Goal: Find specific page/section: Find specific page/section

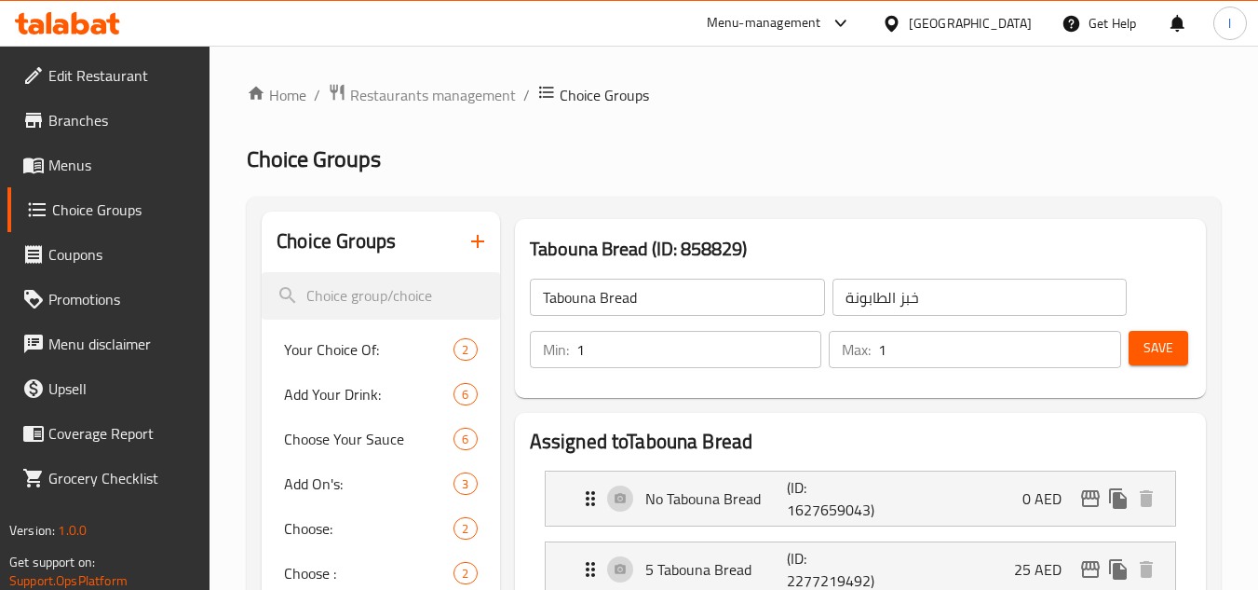
click at [424, 93] on span "Restaurants management" at bounding box center [433, 95] width 166 height 22
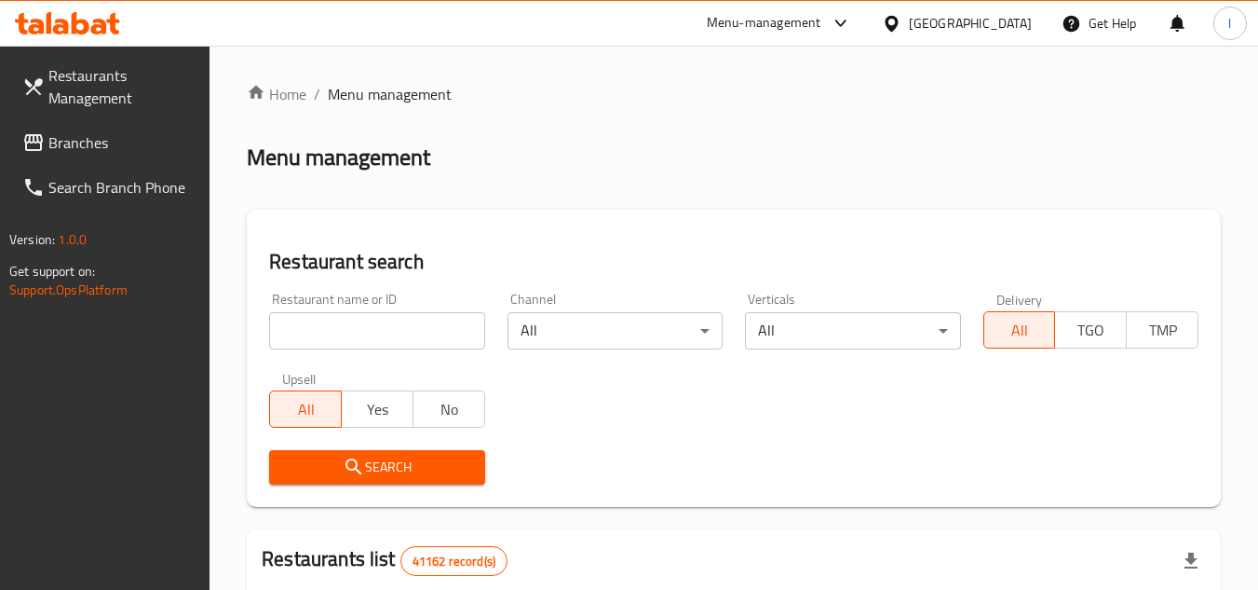
click at [86, 118] on link "Restaurants Management" at bounding box center [108, 86] width 203 height 67
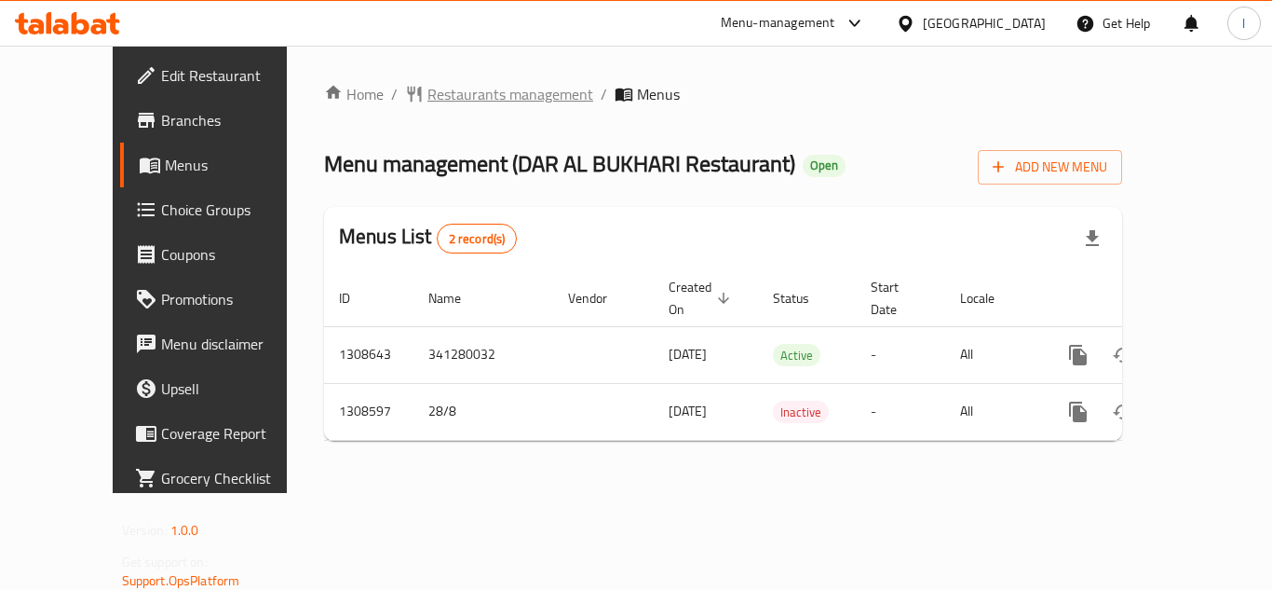
click at [427, 93] on span "Restaurants management" at bounding box center [510, 94] width 166 height 22
click at [440, 85] on span "Restaurants management" at bounding box center [510, 95] width 166 height 22
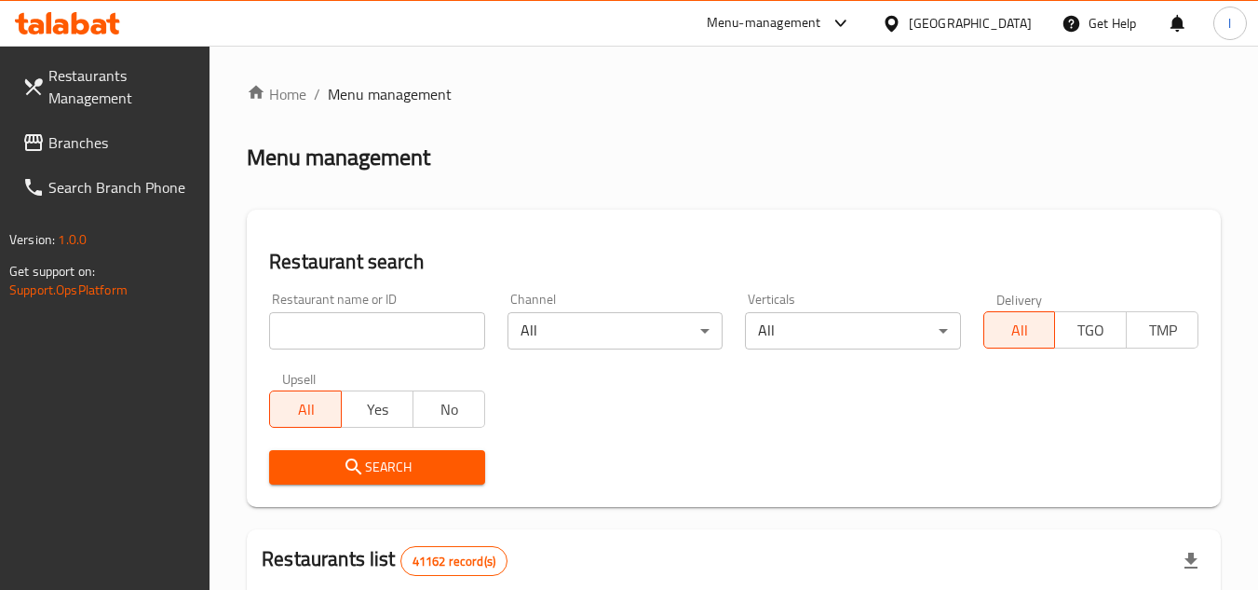
click at [355, 334] on input "search" at bounding box center [376, 330] width 215 height 37
paste input "704952"
type input "704952"
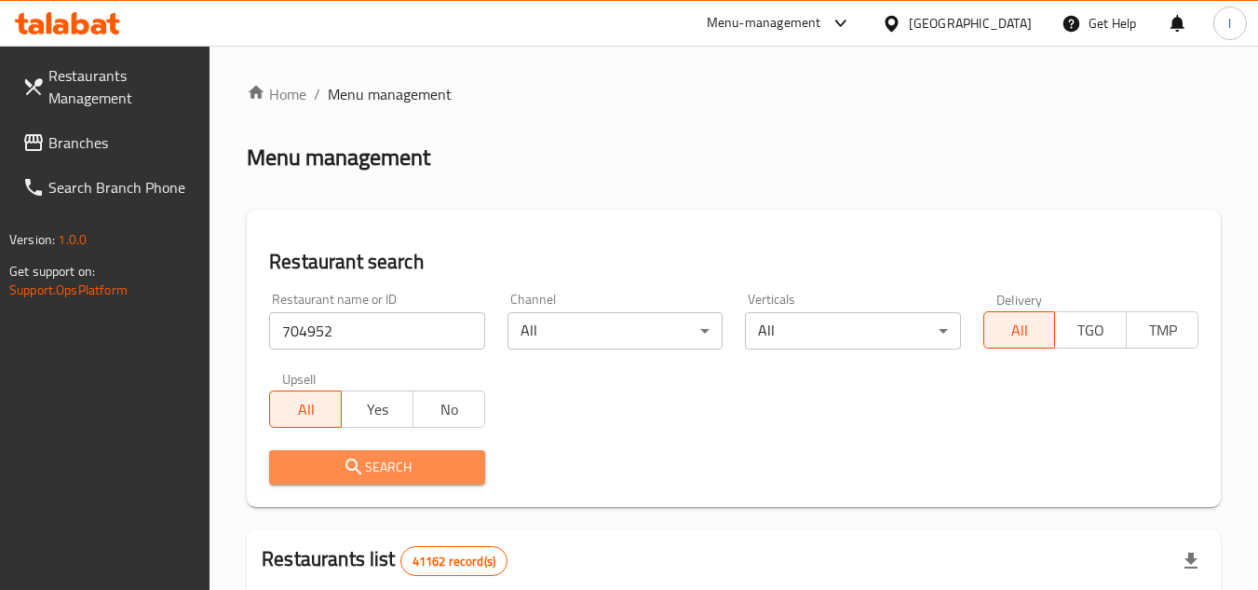
click at [418, 468] on span "Search" at bounding box center [376, 466] width 185 height 23
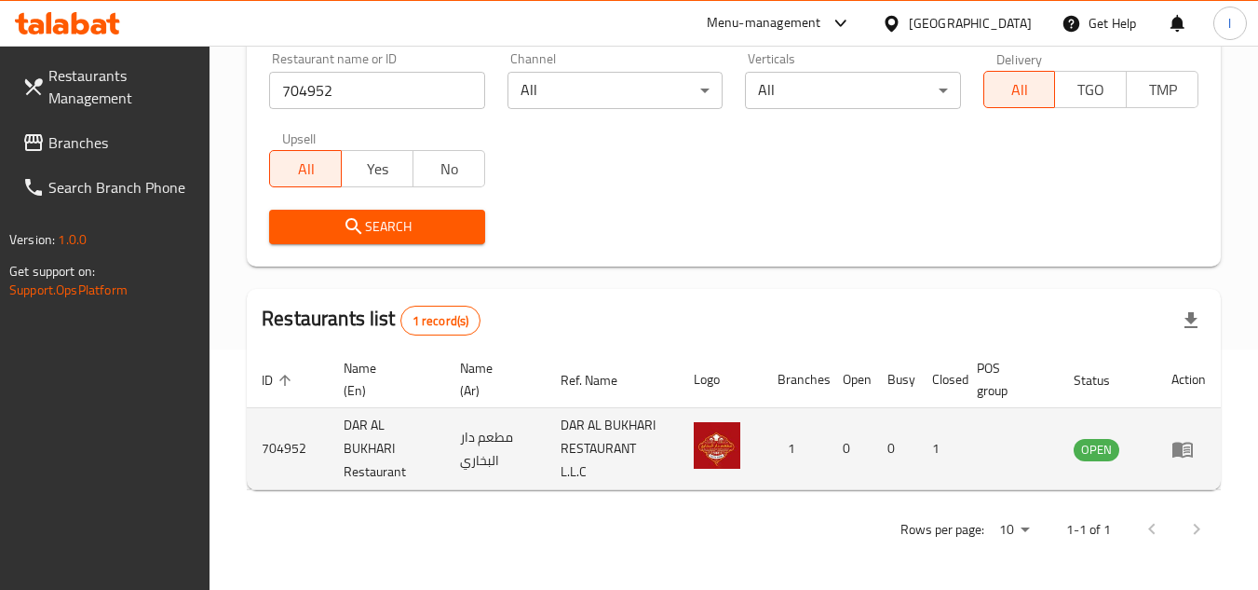
scroll to position [241, 0]
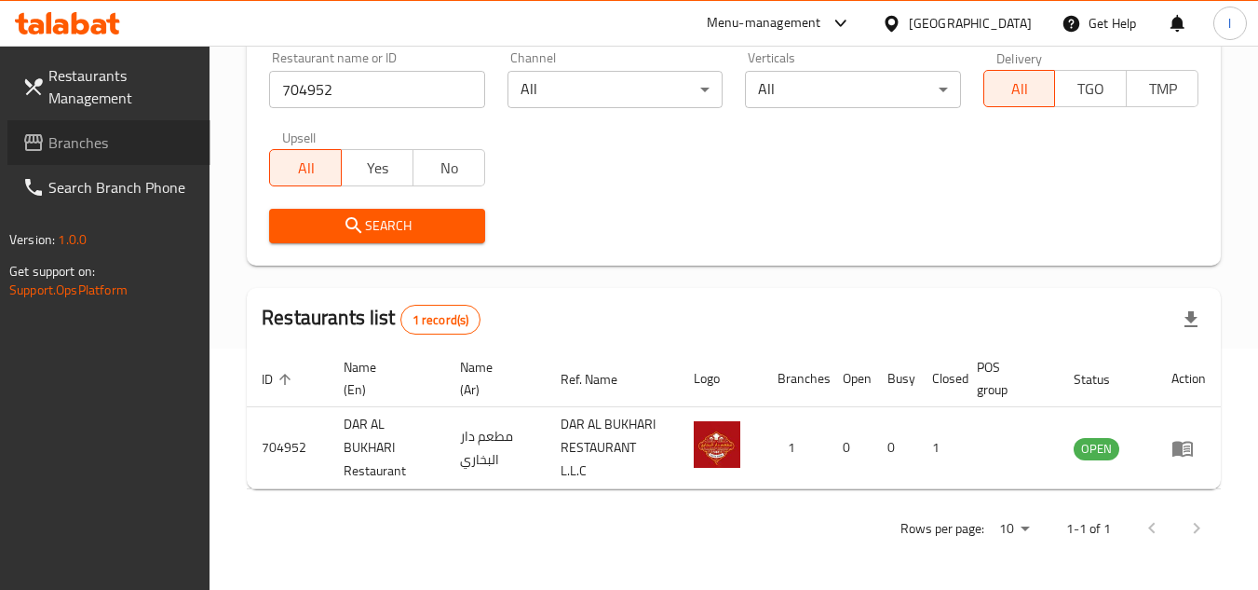
click at [97, 142] on span "Branches" at bounding box center [121, 142] width 147 height 22
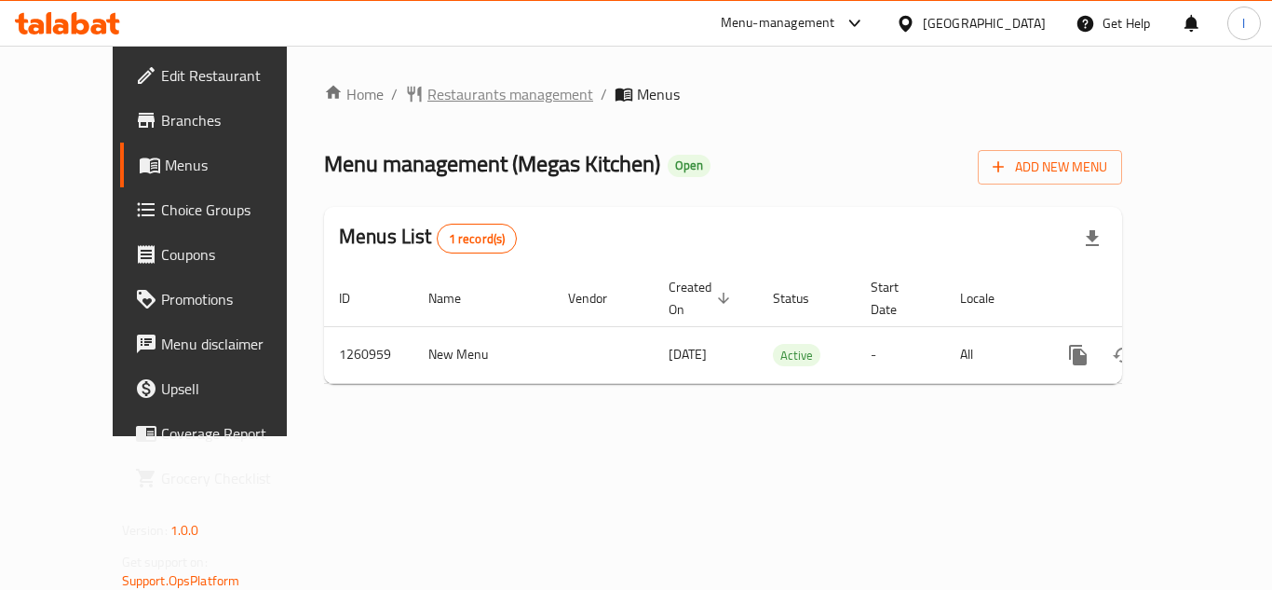
click at [431, 92] on span "Restaurants management" at bounding box center [510, 94] width 166 height 22
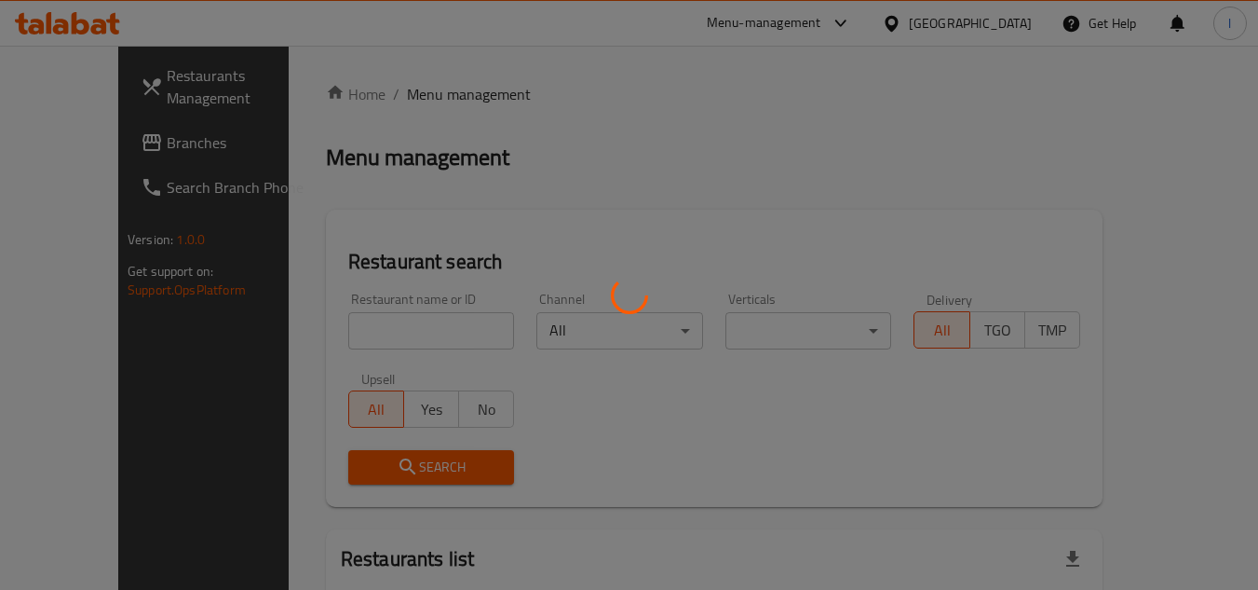
click at [392, 329] on div at bounding box center [629, 295] width 1258 height 590
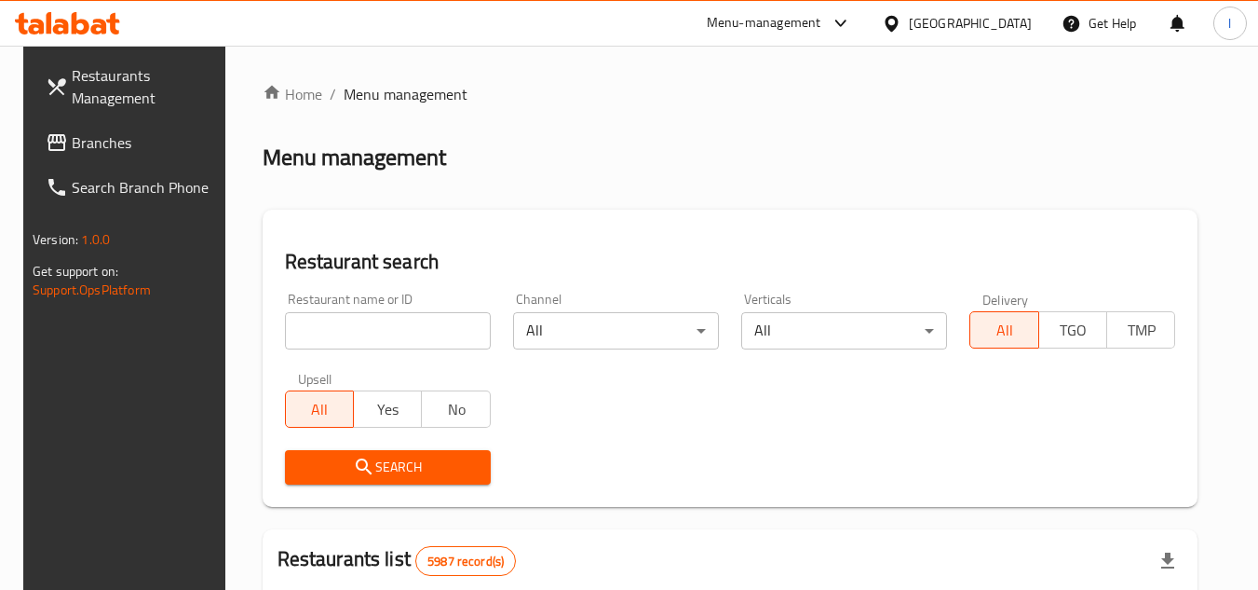
drag, startPoint x: 392, startPoint y: 329, endPoint x: 250, endPoint y: 319, distance: 142.9
click at [263, 319] on div "Restaurant search Restaurant name or ID Restaurant name or ID Channel All ​ Ver…" at bounding box center [731, 358] width 936 height 297
paste input "684969"
type input "684969"
click at [380, 455] on span "Search" at bounding box center [388, 466] width 176 height 23
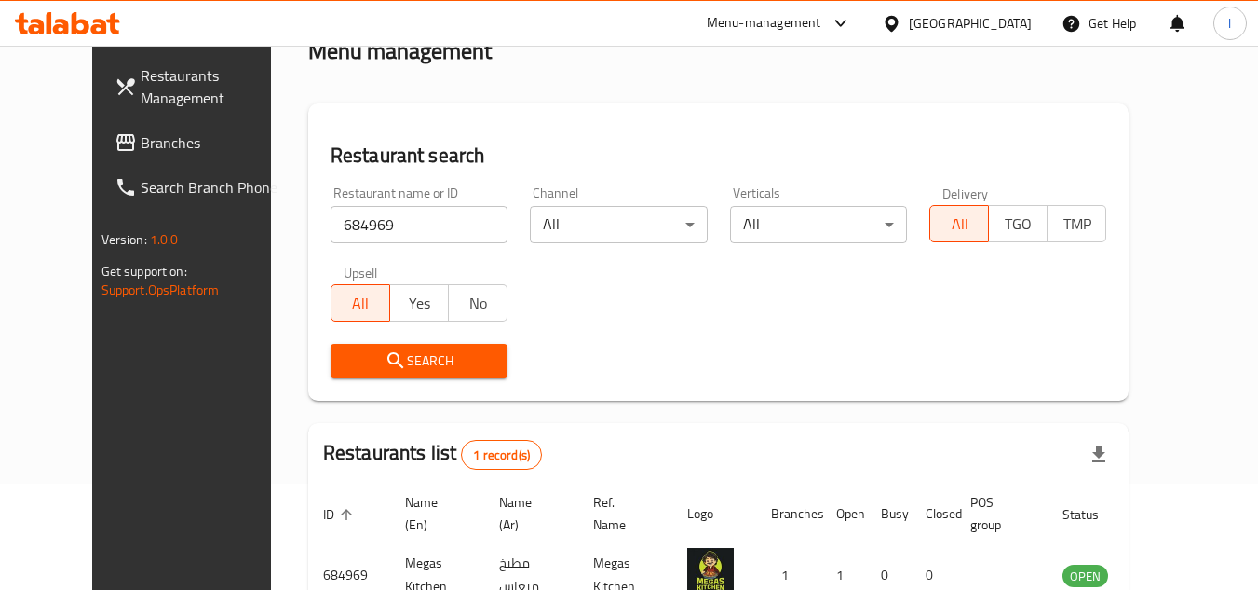
scroll to position [225, 0]
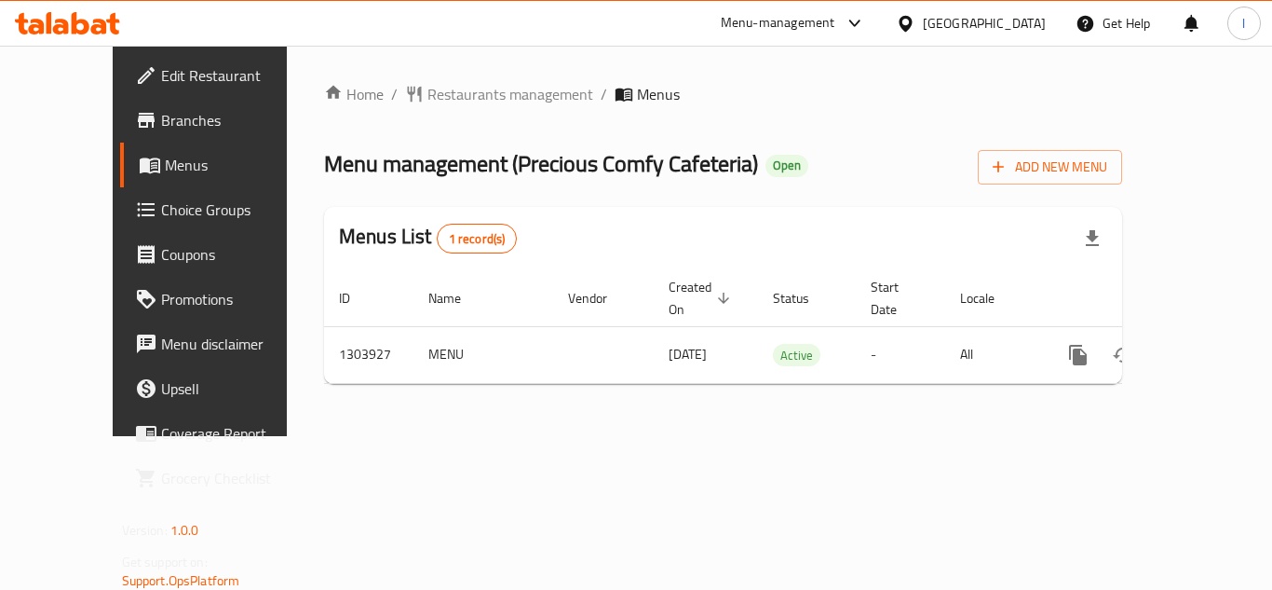
click at [459, 91] on span "Restaurants management" at bounding box center [510, 94] width 166 height 22
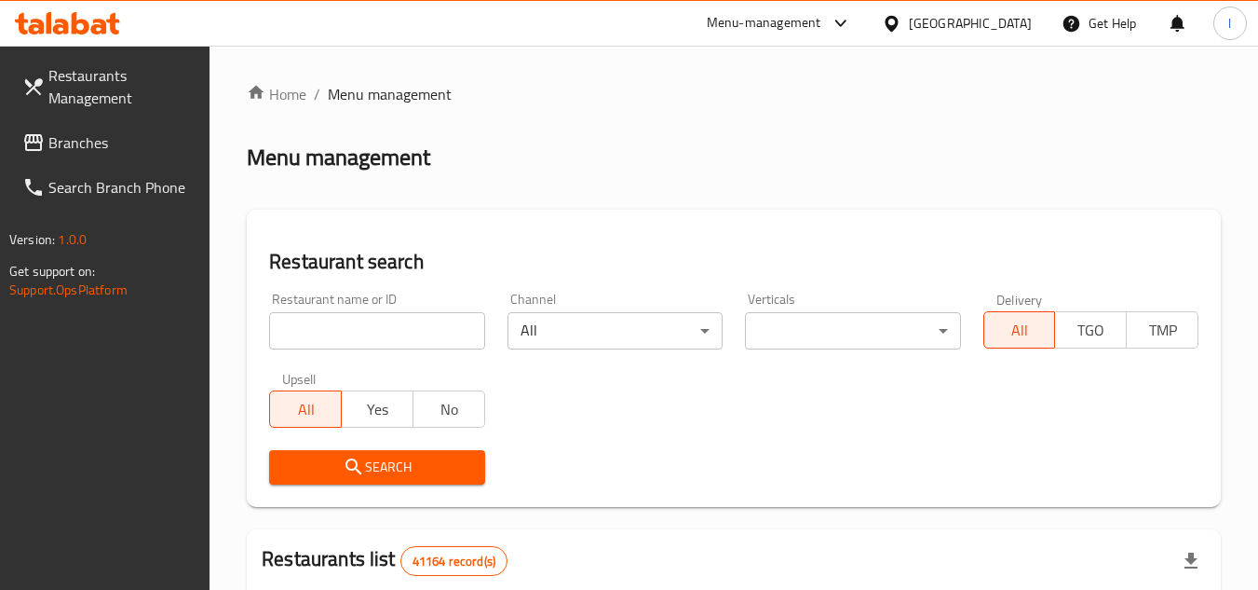
click at [382, 319] on input "search" at bounding box center [376, 330] width 215 height 37
paste input "702958"
type input "702958"
click at [407, 457] on span "Search" at bounding box center [376, 466] width 185 height 23
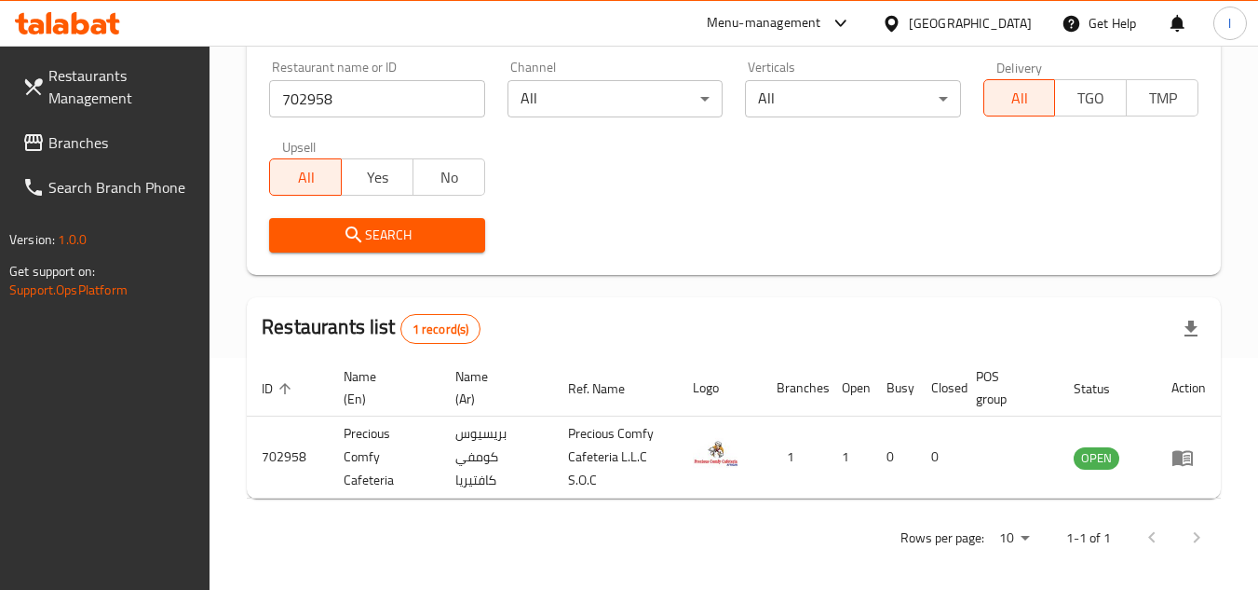
scroll to position [241, 0]
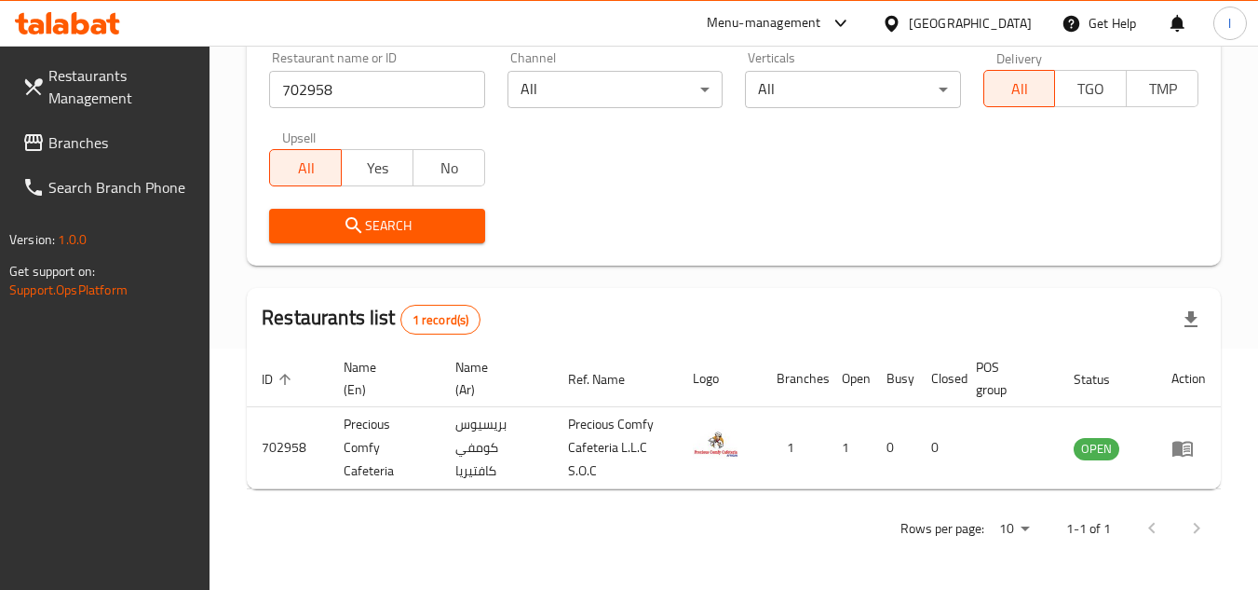
click at [131, 140] on span "Branches" at bounding box center [121, 142] width 147 height 22
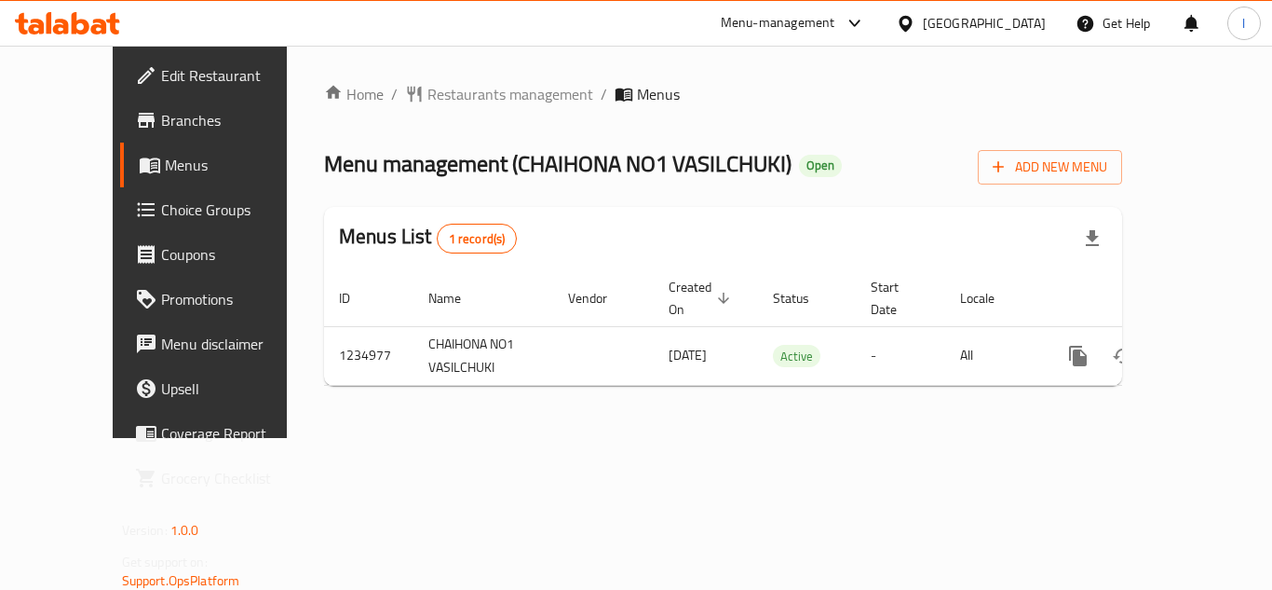
click at [428, 92] on span "Restaurants management" at bounding box center [510, 94] width 166 height 22
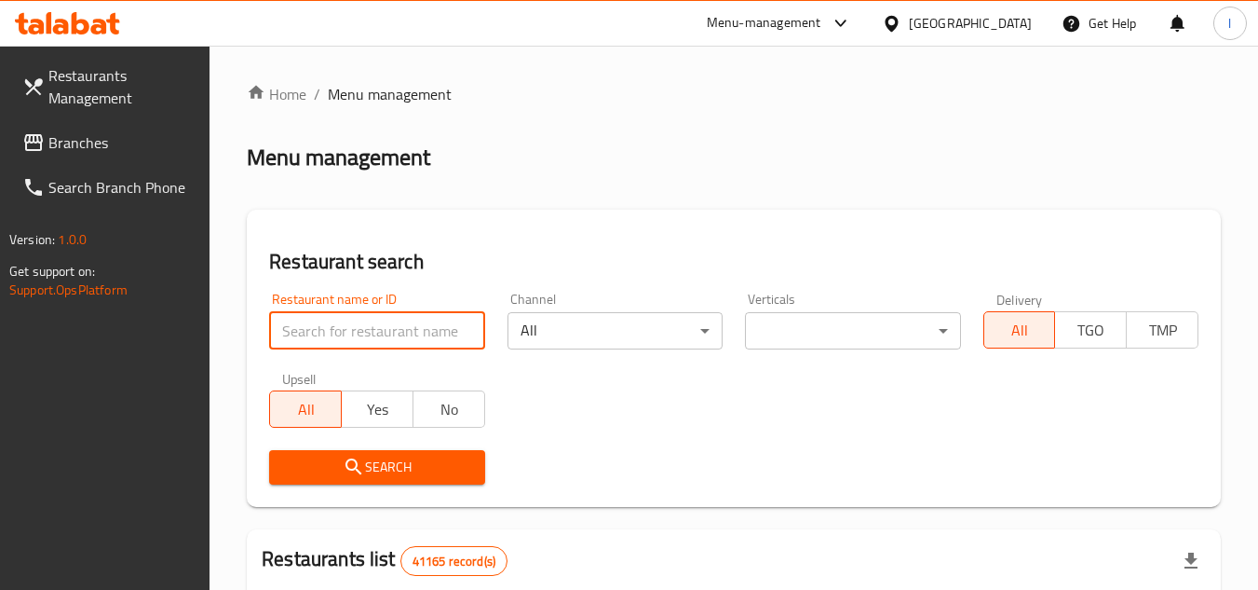
click at [381, 324] on input "search" at bounding box center [376, 330] width 215 height 37
paste input "678528"
type input "678528"
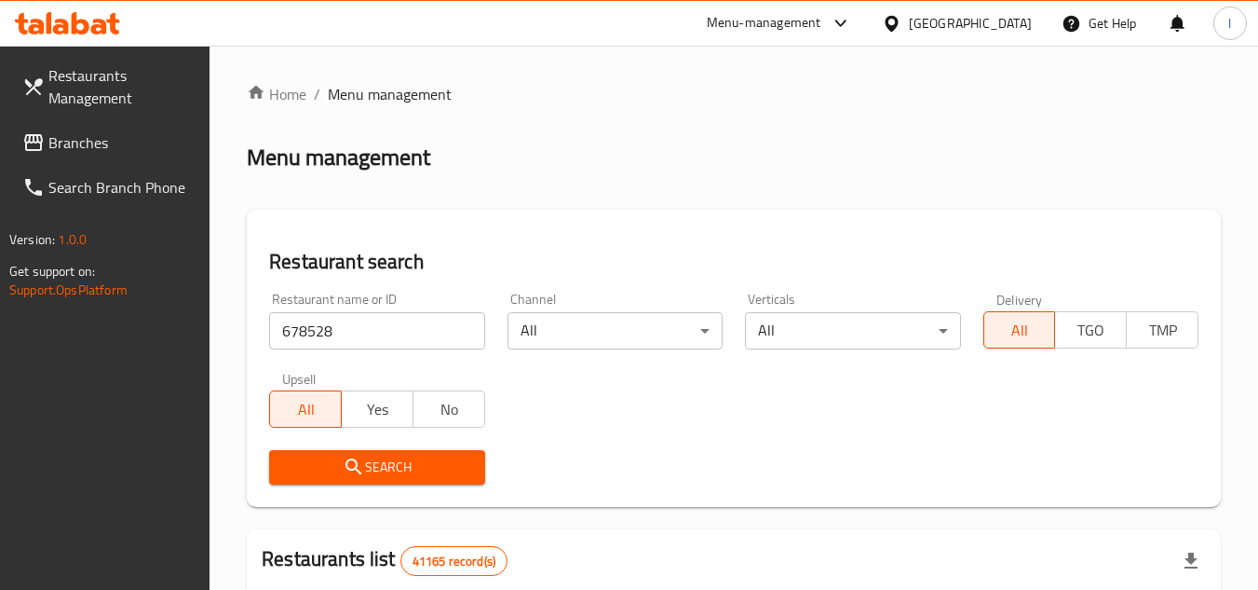
click at [399, 464] on span "Search" at bounding box center [376, 466] width 185 height 23
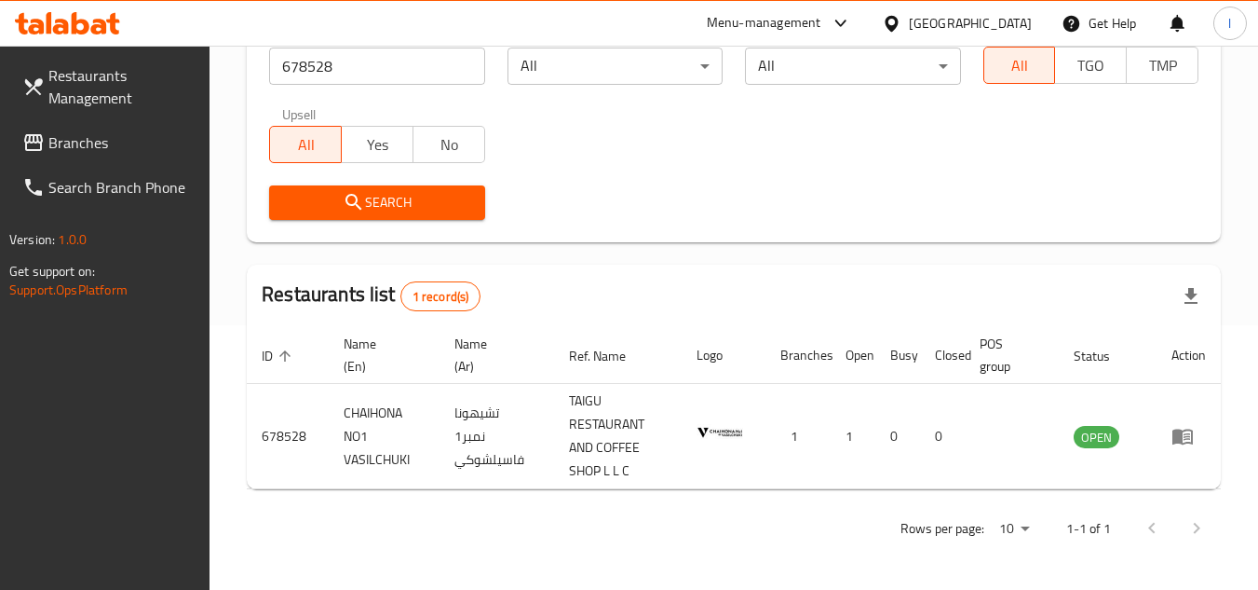
click at [141, 134] on span "Branches" at bounding box center [121, 142] width 147 height 22
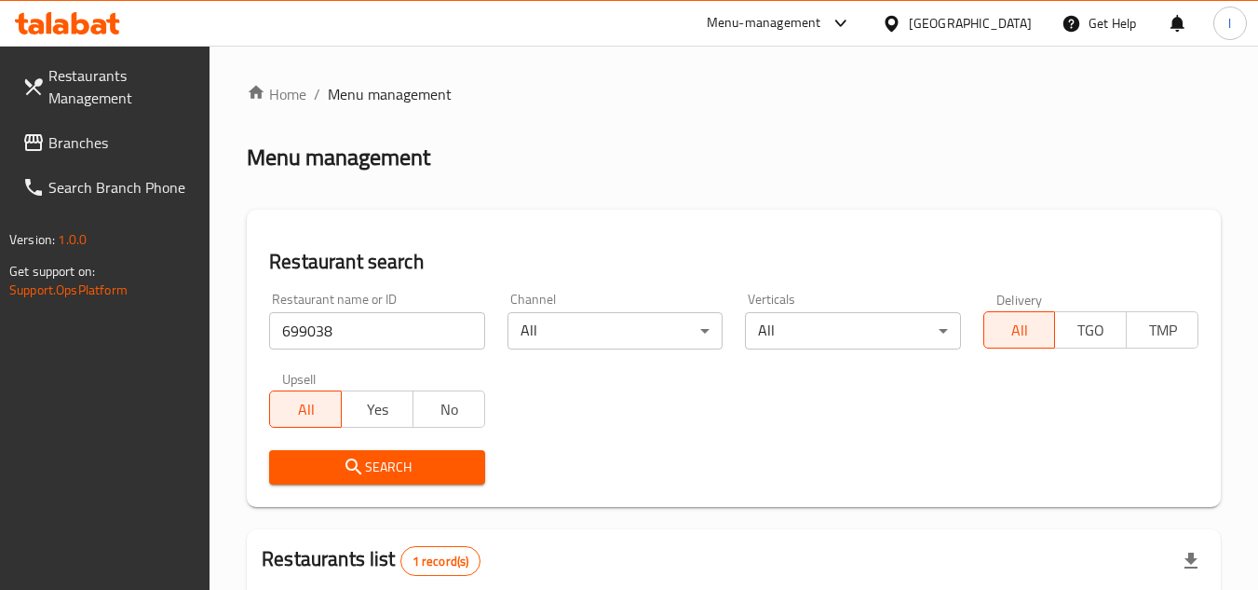
scroll to position [241, 0]
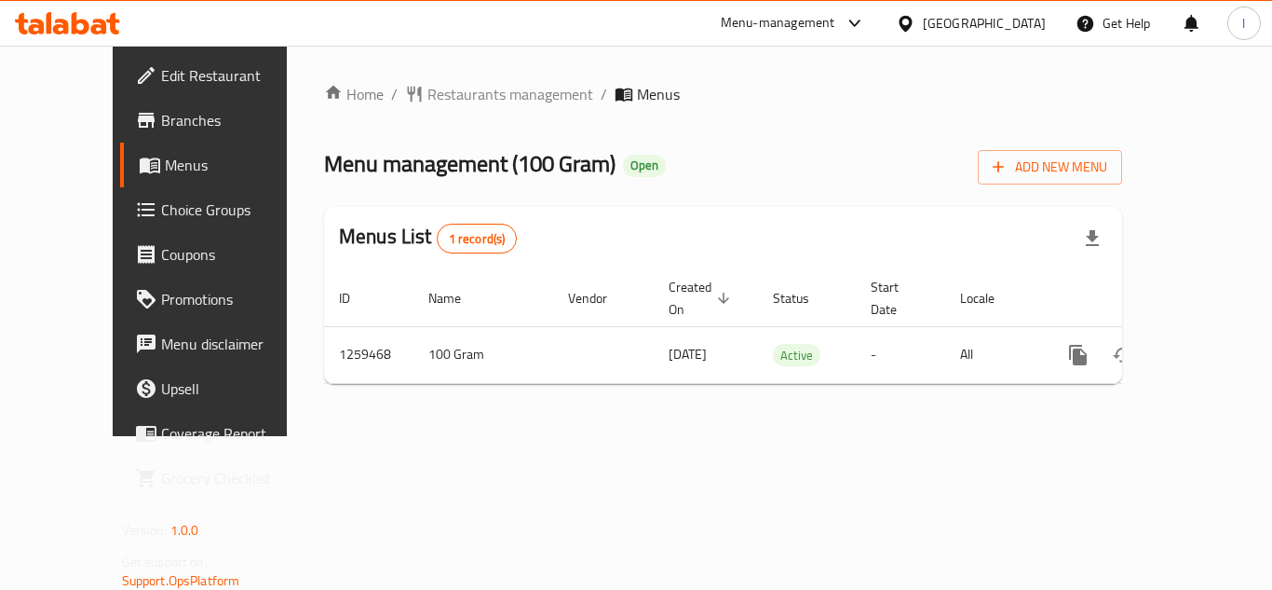
click at [427, 94] on span "Restaurants management" at bounding box center [510, 94] width 166 height 22
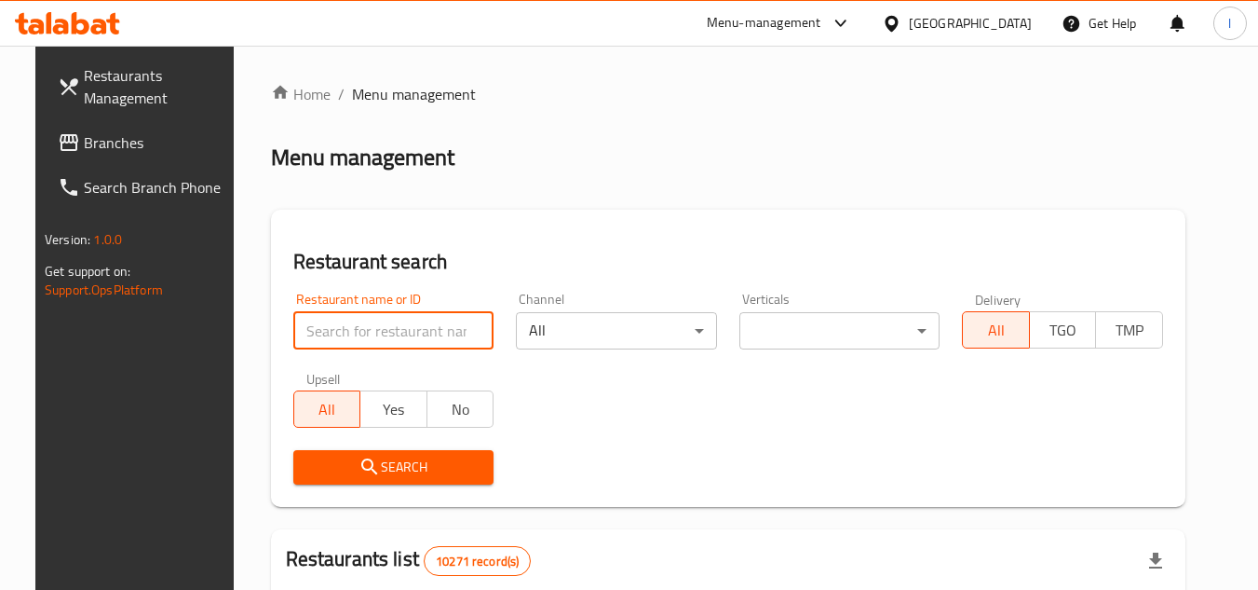
click at [353, 320] on input "search" at bounding box center [393, 330] width 201 height 37
paste input "684575"
type input "684575"
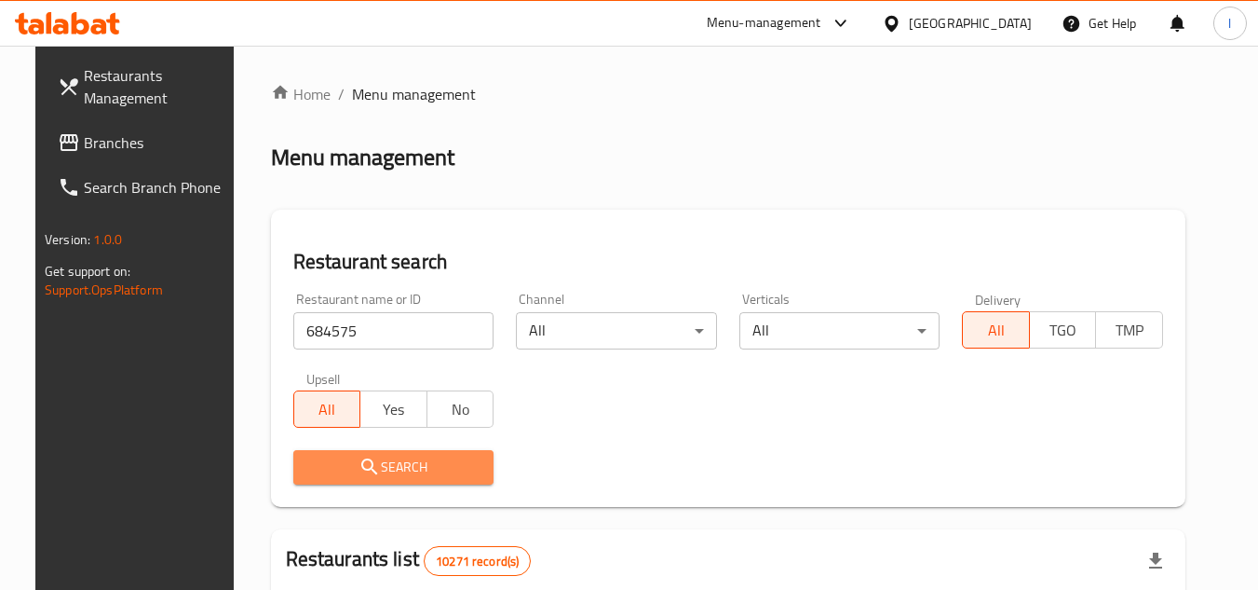
click at [369, 463] on span "Search" at bounding box center [393, 466] width 171 height 23
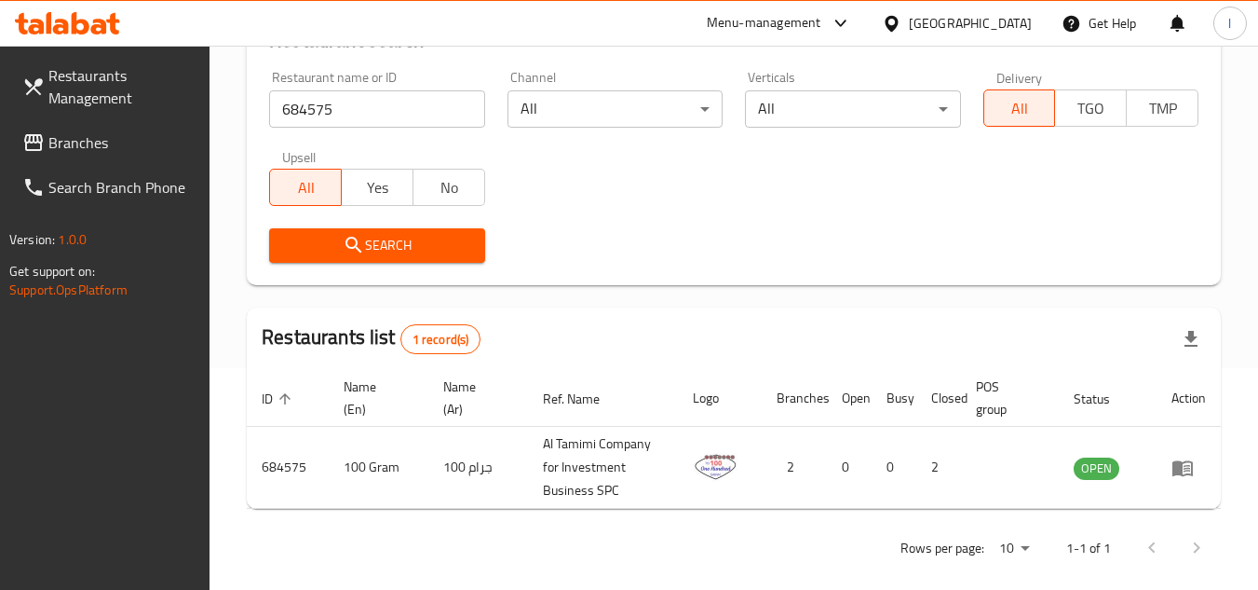
scroll to position [241, 0]
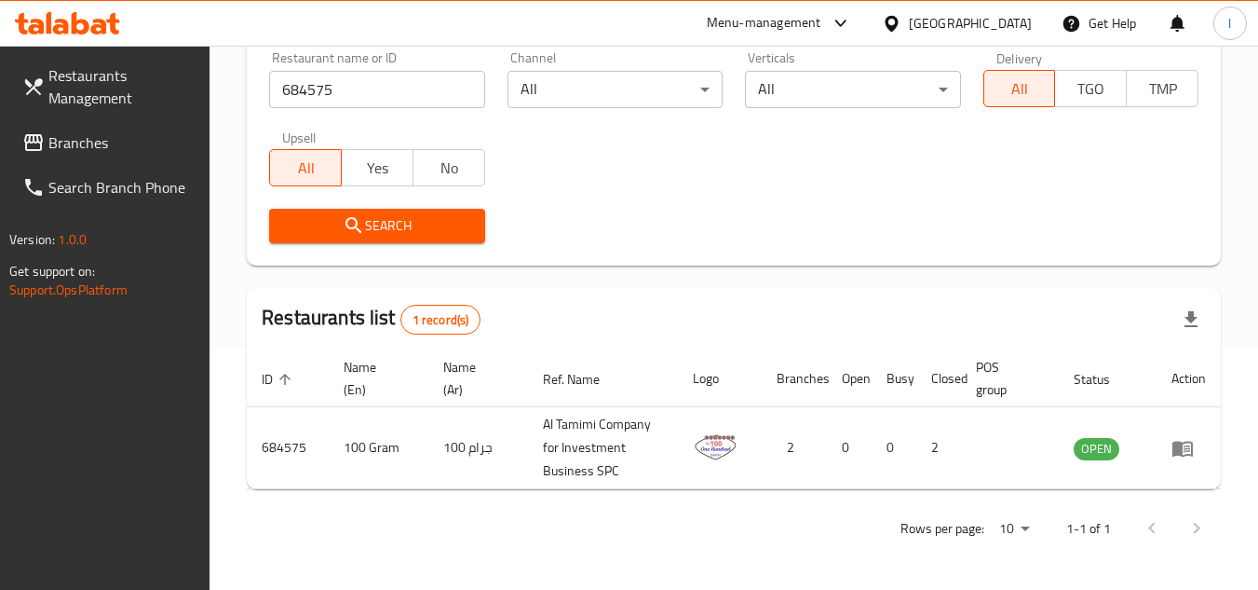
click at [181, 133] on span "Branches" at bounding box center [121, 142] width 147 height 22
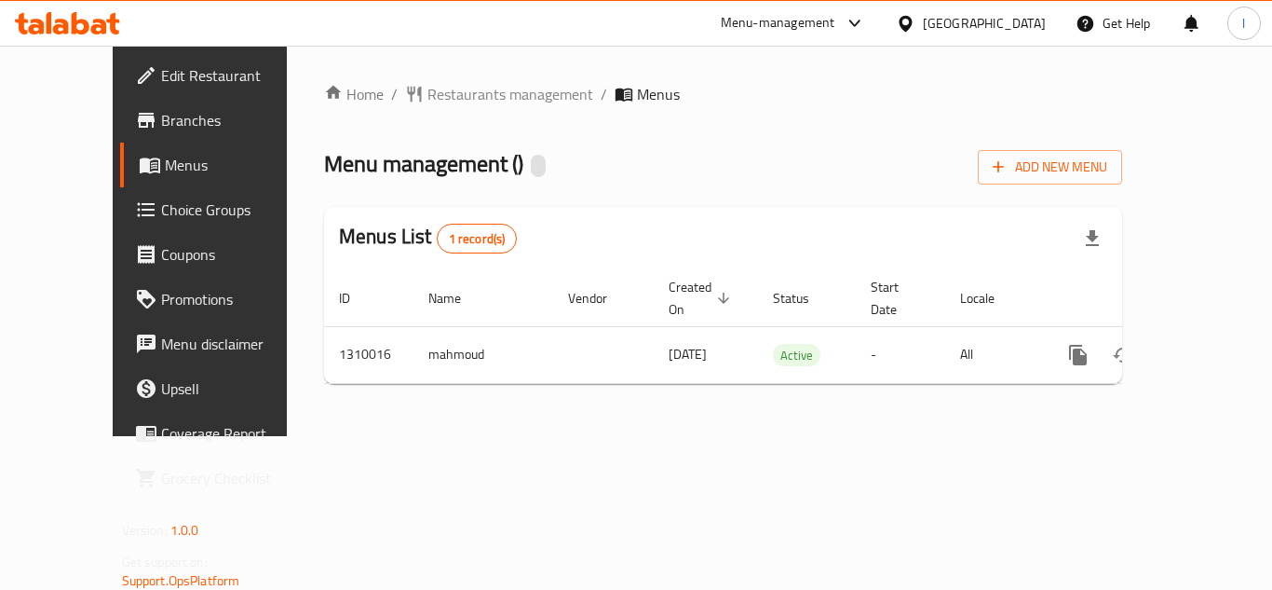
click at [427, 94] on span "Restaurants management" at bounding box center [510, 94] width 166 height 22
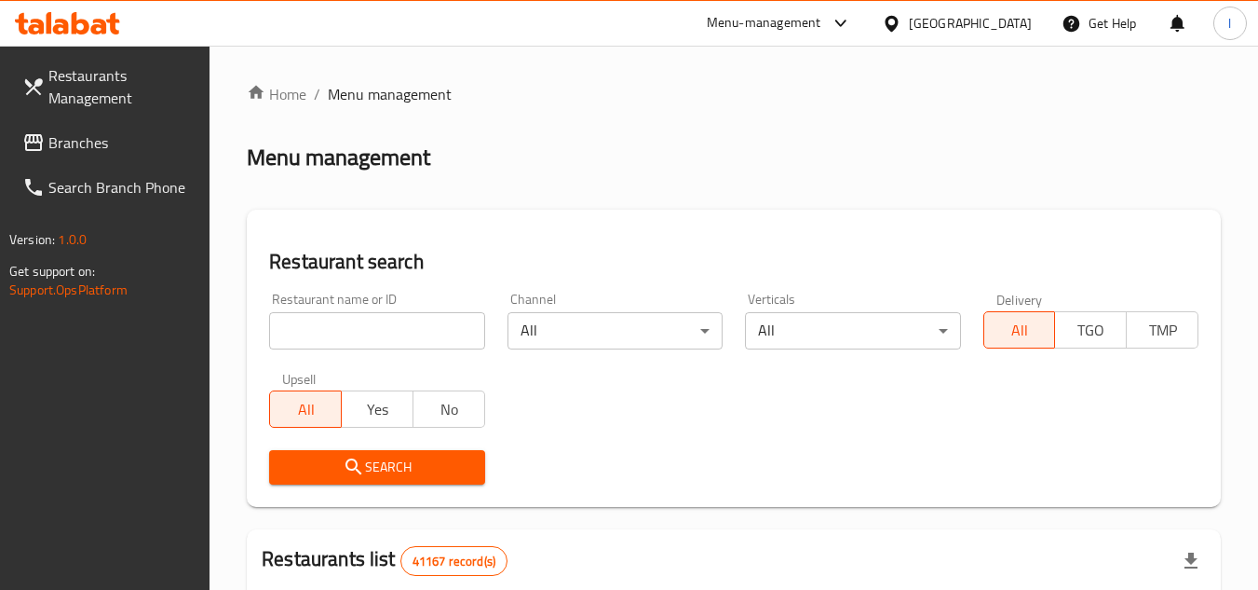
click at [359, 332] on input "search" at bounding box center [376, 330] width 215 height 37
paste input "705298"
type input "705298"
click at [386, 457] on span "Search" at bounding box center [376, 466] width 185 height 23
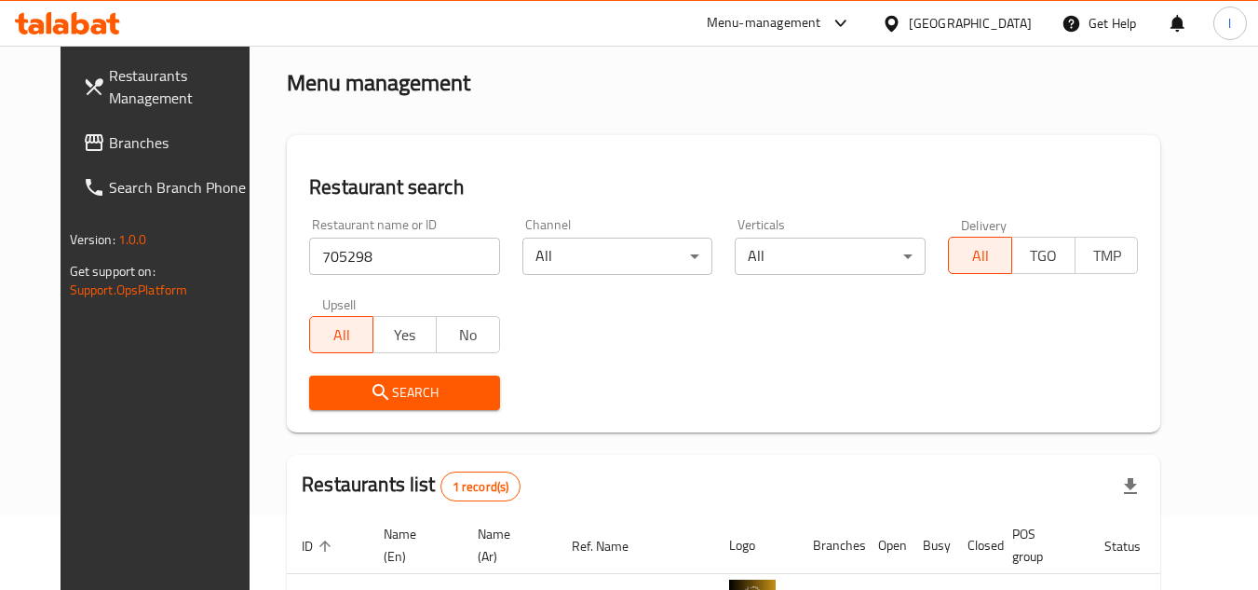
scroll to position [225, 0]
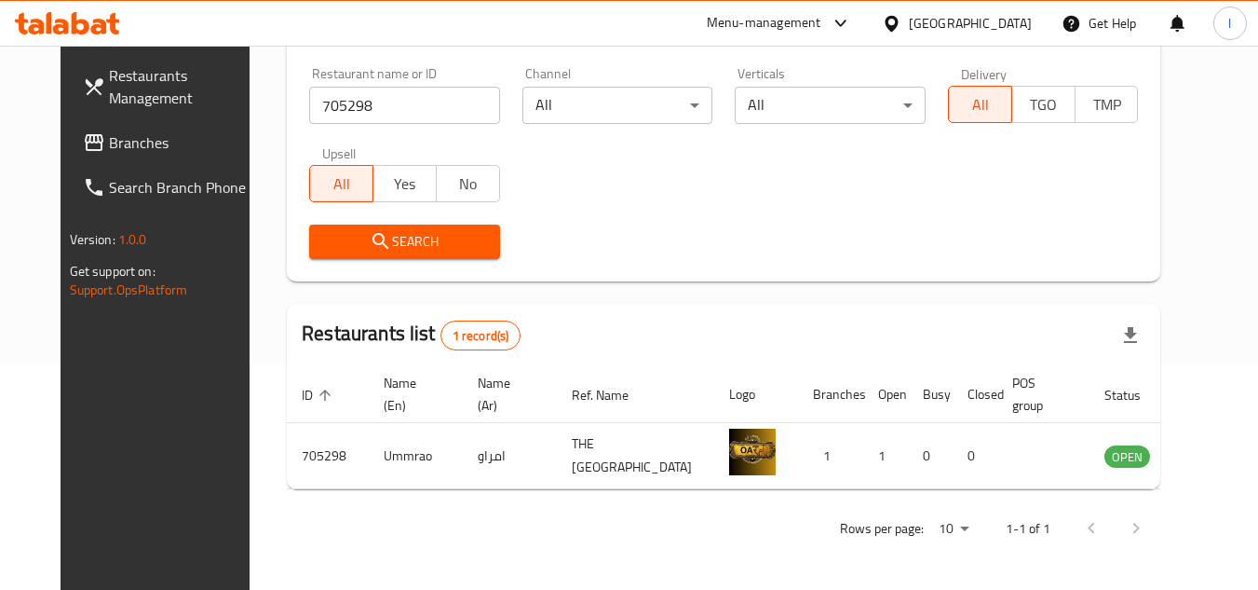
click at [121, 139] on span "Branches" at bounding box center [182, 142] width 147 height 22
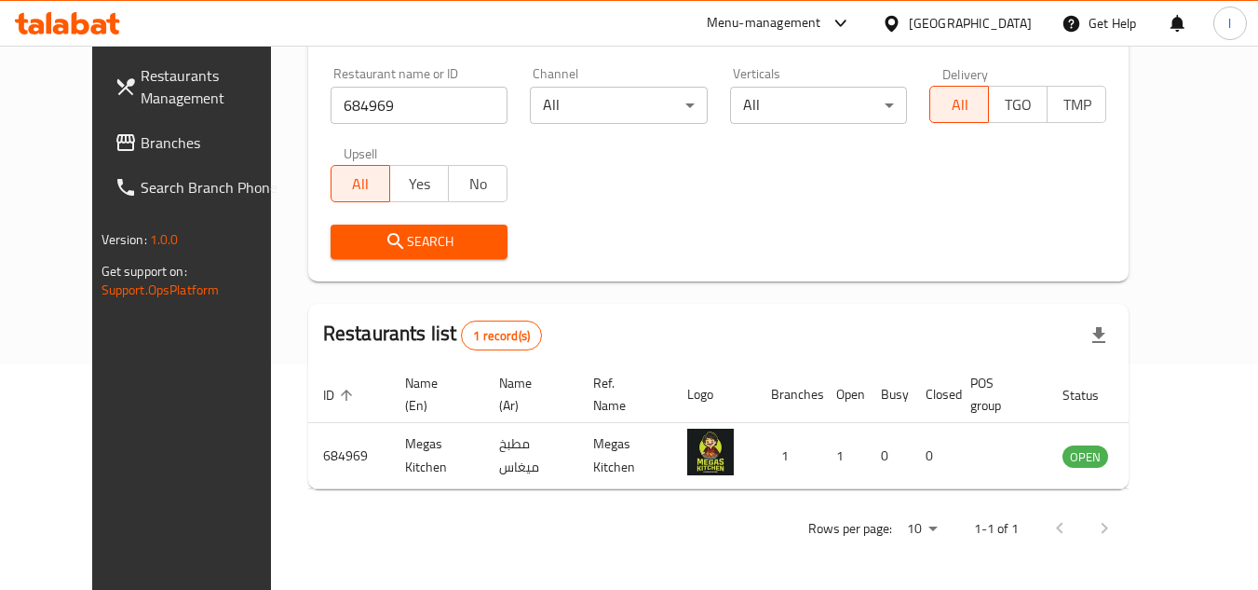
scroll to position [225, 0]
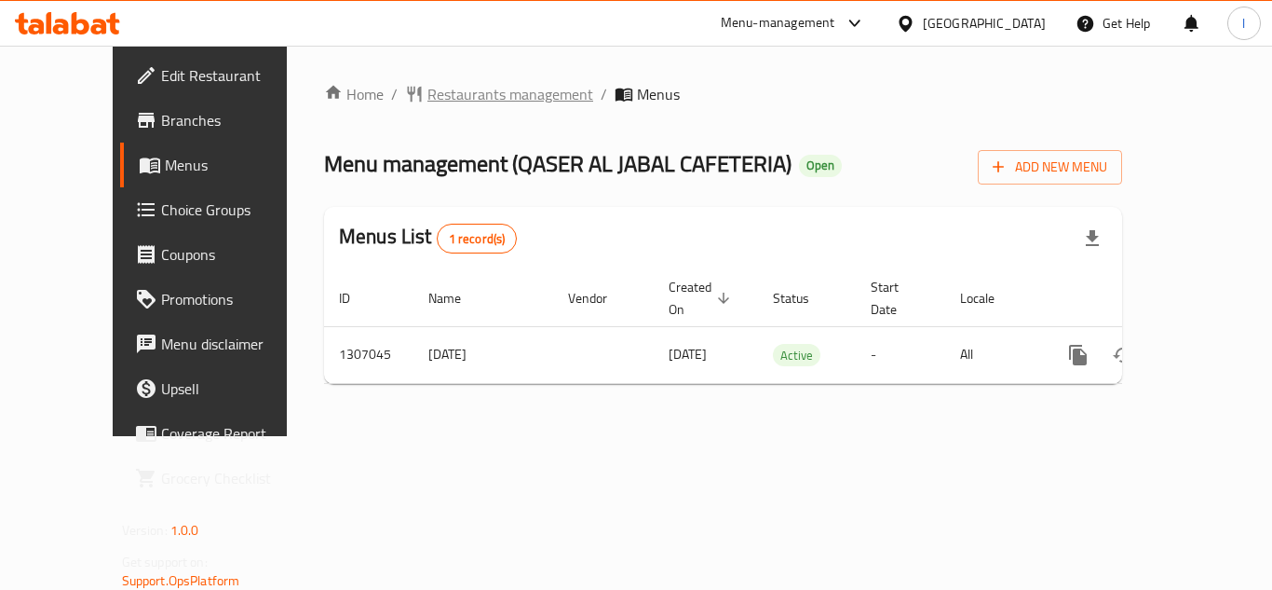
click at [427, 97] on span "Restaurants management" at bounding box center [510, 94] width 166 height 22
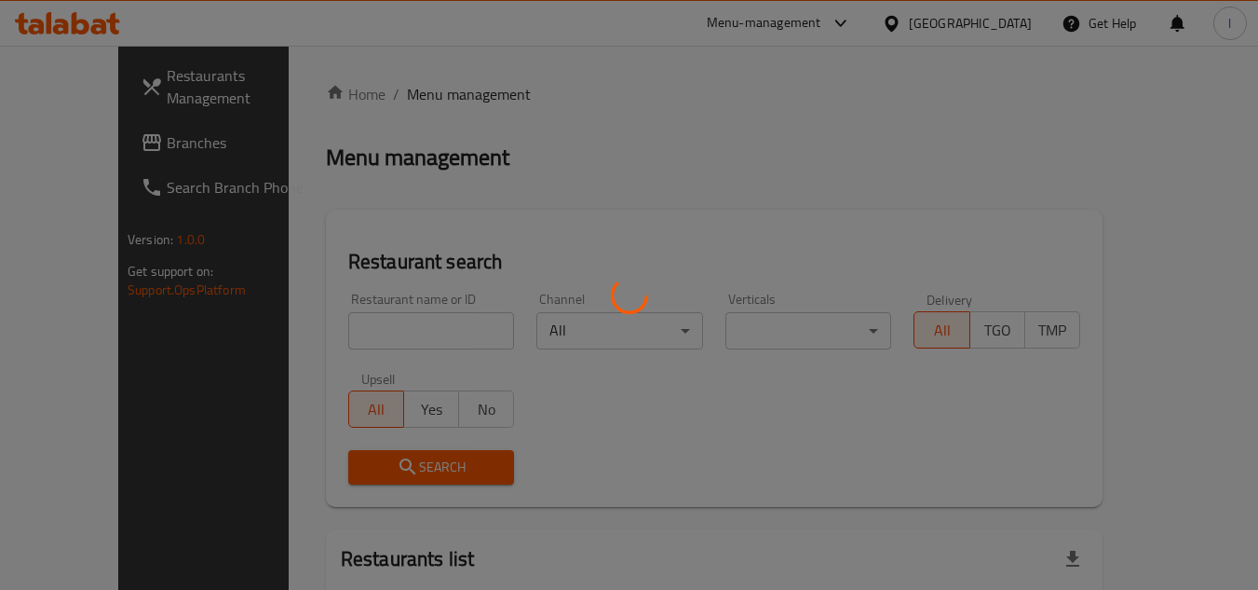
click at [378, 324] on div at bounding box center [629, 295] width 1258 height 590
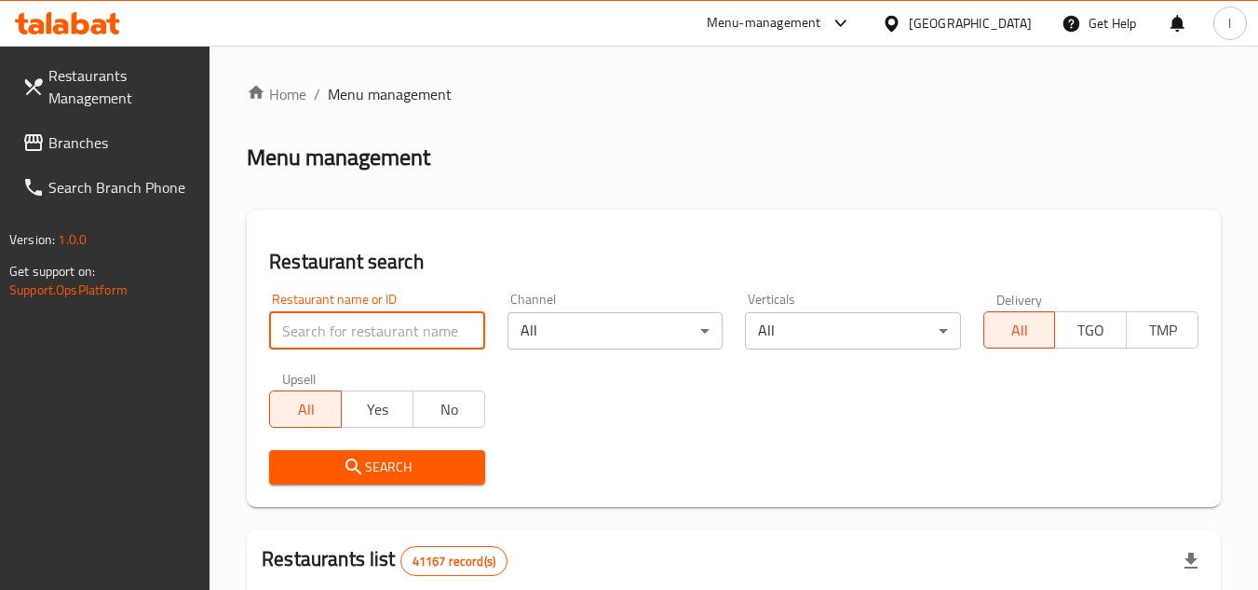
click at [360, 328] on input "search" at bounding box center [376, 330] width 215 height 37
paste input "704122"
type input "704122"
click at [397, 451] on button "Search" at bounding box center [376, 467] width 215 height 34
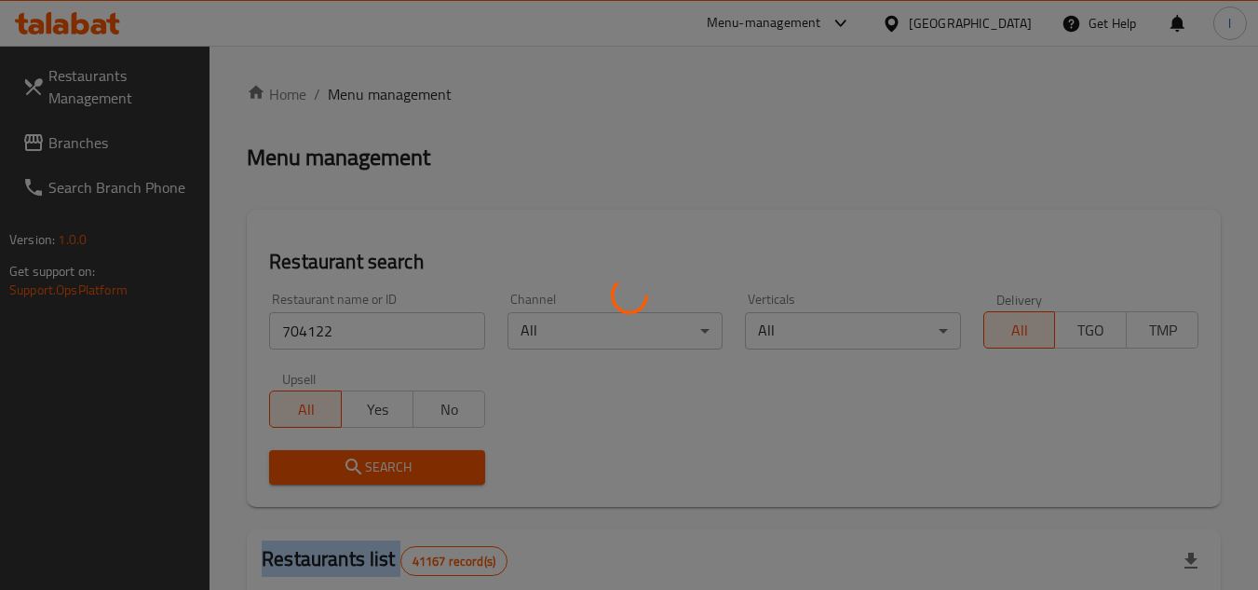
click at [397, 451] on div at bounding box center [629, 295] width 1258 height 590
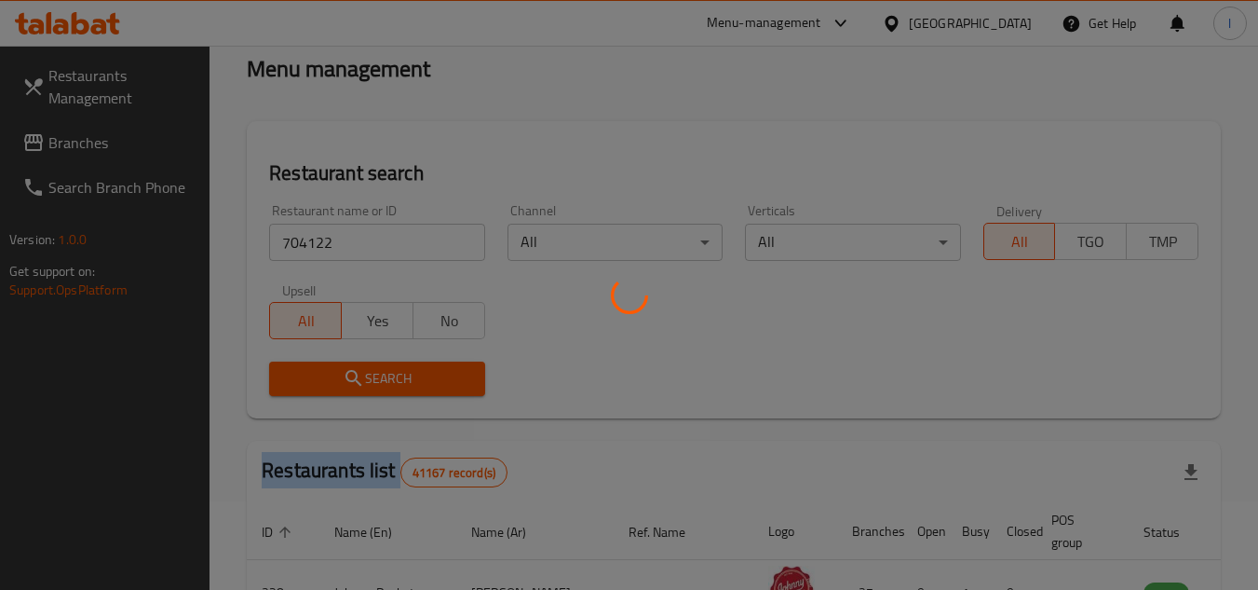
scroll to position [186, 0]
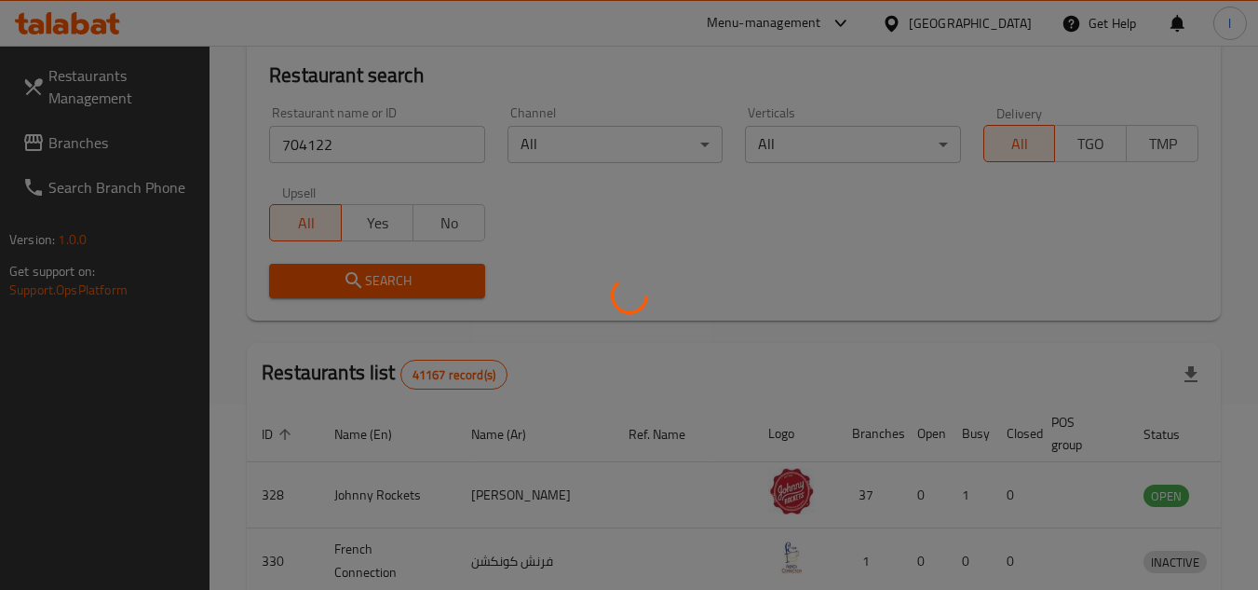
click at [619, 281] on circle at bounding box center [629, 295] width 36 height 36
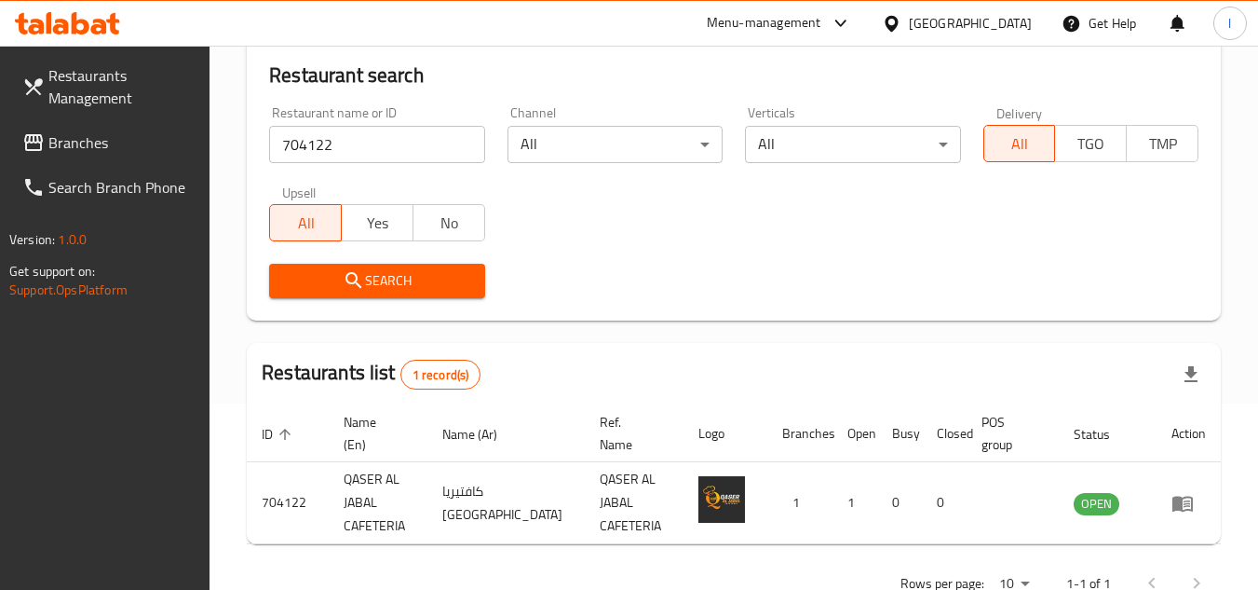
click at [149, 136] on span "Branches" at bounding box center [121, 142] width 147 height 22
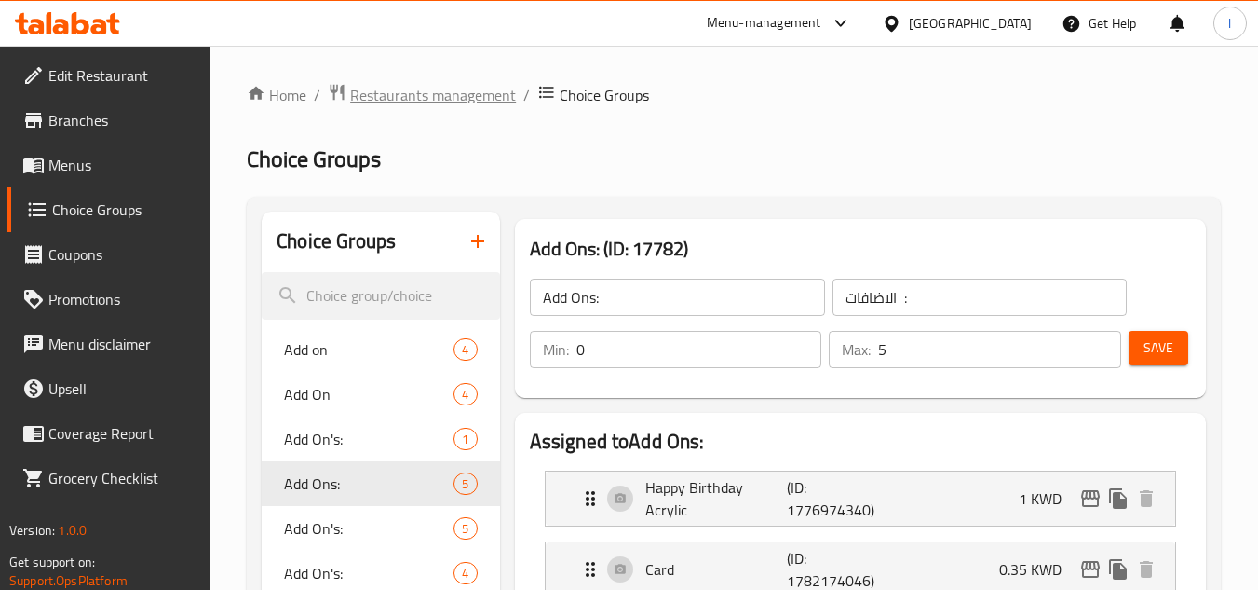
click at [434, 101] on span "Restaurants management" at bounding box center [433, 95] width 166 height 22
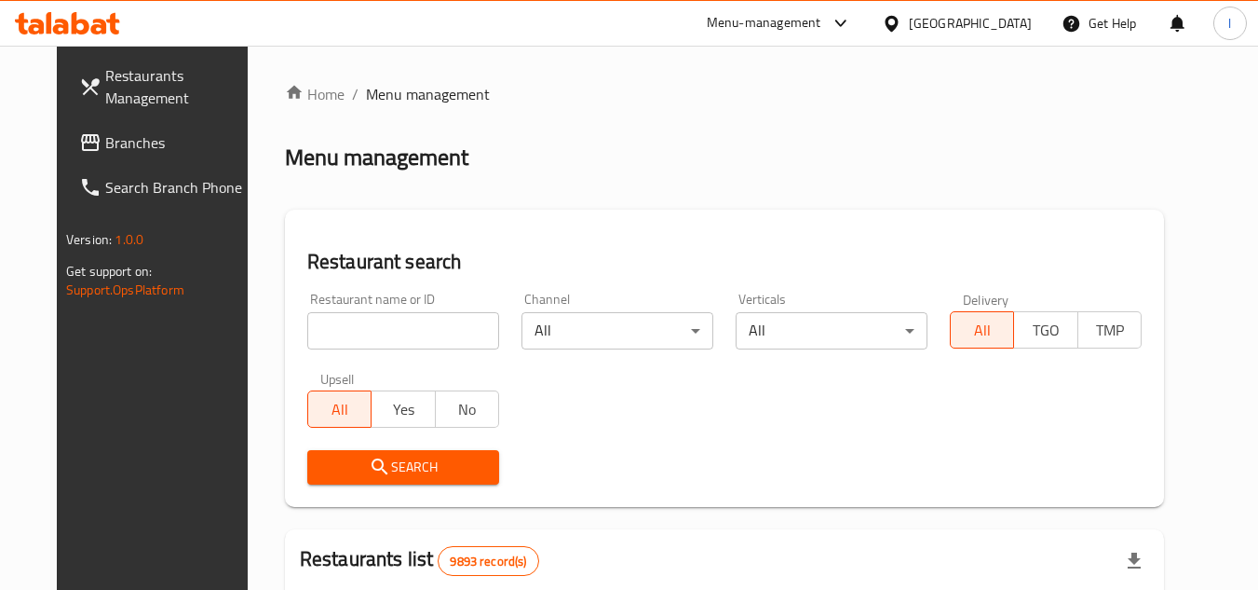
click at [105, 144] on span "Branches" at bounding box center [178, 142] width 147 height 22
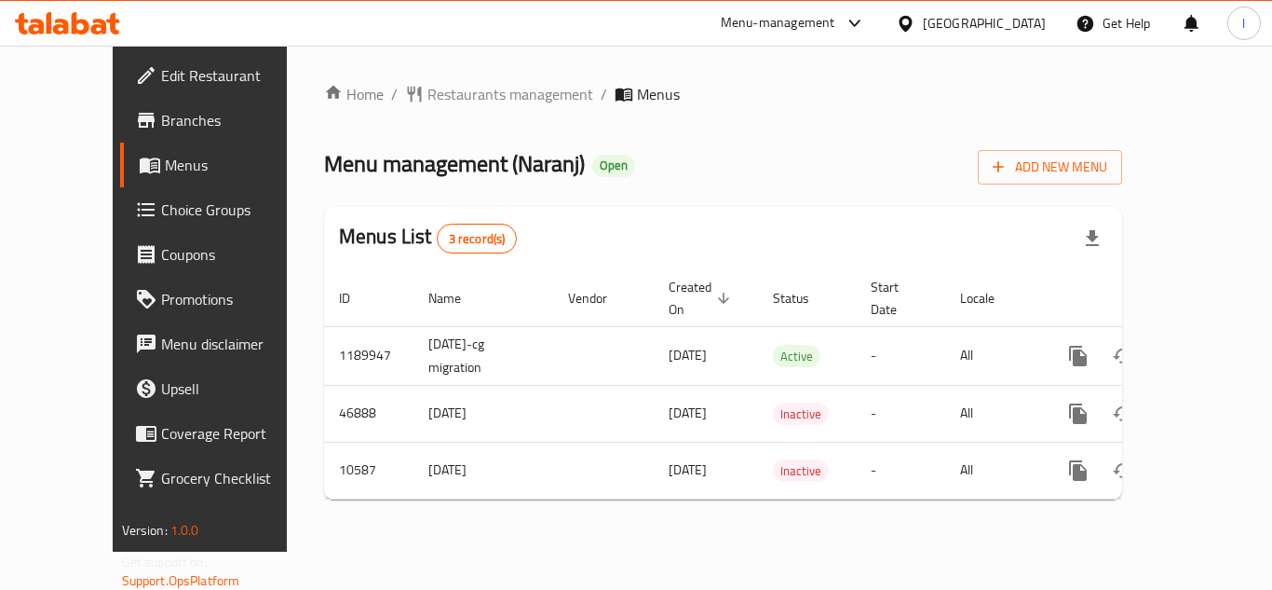
click at [427, 99] on span "Restaurants management" at bounding box center [510, 94] width 166 height 22
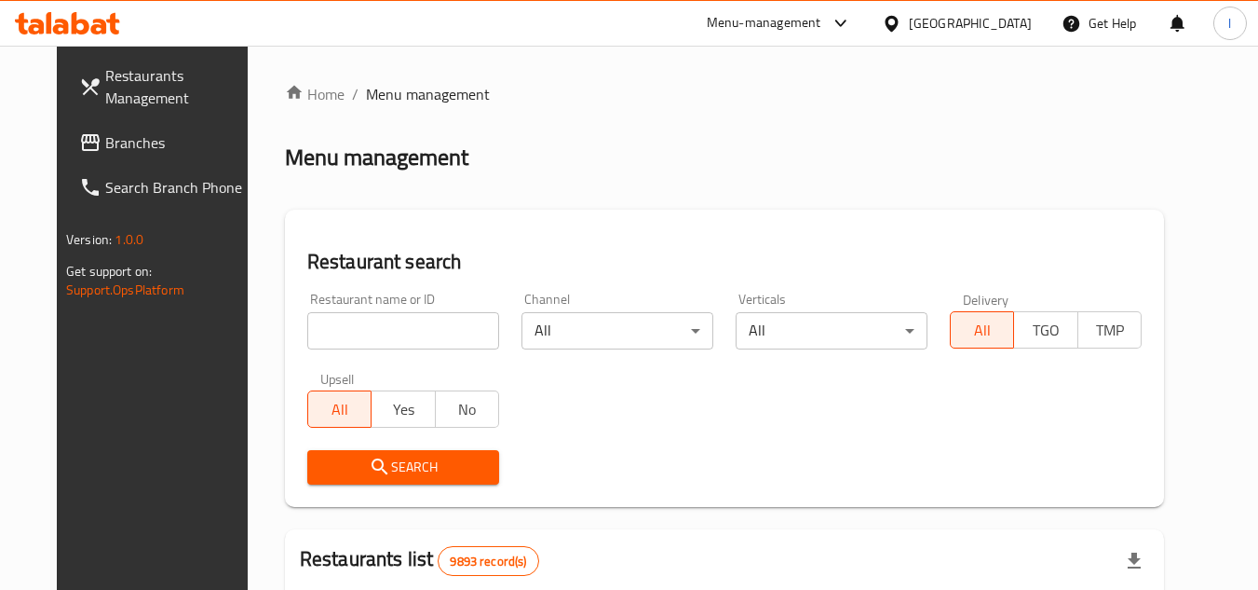
click at [346, 325] on input "search" at bounding box center [403, 330] width 192 height 37
paste input "1046"
type input "1046"
click at [387, 456] on span "Search" at bounding box center [403, 466] width 162 height 23
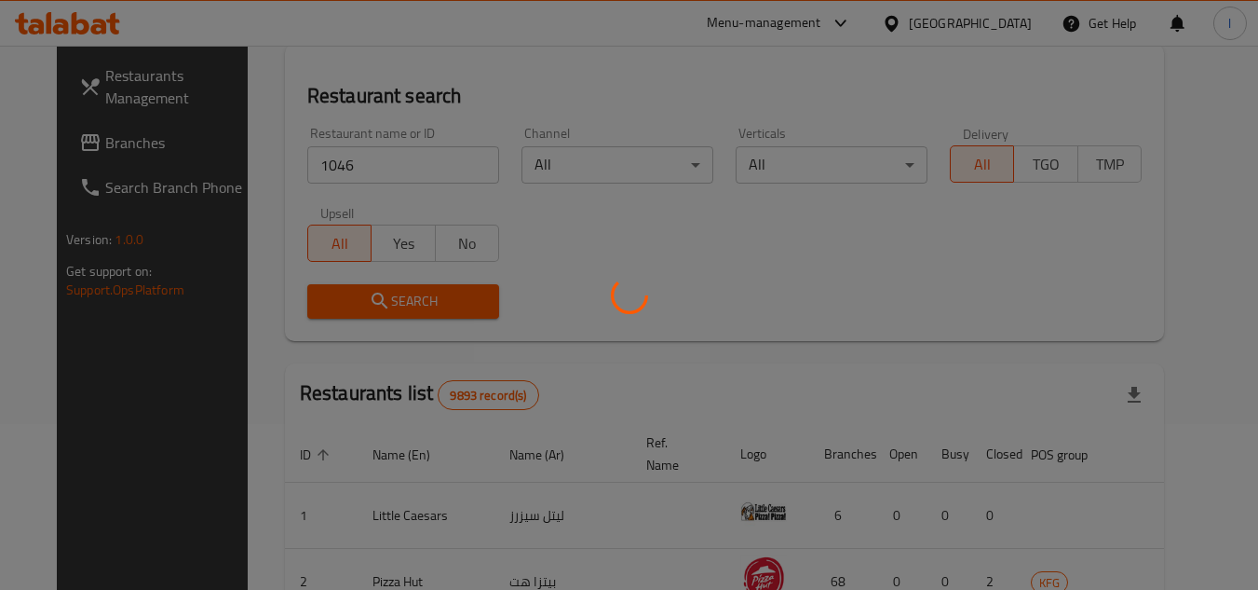
scroll to position [186, 0]
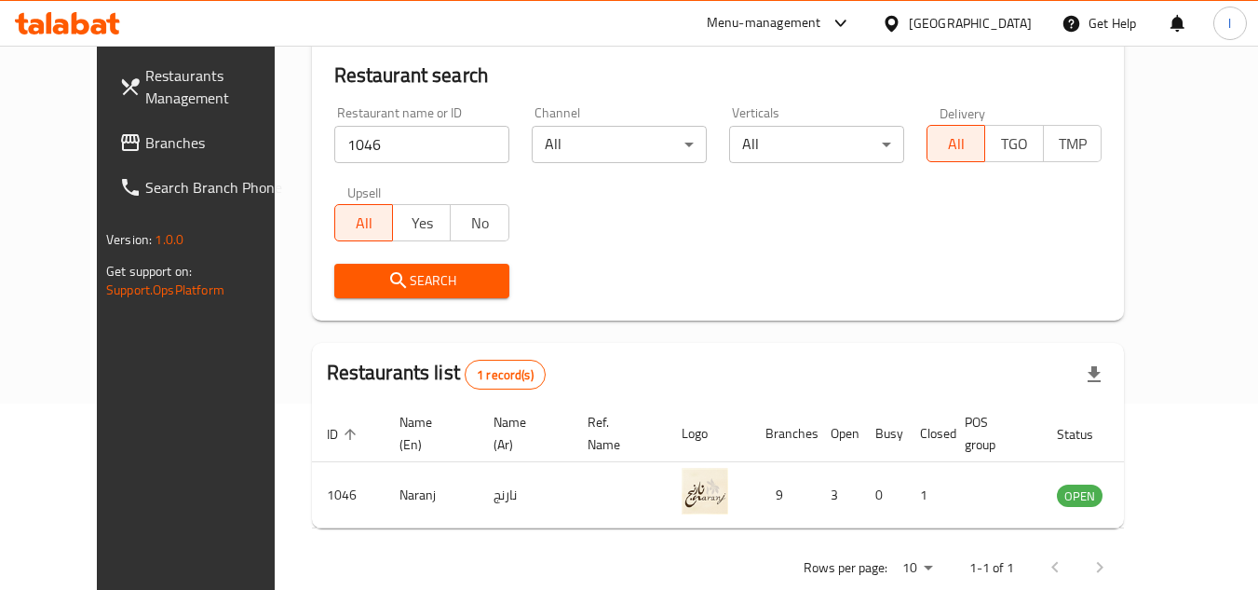
click at [145, 137] on span "Branches" at bounding box center [218, 142] width 147 height 22
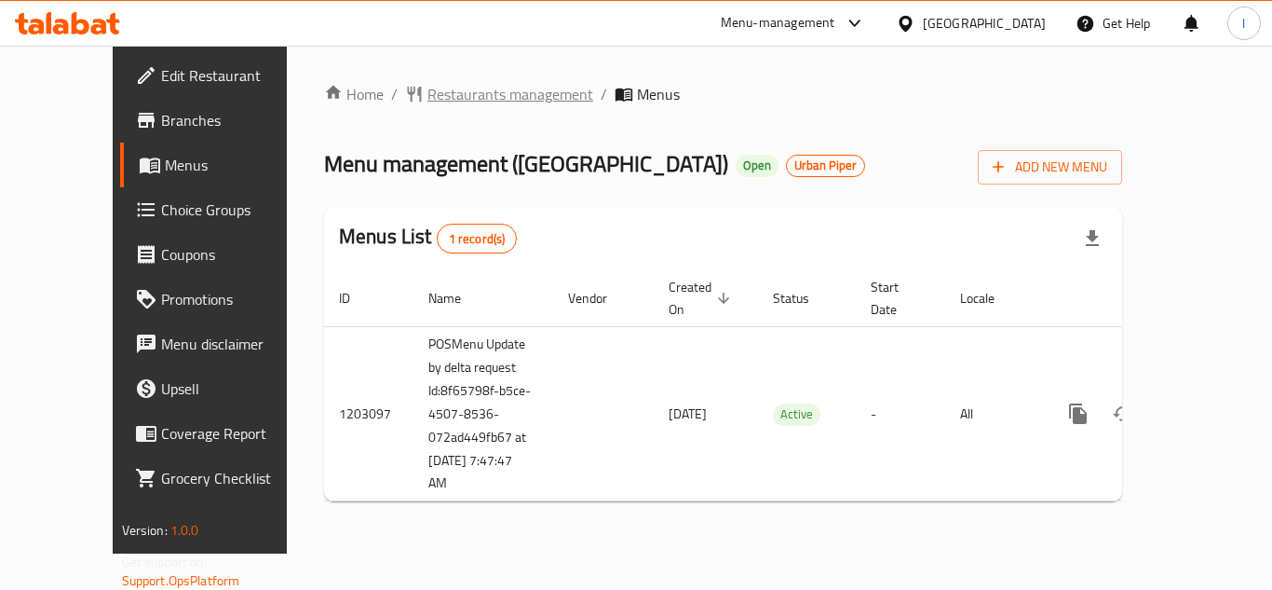
click at [438, 103] on span "Restaurants management" at bounding box center [510, 94] width 166 height 22
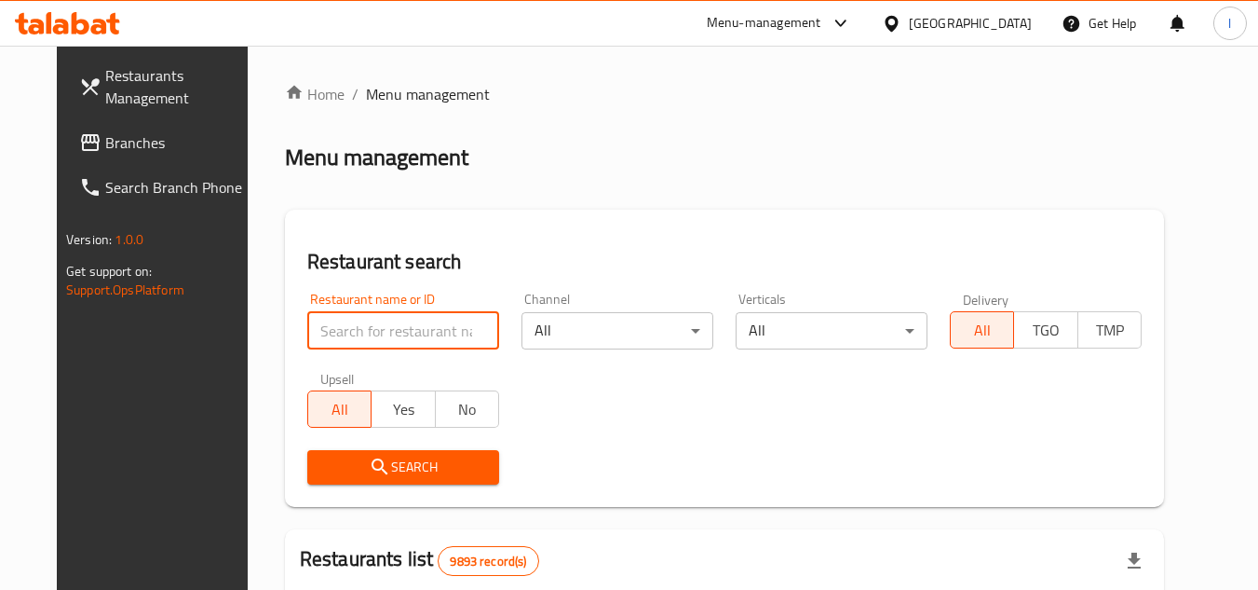
click at [382, 328] on input "search" at bounding box center [403, 330] width 192 height 37
paste input "669488"
type input "669488"
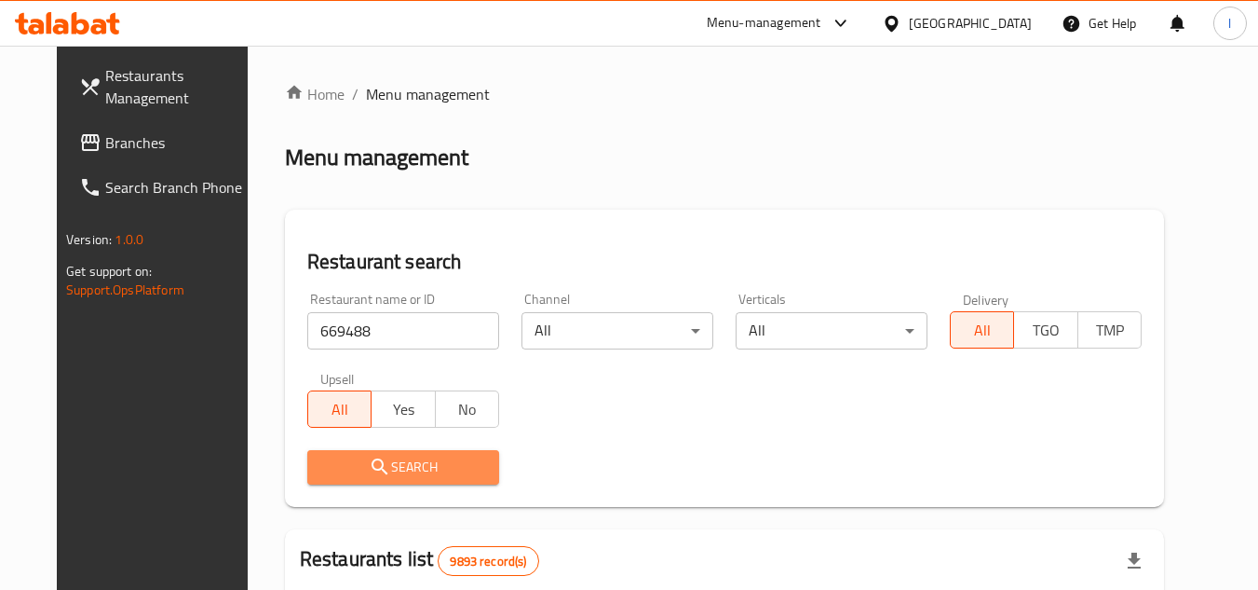
click at [380, 468] on span "Search" at bounding box center [403, 466] width 162 height 23
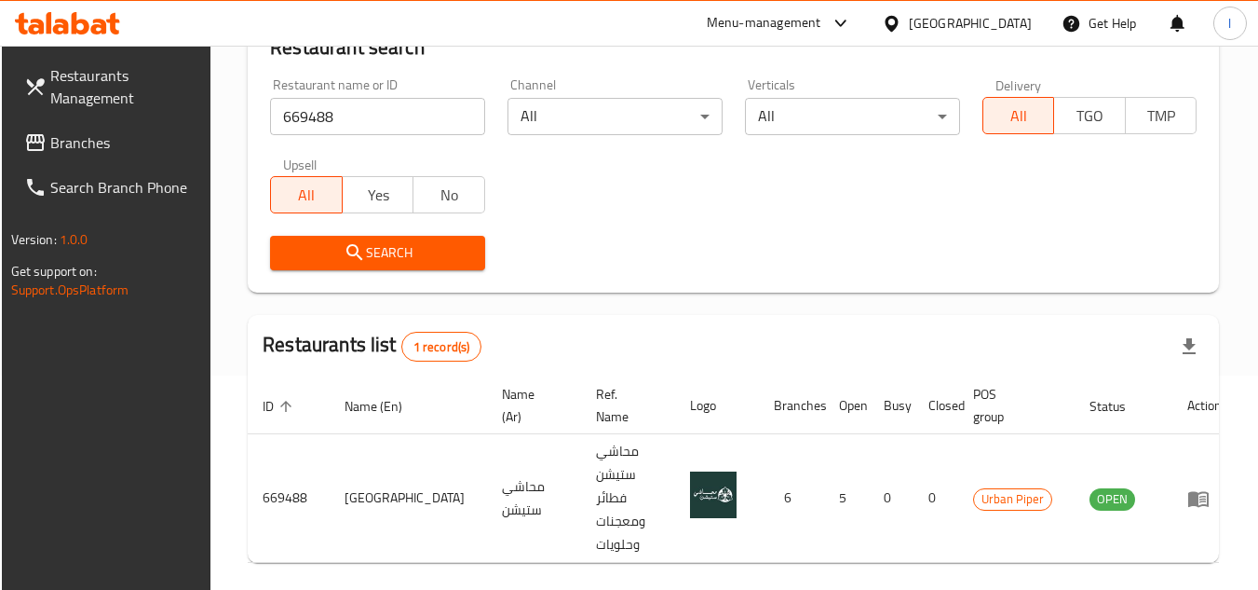
scroll to position [241, 0]
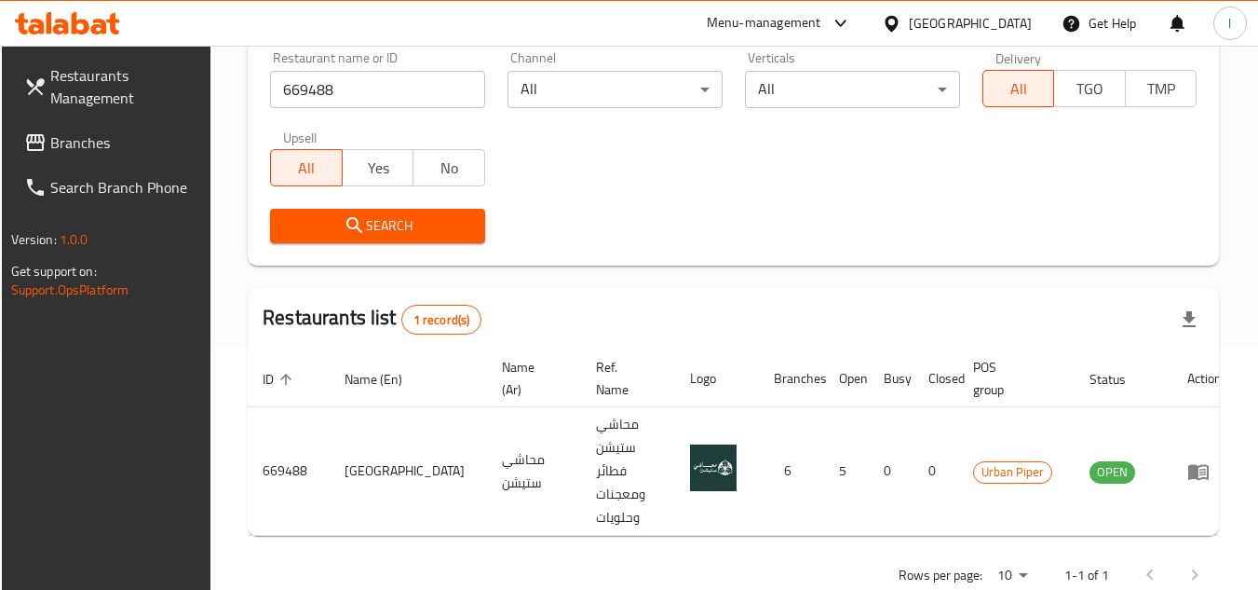
drag, startPoint x: 1134, startPoint y: 203, endPoint x: 1117, endPoint y: 199, distance: 18.1
click at [1134, 203] on div "Search" at bounding box center [733, 225] width 949 height 57
click at [121, 139] on span "Branches" at bounding box center [123, 142] width 147 height 22
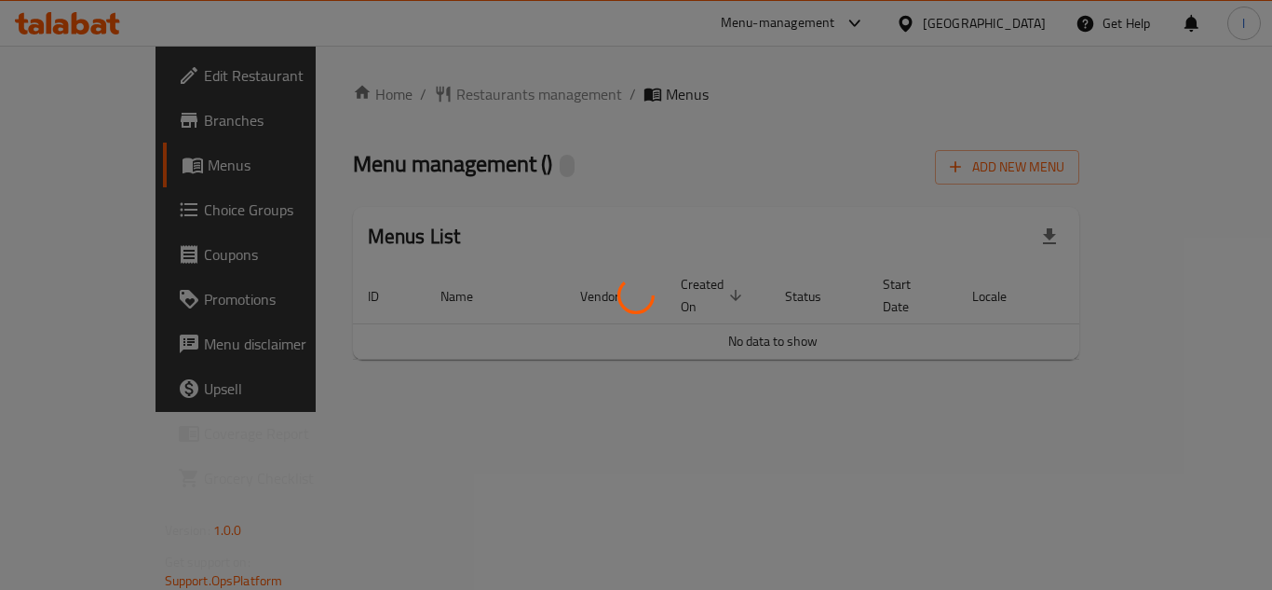
click at [612, 65] on div at bounding box center [636, 295] width 1272 height 590
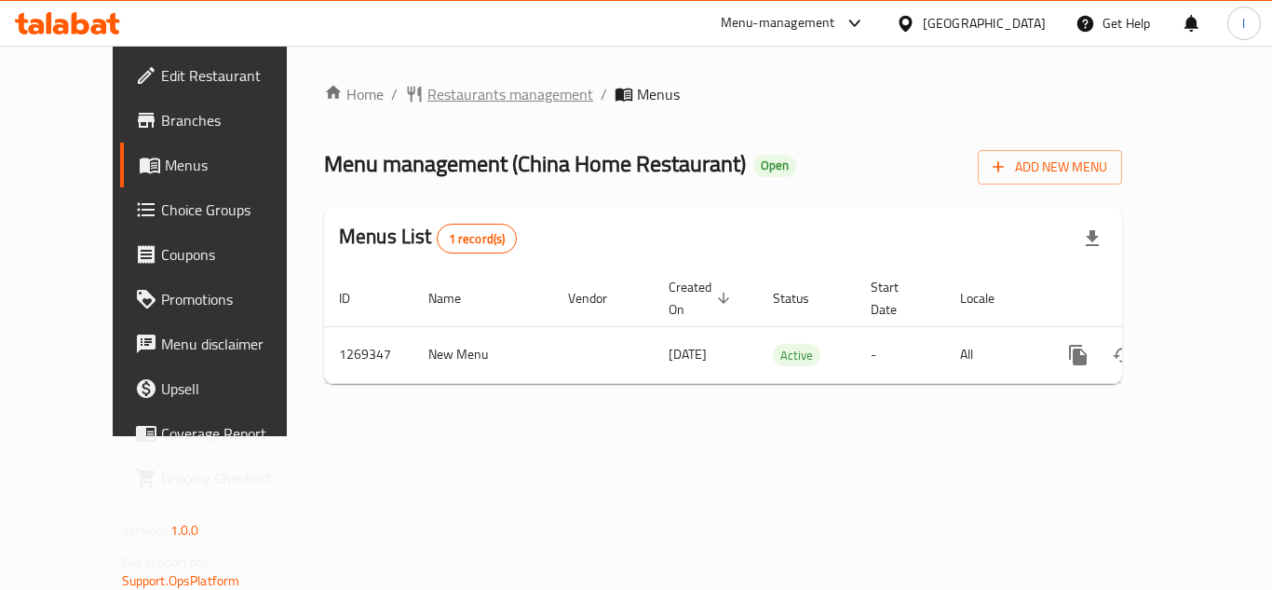
click at [441, 97] on span "Restaurants management" at bounding box center [510, 94] width 166 height 22
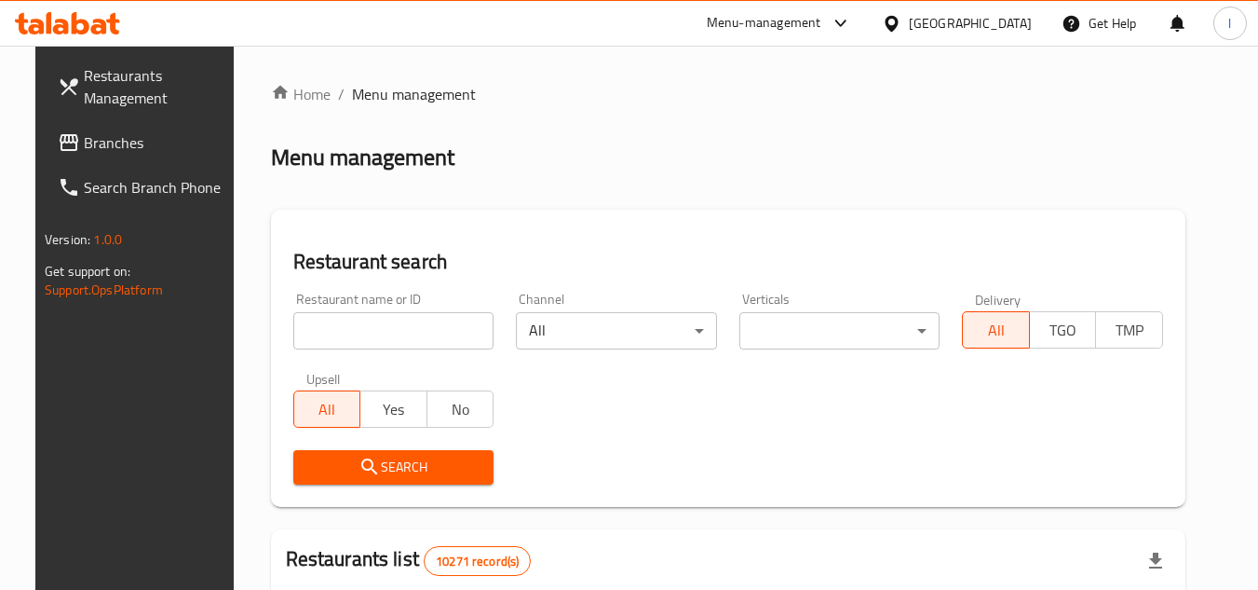
click at [352, 327] on input "search" at bounding box center [393, 330] width 201 height 37
paste input "688577"
type input "688577"
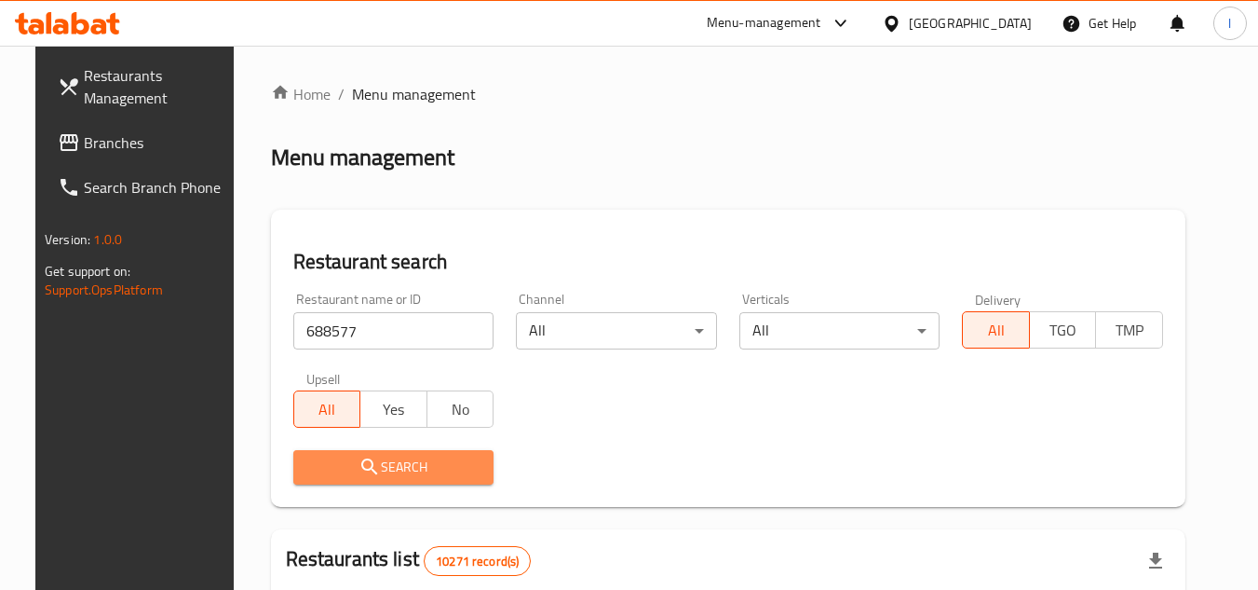
click at [377, 467] on span "Search" at bounding box center [393, 466] width 171 height 23
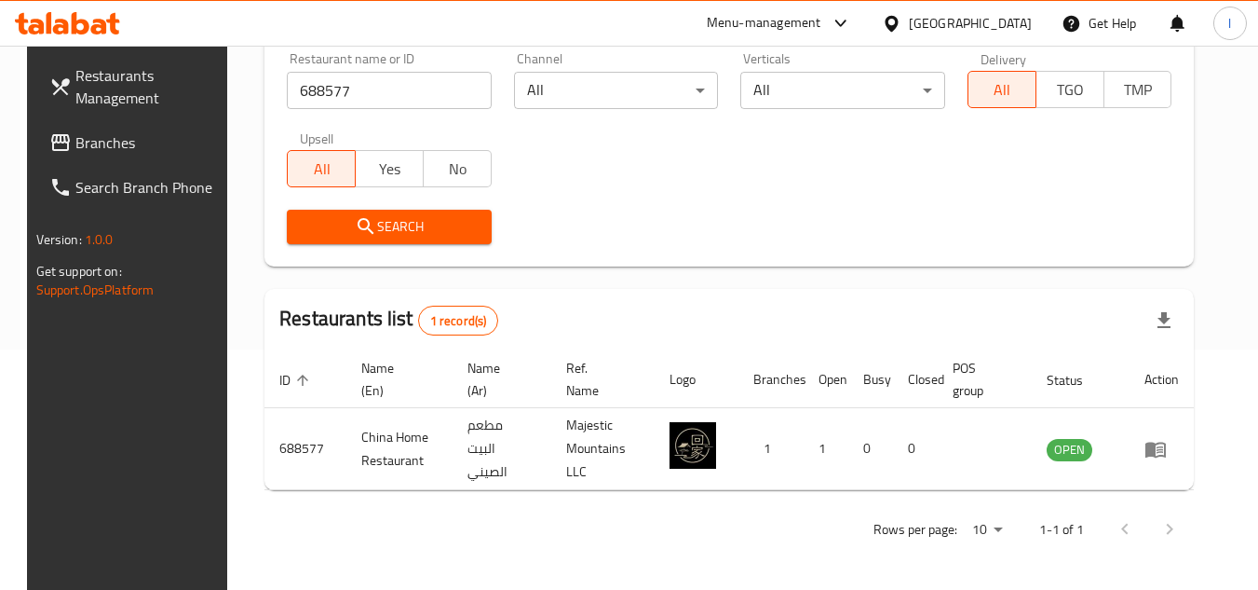
scroll to position [241, 0]
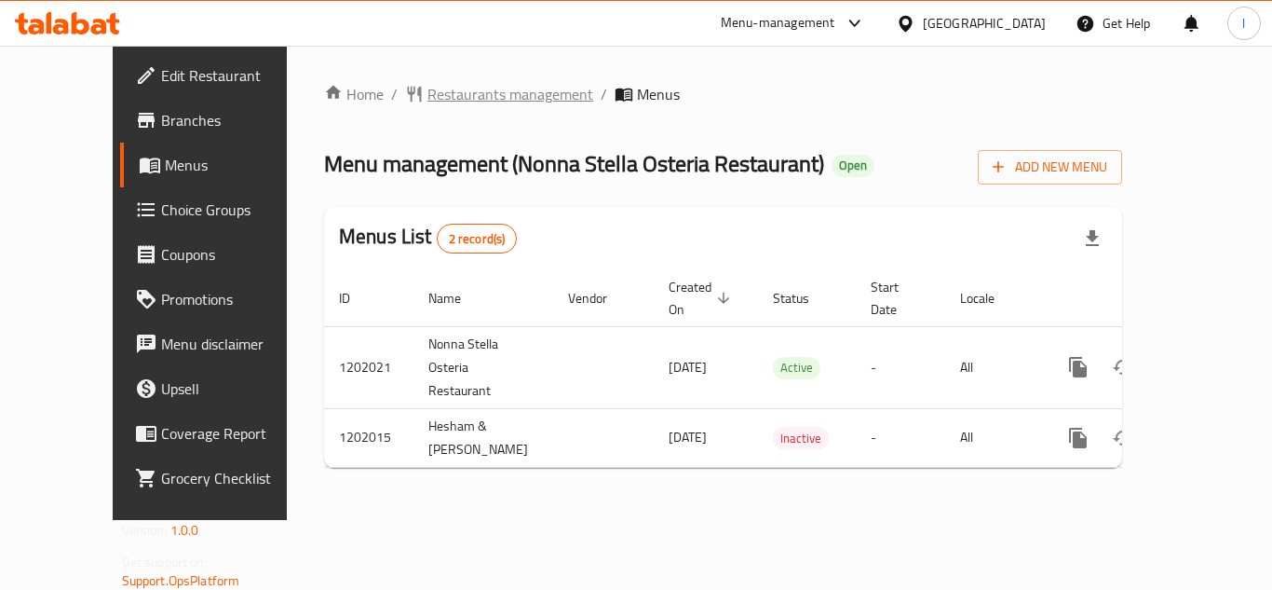
click at [440, 90] on span "Restaurants management" at bounding box center [510, 94] width 166 height 22
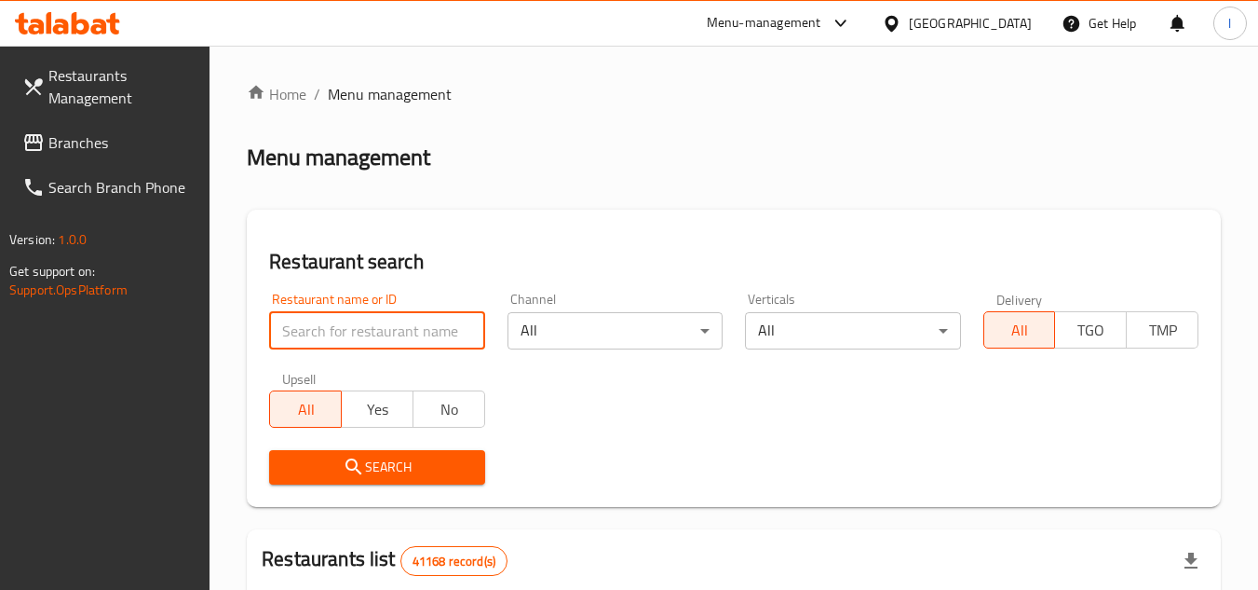
click at [368, 325] on input "search" at bounding box center [376, 330] width 215 height 37
paste input "668333"
type input "668333"
click at [378, 451] on button "Search" at bounding box center [376, 467] width 215 height 34
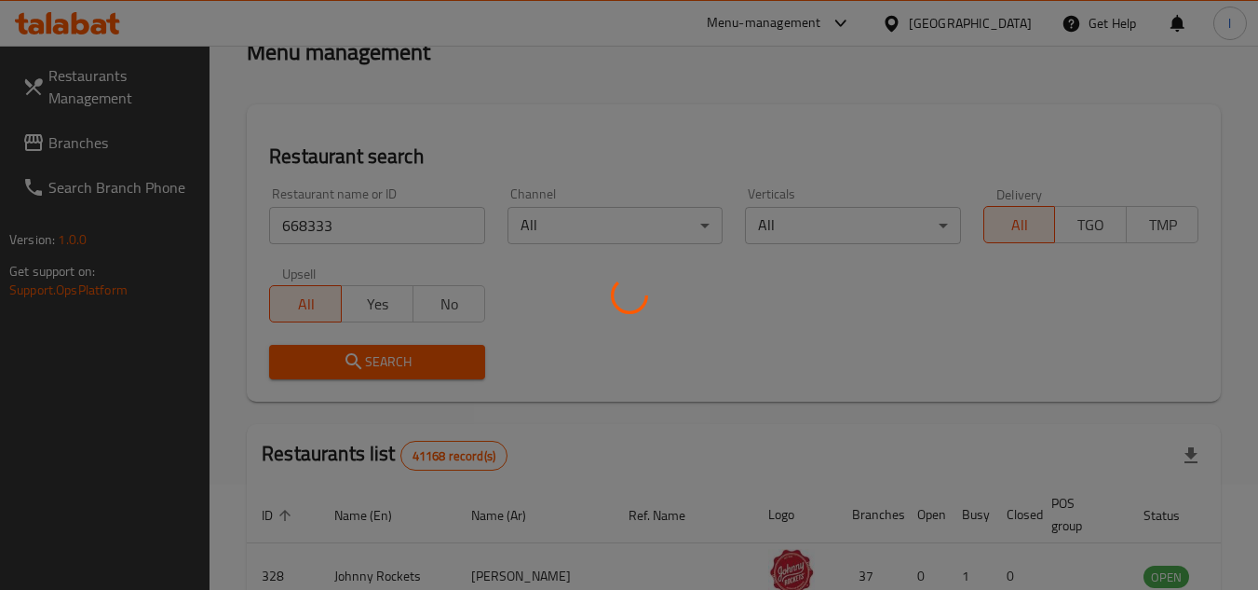
scroll to position [279, 0]
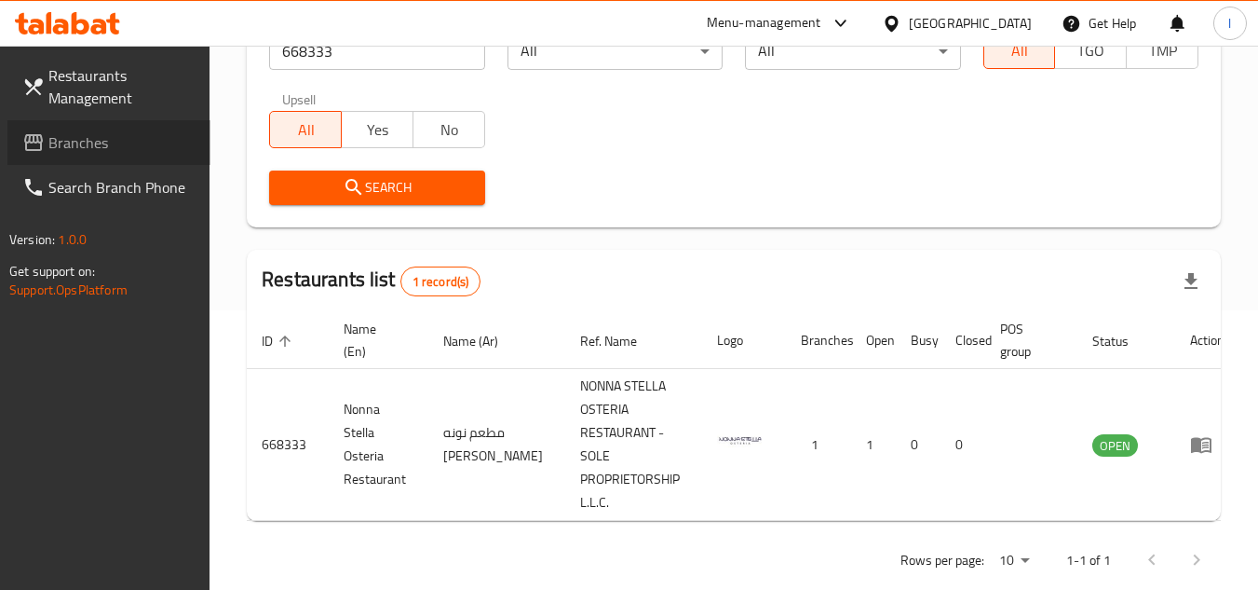
drag, startPoint x: 85, startPoint y: 135, endPoint x: 142, endPoint y: 132, distance: 56.9
click at [88, 136] on span "Branches" at bounding box center [121, 142] width 147 height 22
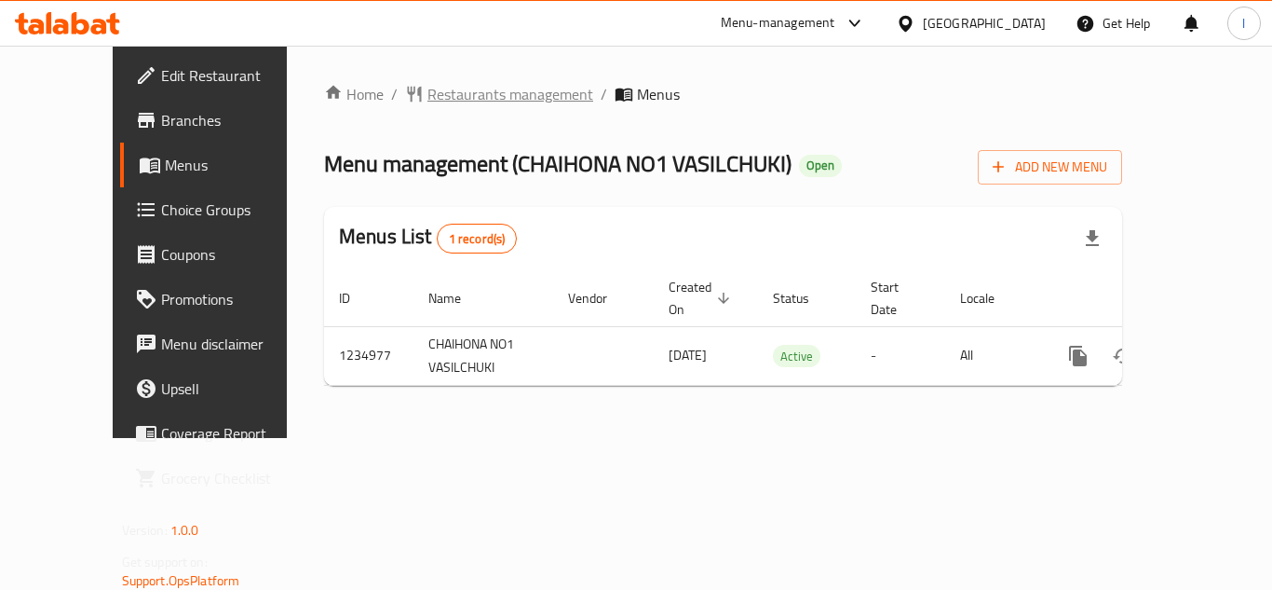
click at [431, 102] on span "Restaurants management" at bounding box center [510, 94] width 166 height 22
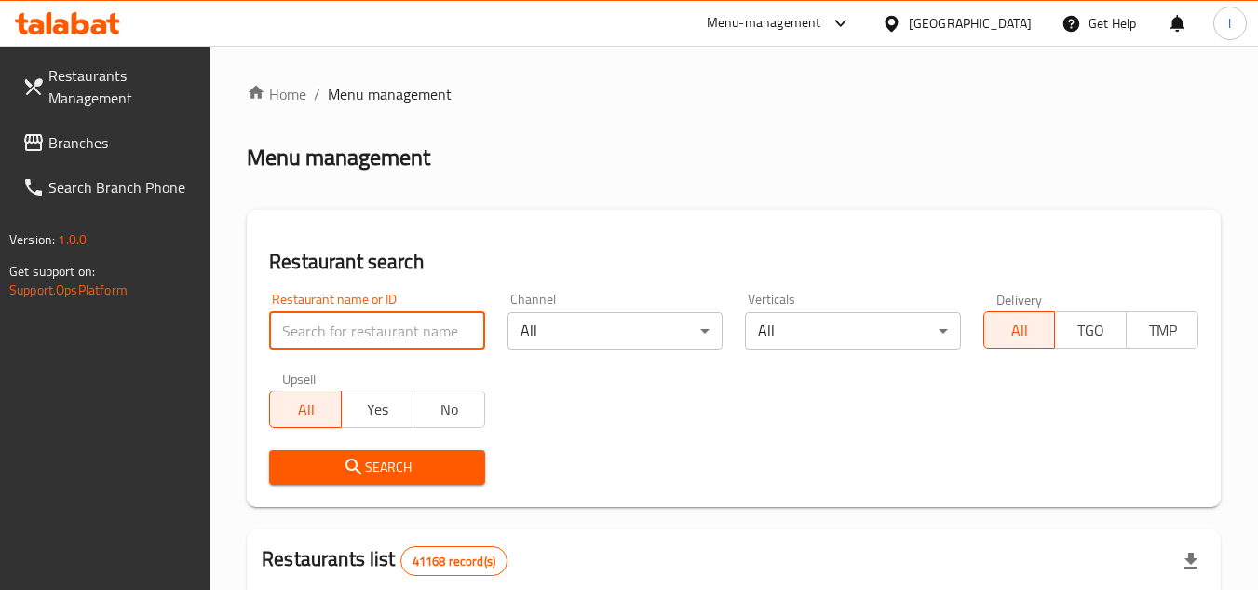
click at [355, 327] on input "search" at bounding box center [376, 330] width 215 height 37
paste input "678528"
type input "678528"
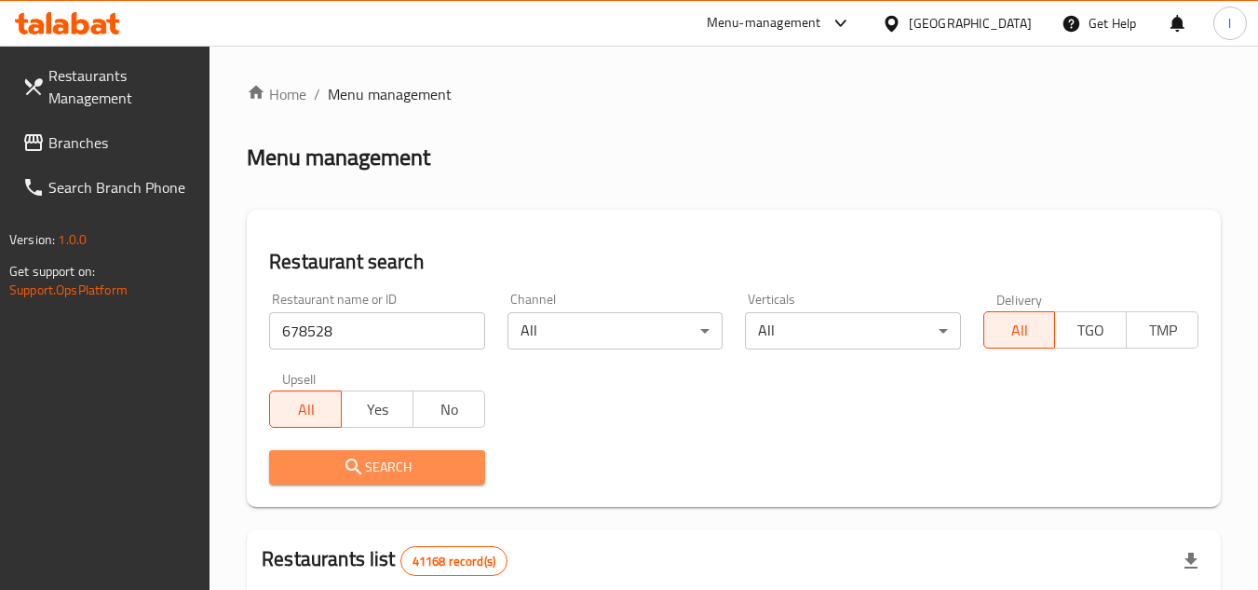
click at [376, 464] on span "Search" at bounding box center [376, 466] width 185 height 23
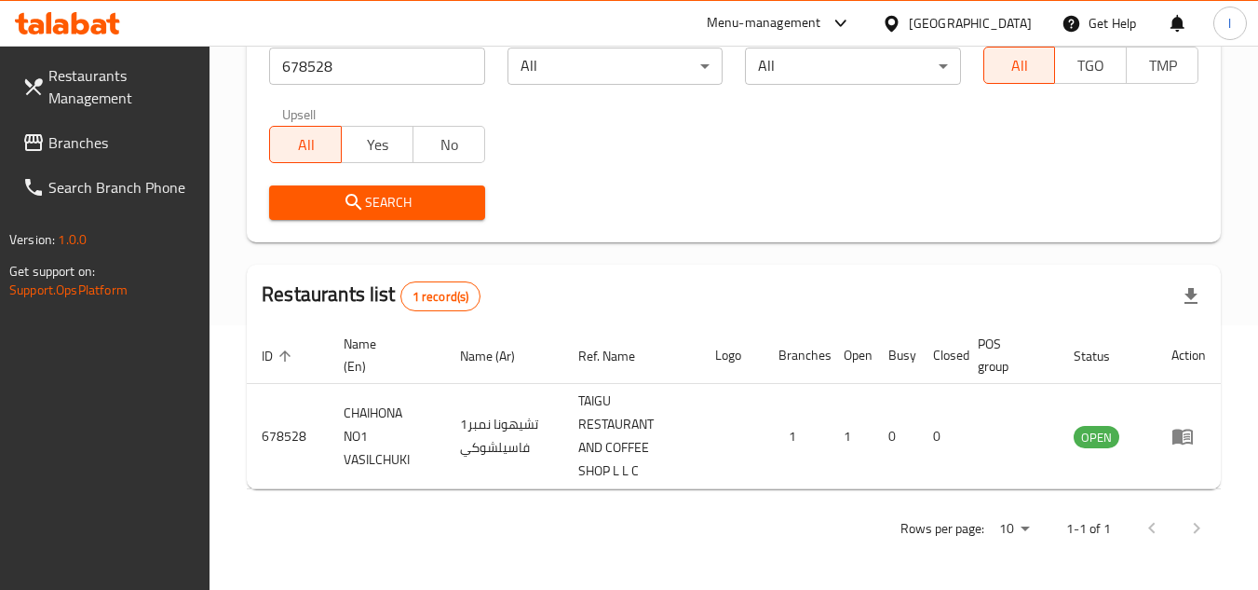
scroll to position [264, 0]
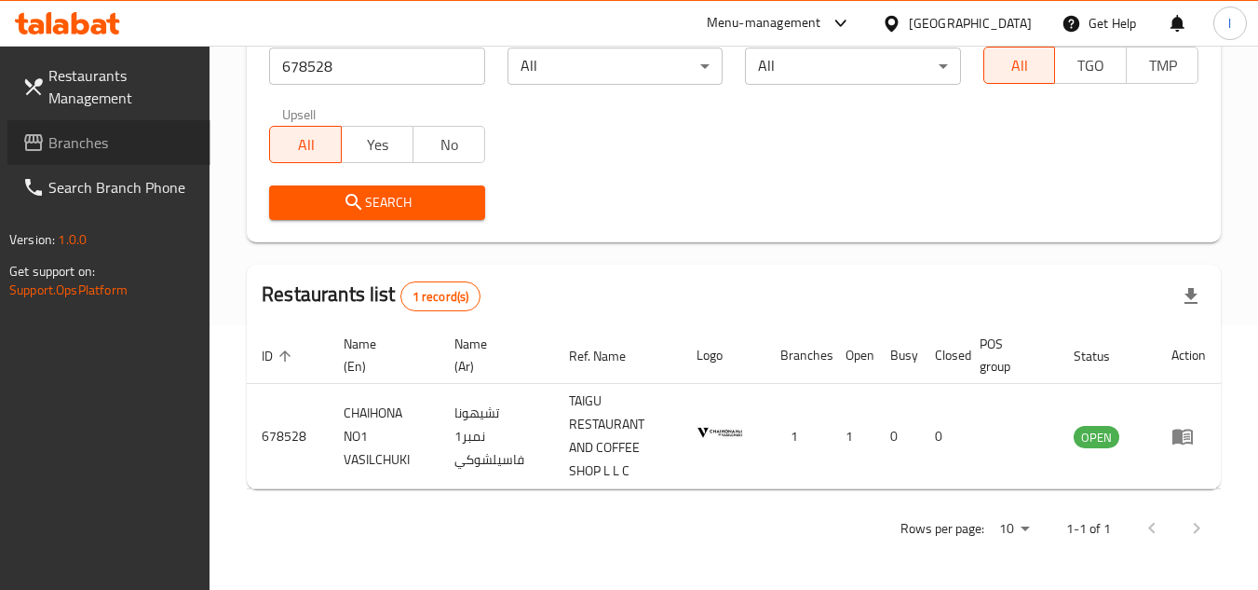
click at [133, 135] on span "Branches" at bounding box center [121, 142] width 147 height 22
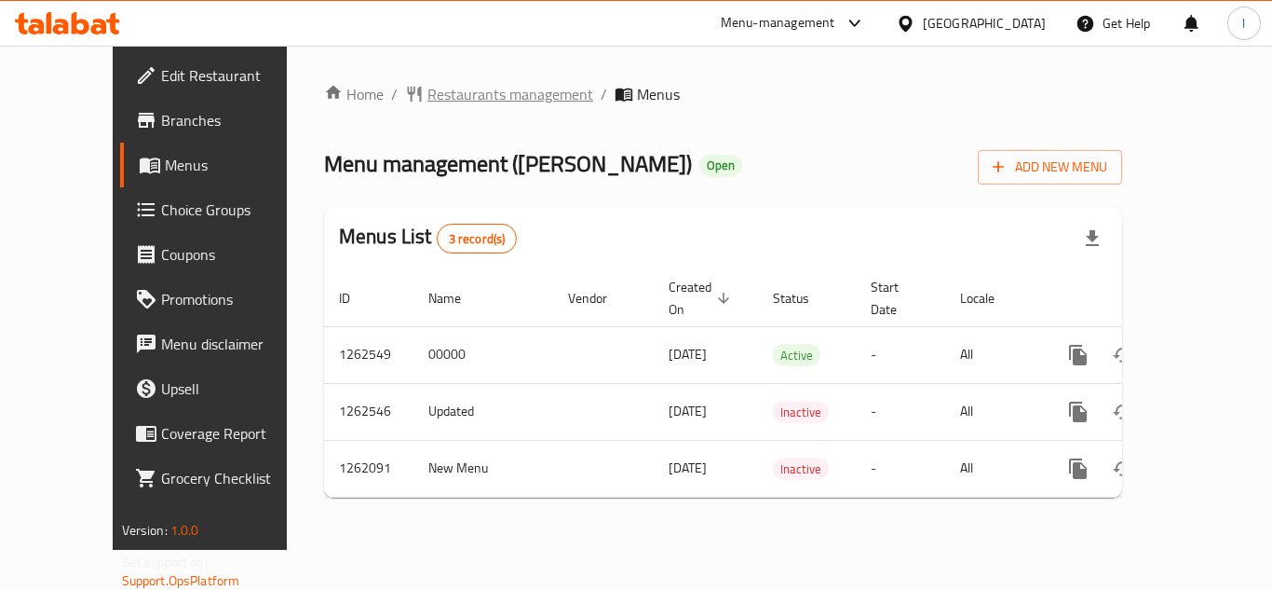
click at [427, 95] on span "Restaurants management" at bounding box center [510, 94] width 166 height 22
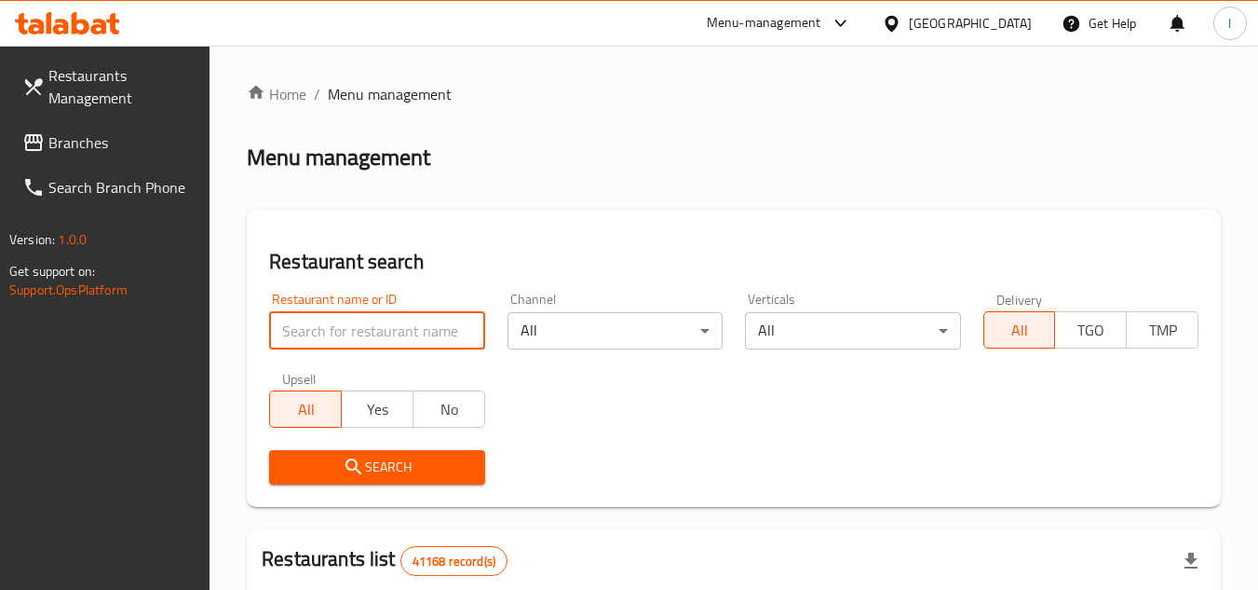
click at [357, 332] on input "search" at bounding box center [376, 330] width 215 height 37
paste input "685432"
type input "685432"
click at [382, 457] on span "Search" at bounding box center [376, 466] width 185 height 23
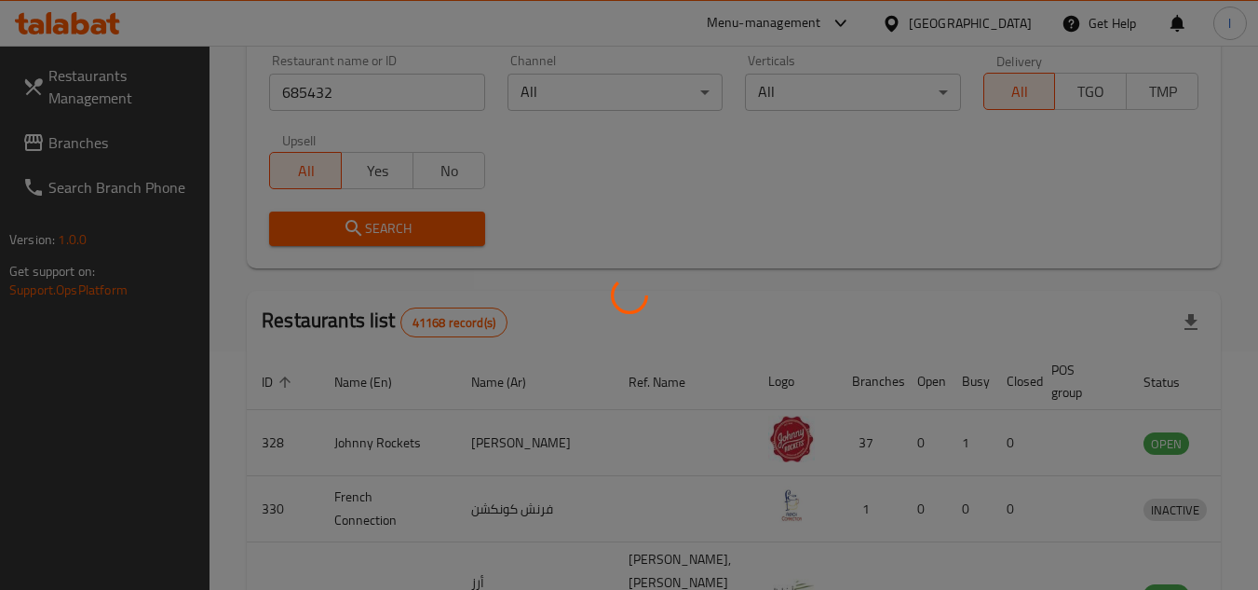
scroll to position [241, 0]
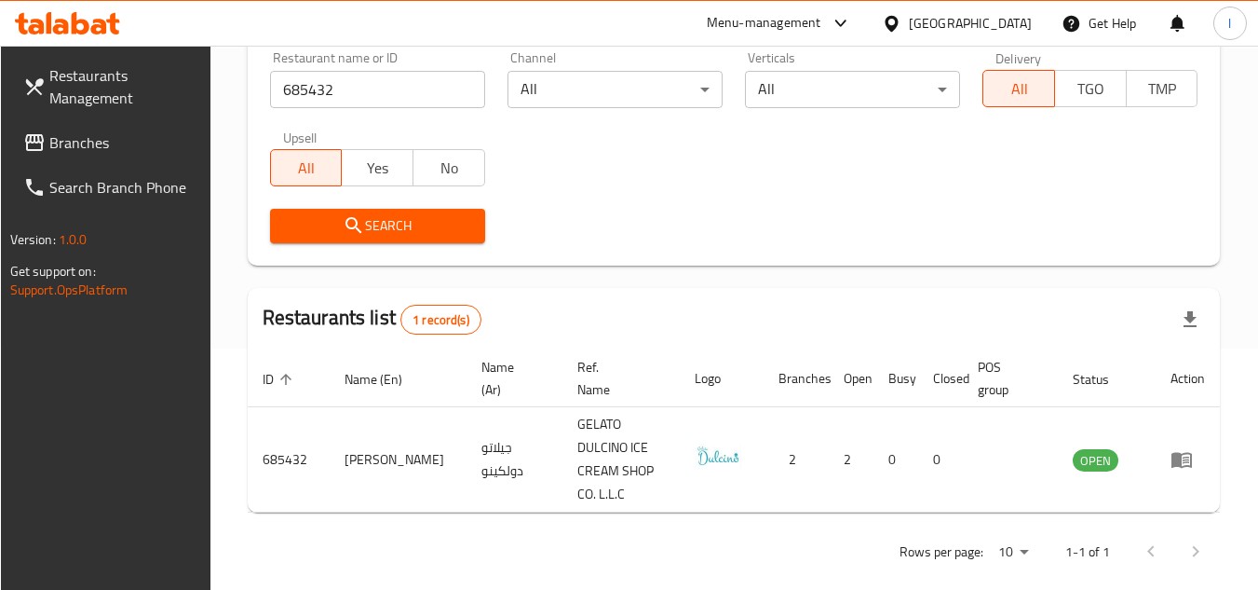
click at [118, 146] on span "Branches" at bounding box center [122, 142] width 147 height 22
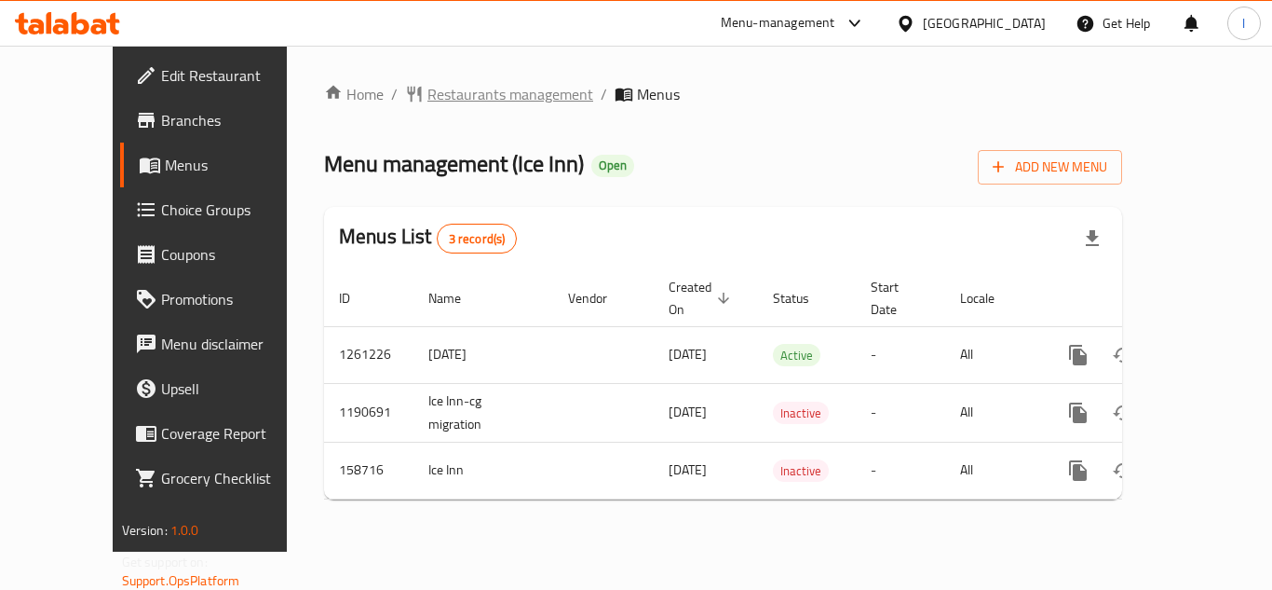
click at [427, 96] on span "Restaurants management" at bounding box center [510, 94] width 166 height 22
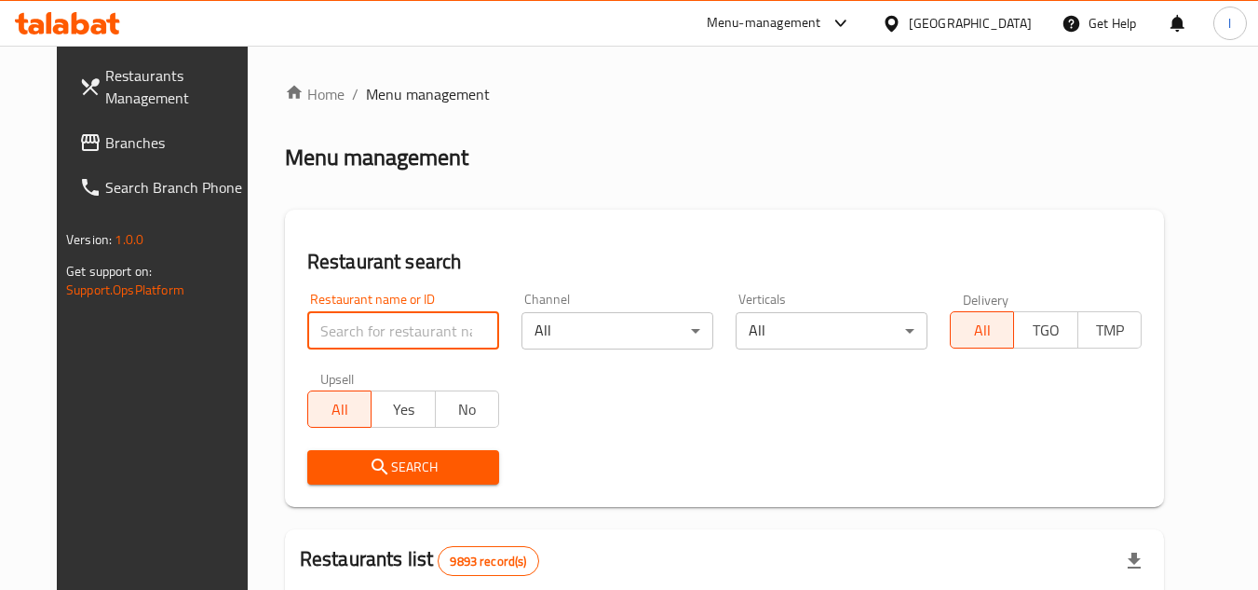
paste input "615577"
type input "615577"
click at [374, 468] on span "Search" at bounding box center [403, 466] width 162 height 23
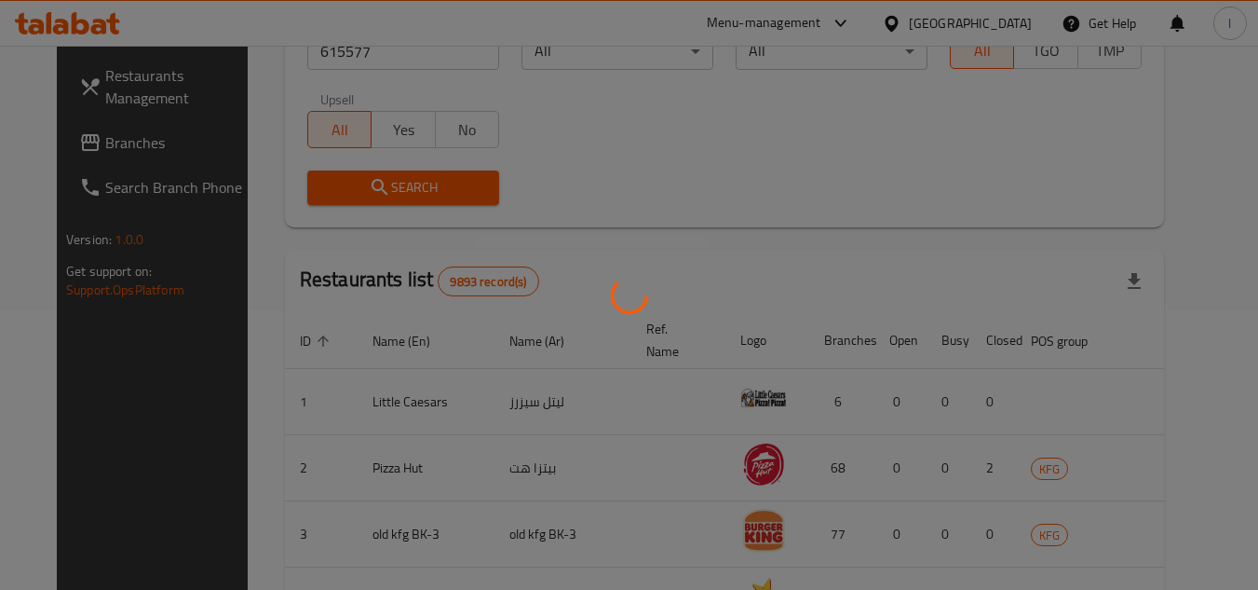
scroll to position [225, 0]
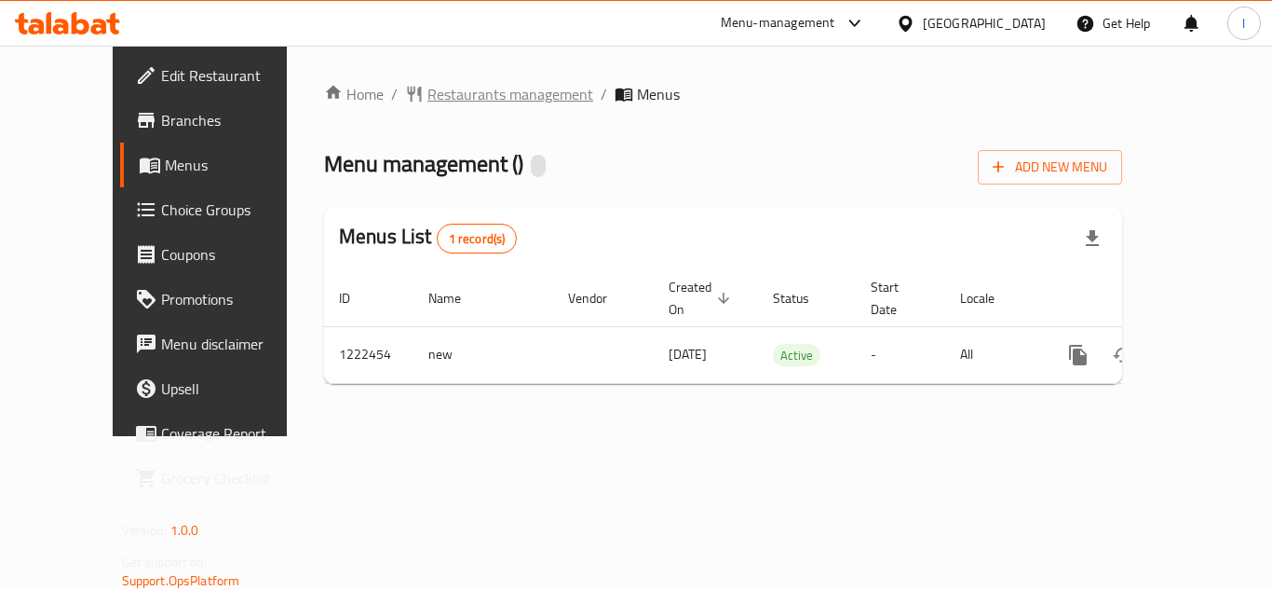
click at [439, 92] on span "Restaurants management" at bounding box center [510, 94] width 166 height 22
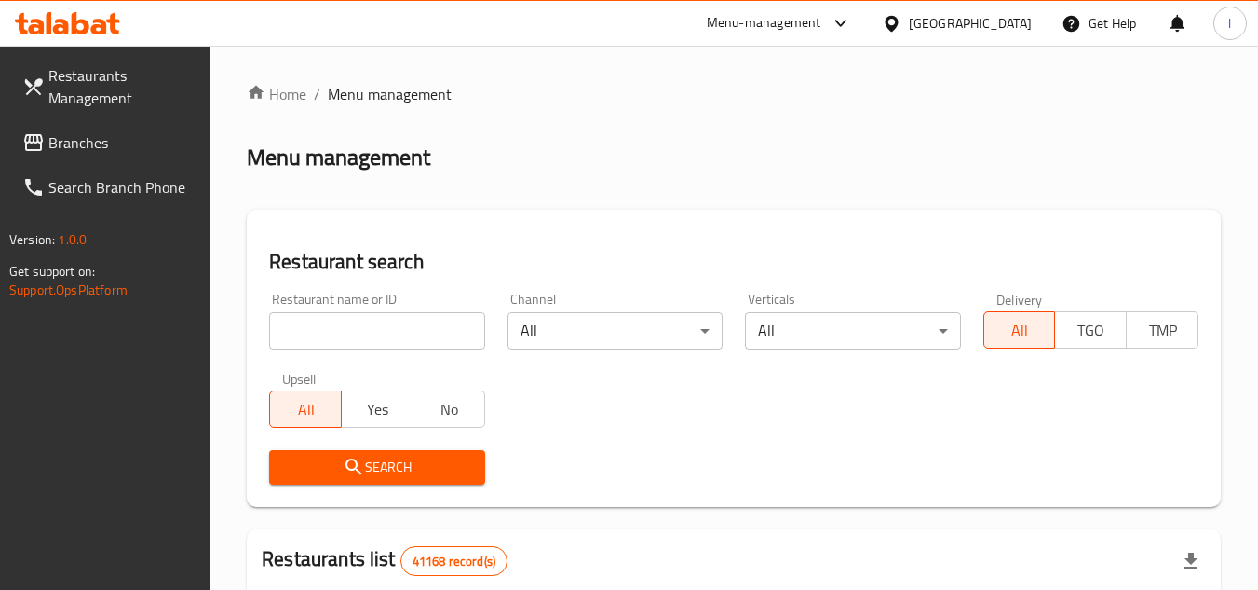
click at [378, 326] on input "search" at bounding box center [376, 330] width 215 height 37
paste input "674062"
type input "674062"
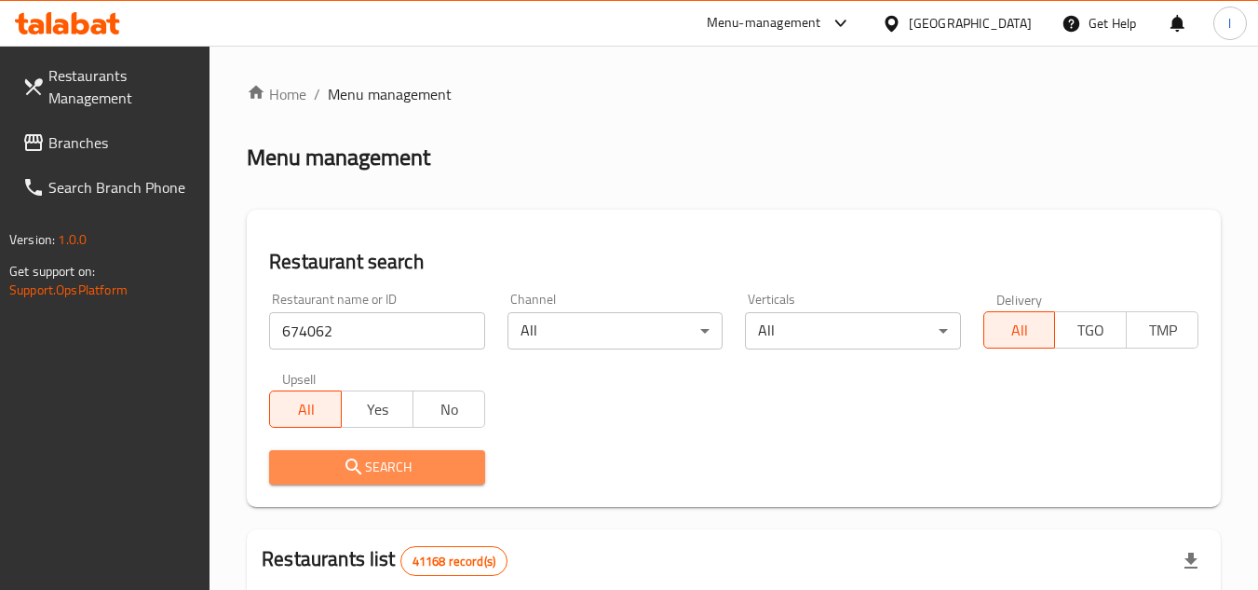
click at [401, 453] on button "Search" at bounding box center [376, 467] width 215 height 34
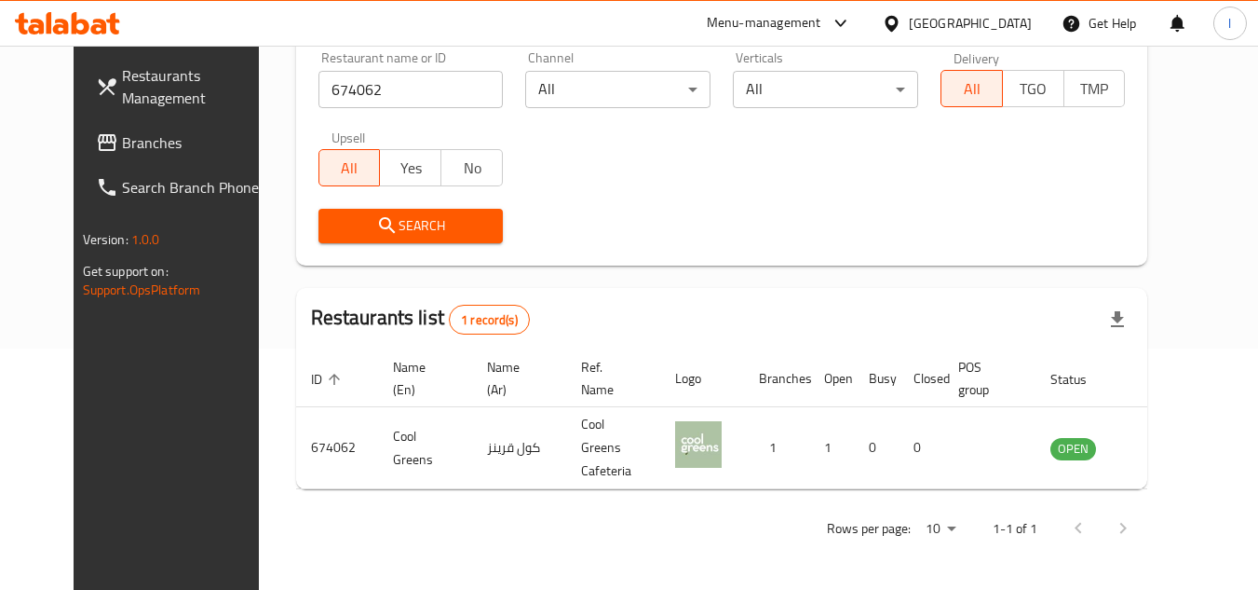
scroll to position [225, 0]
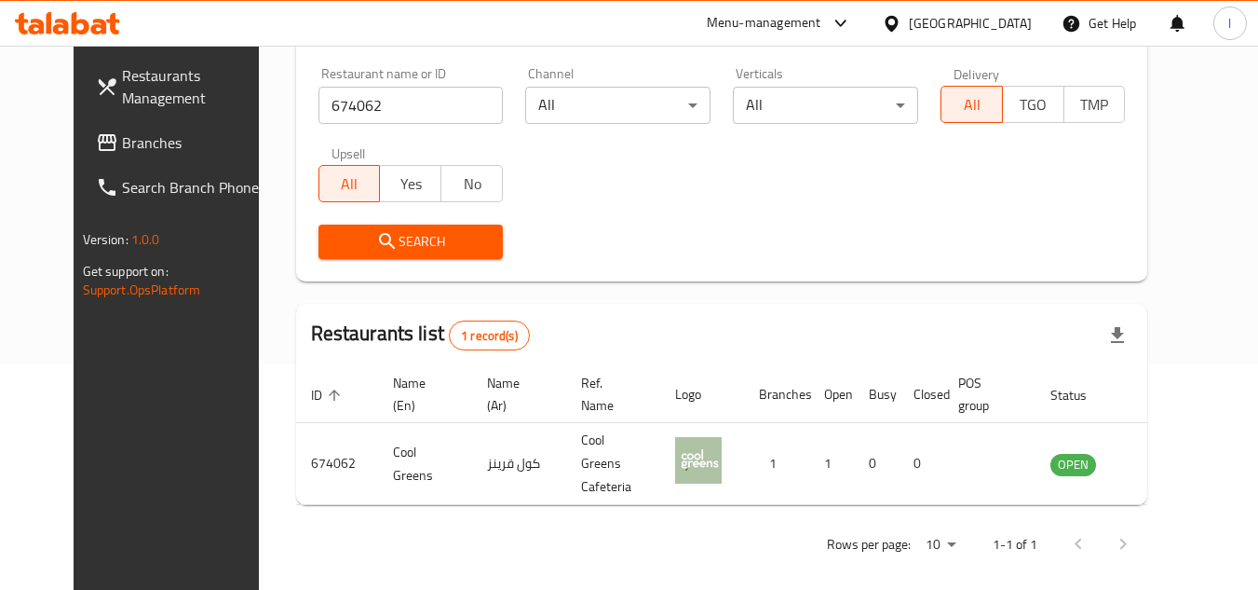
click at [122, 145] on span "Branches" at bounding box center [195, 142] width 147 height 22
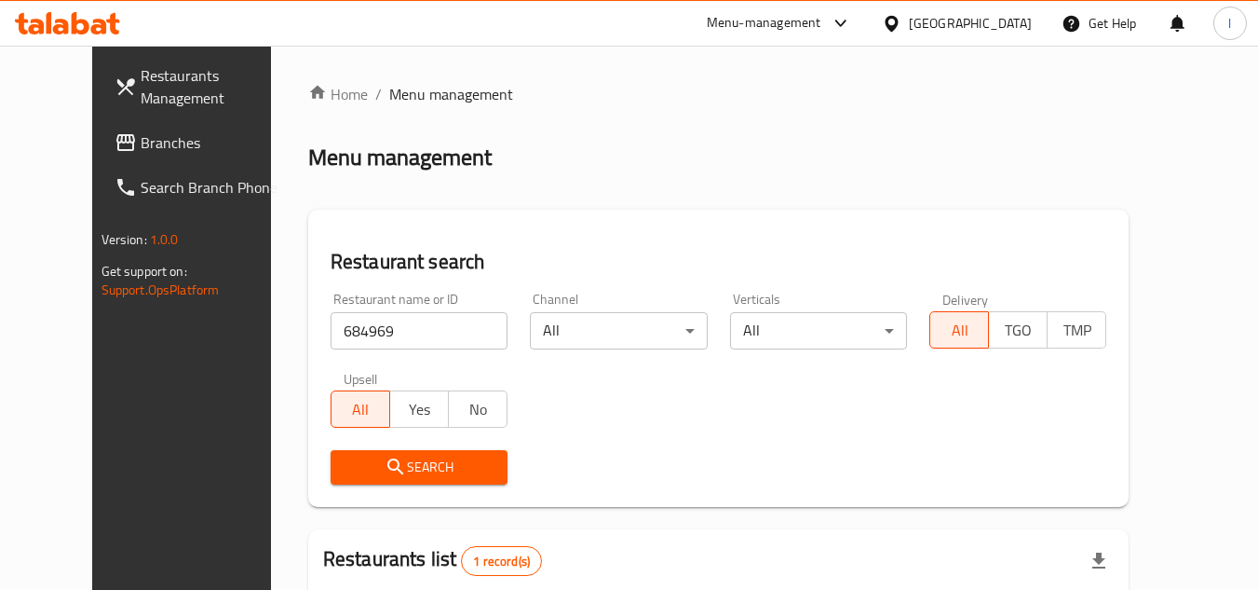
scroll to position [225, 0]
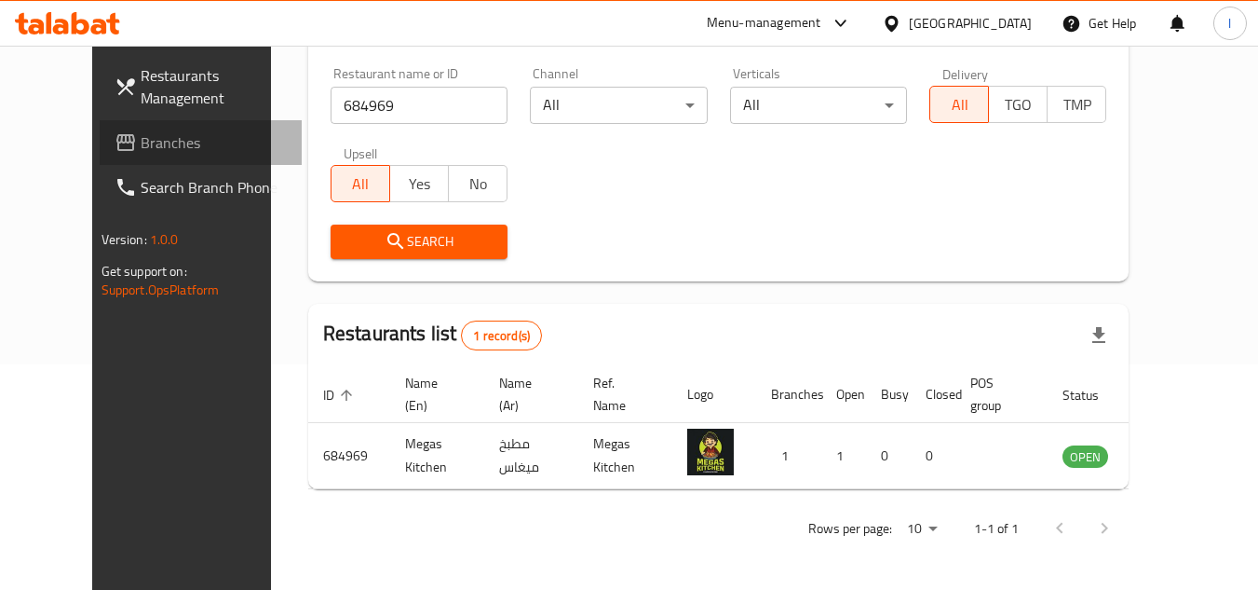
click at [142, 137] on span "Branches" at bounding box center [214, 142] width 147 height 22
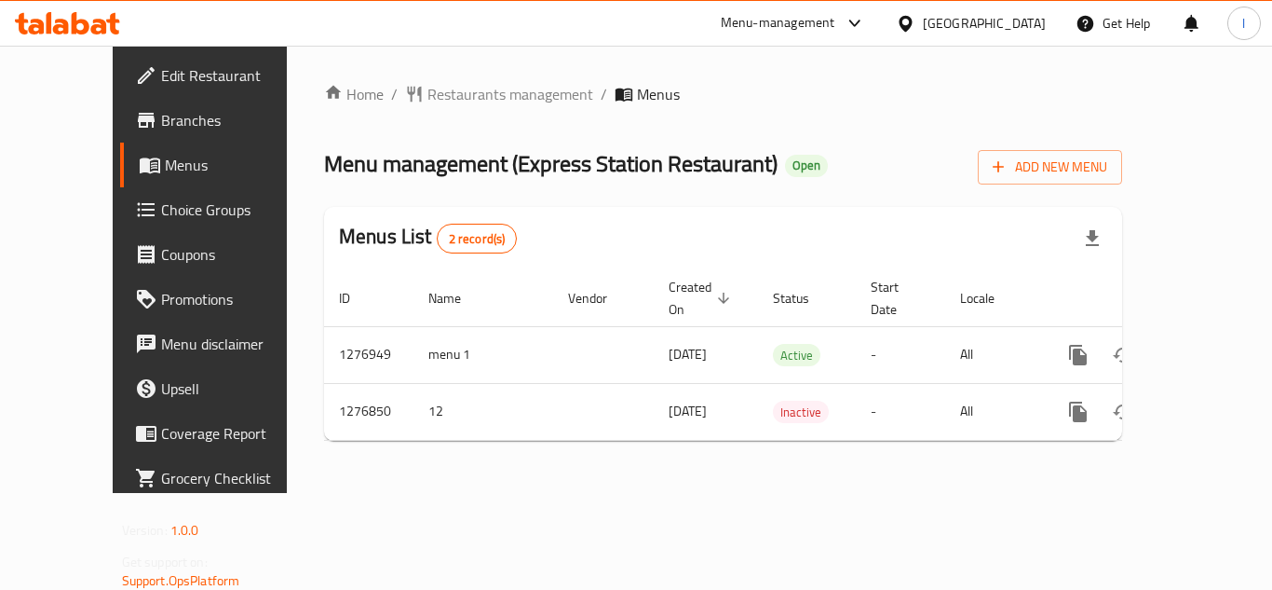
click at [427, 94] on span "Restaurants management" at bounding box center [510, 94] width 166 height 22
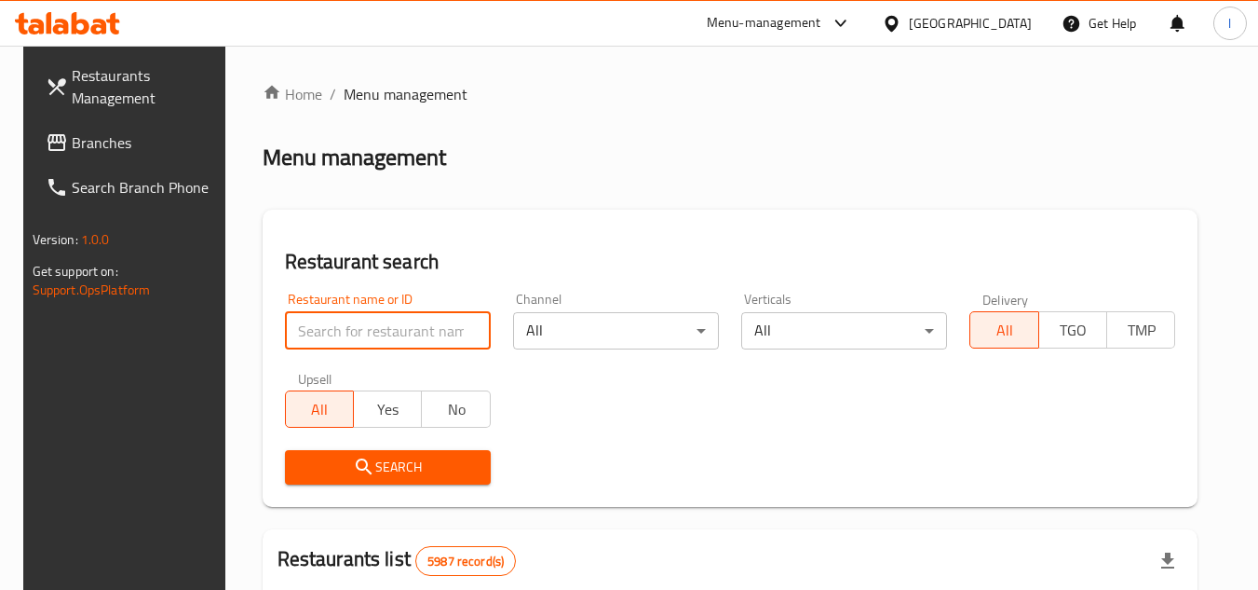
click at [343, 329] on input "search" at bounding box center [388, 330] width 206 height 37
paste input "692121"
type input "692121"
click at [372, 457] on span "Search" at bounding box center [388, 466] width 176 height 23
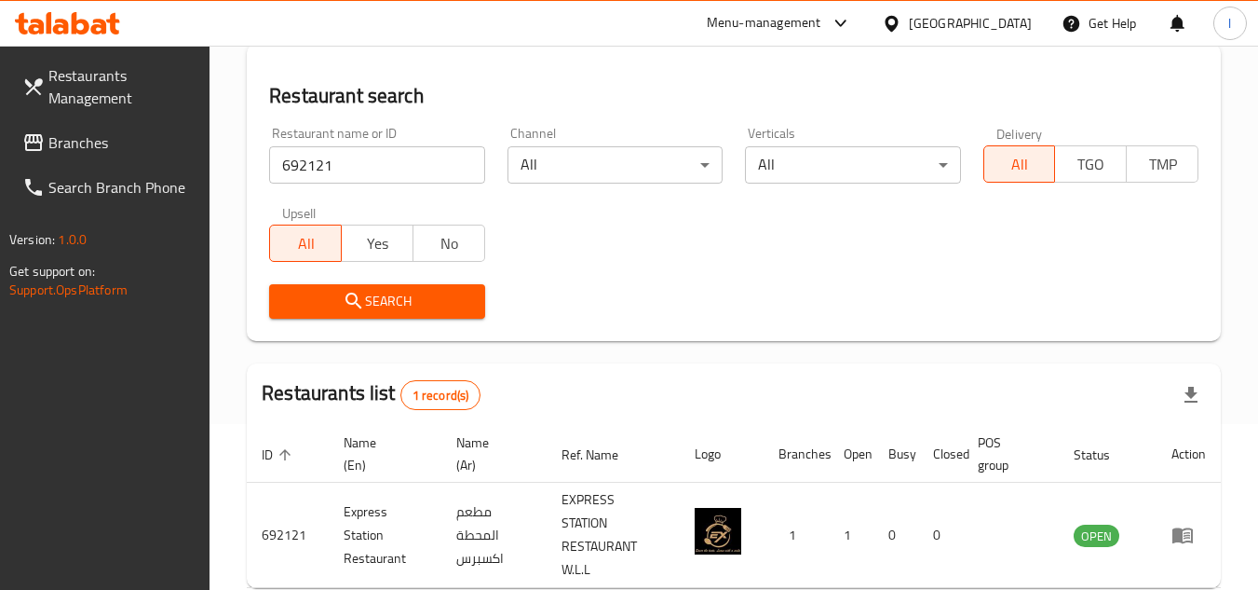
scroll to position [264, 0]
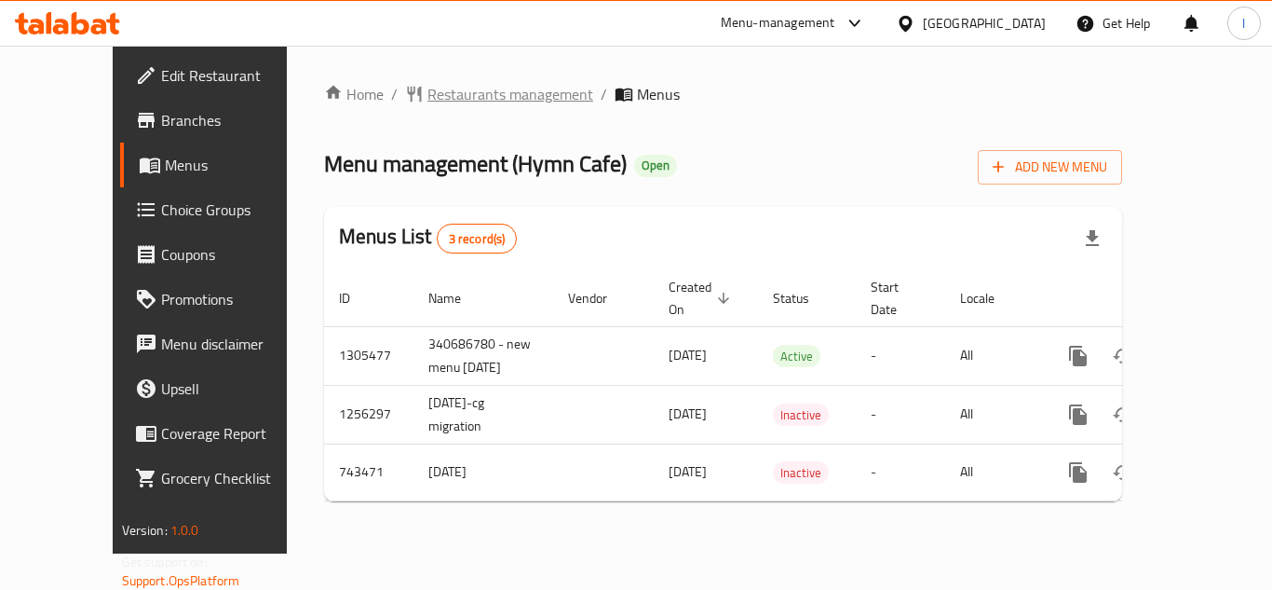
click at [471, 86] on span "Restaurants management" at bounding box center [510, 94] width 166 height 22
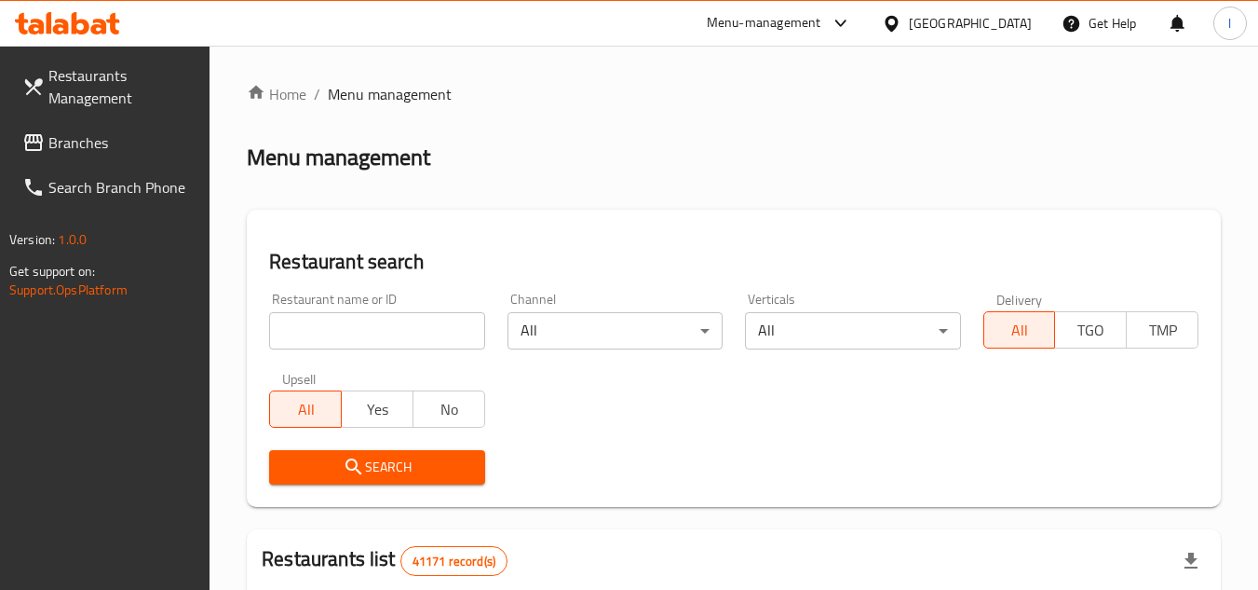
click at [349, 323] on div at bounding box center [629, 295] width 1258 height 590
click at [349, 323] on input "search" at bounding box center [376, 330] width 215 height 37
paste input "637791"
type input "637791"
click at [393, 453] on button "Search" at bounding box center [376, 467] width 215 height 34
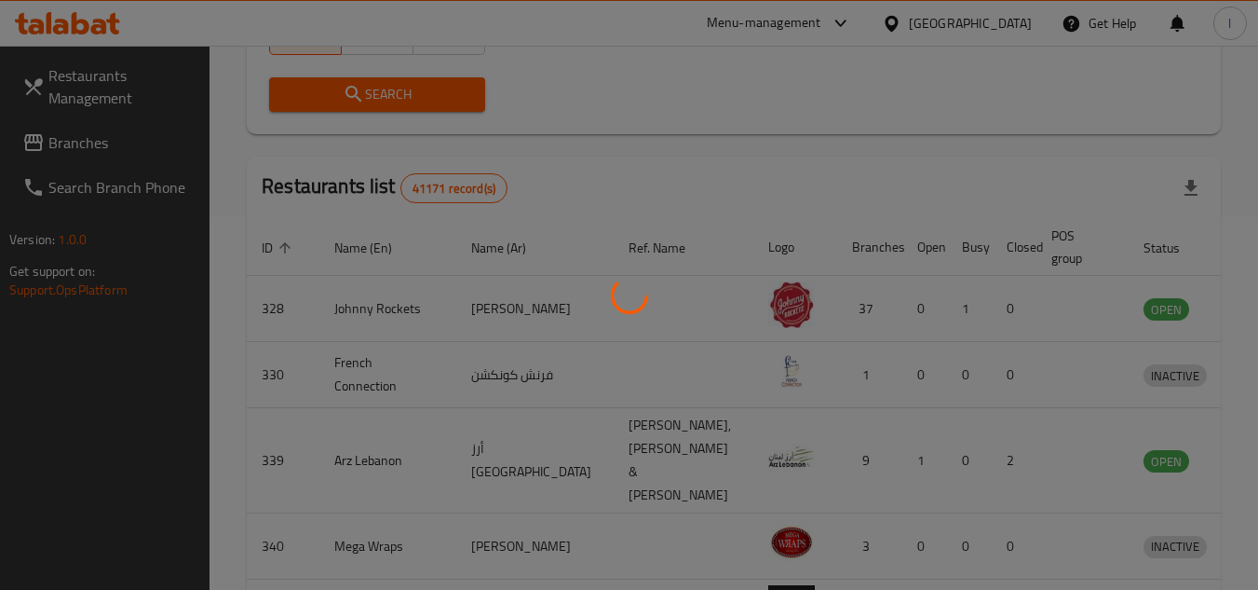
scroll to position [225, 0]
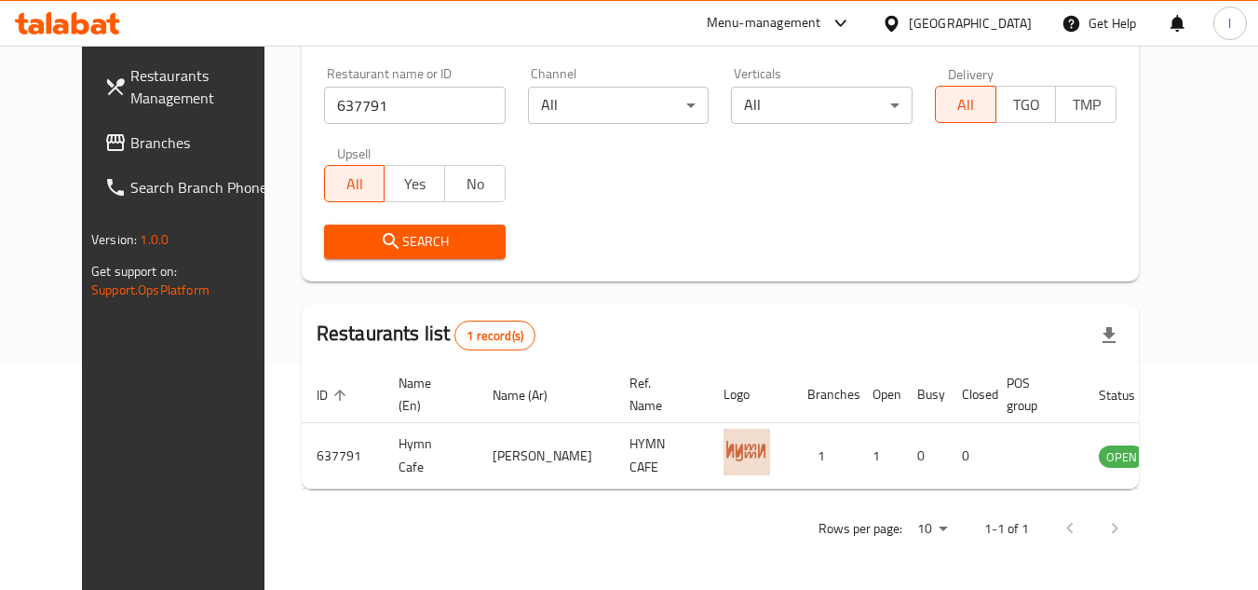
drag, startPoint x: 164, startPoint y: 150, endPoint x: 225, endPoint y: 3, distance: 159.5
click at [163, 150] on span "Branches" at bounding box center [203, 142] width 147 height 22
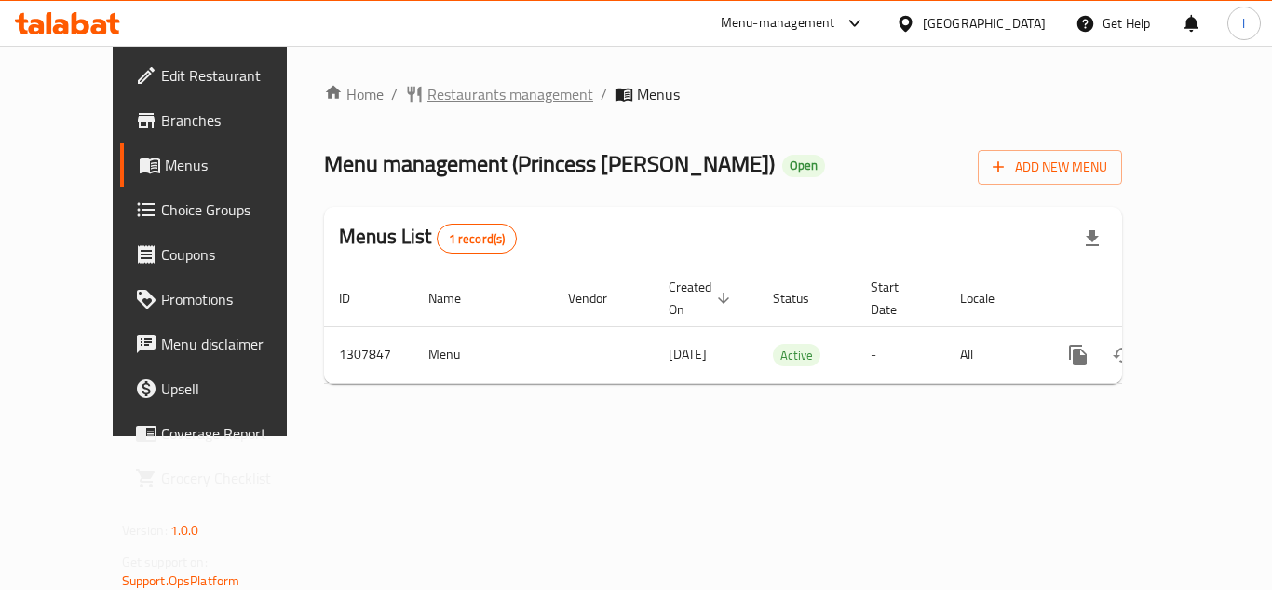
click at [427, 83] on span "Restaurants management" at bounding box center [510, 94] width 166 height 22
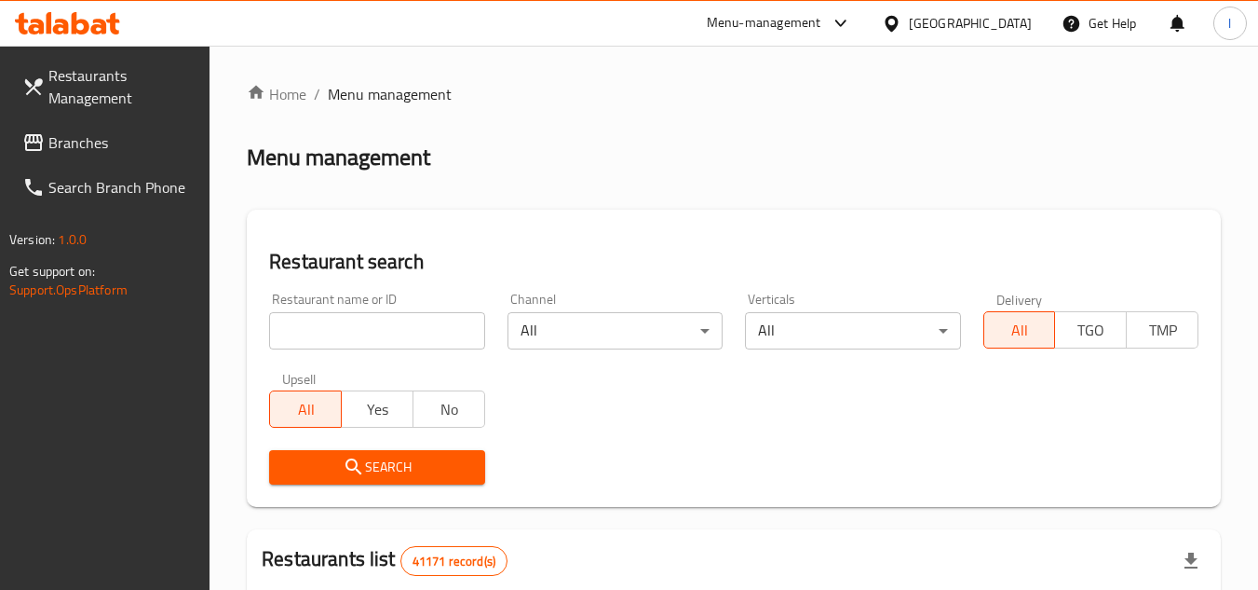
click at [402, 325] on input "search" at bounding box center [376, 330] width 215 height 37
paste input "704386"
type input "704386"
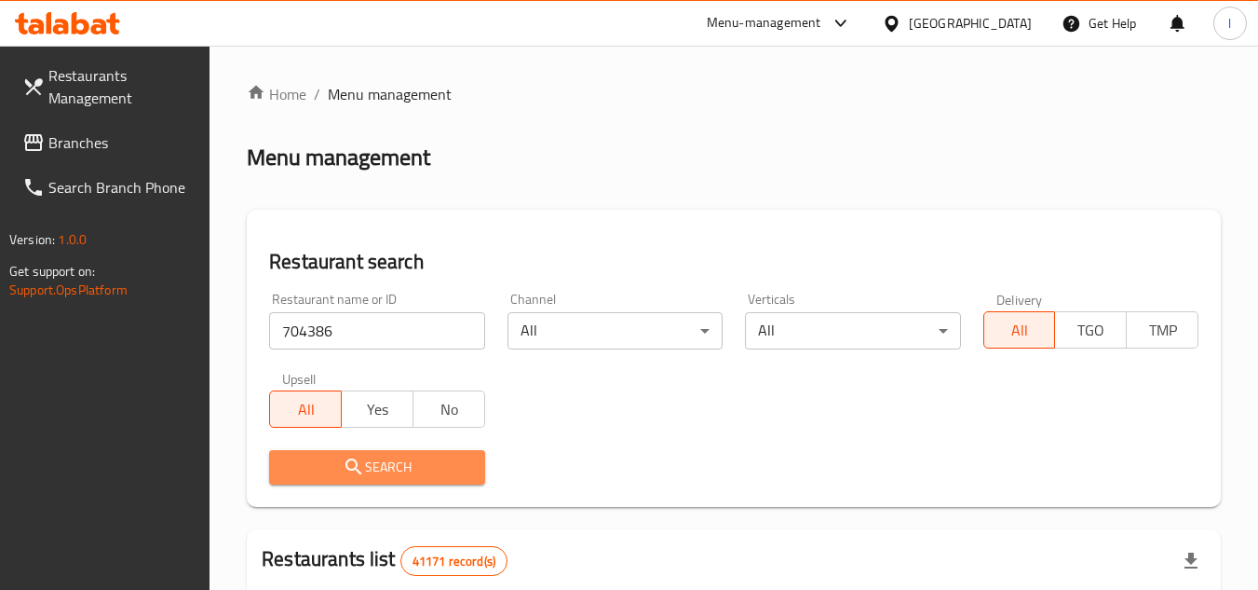
click at [441, 461] on span "Search" at bounding box center [376, 466] width 185 height 23
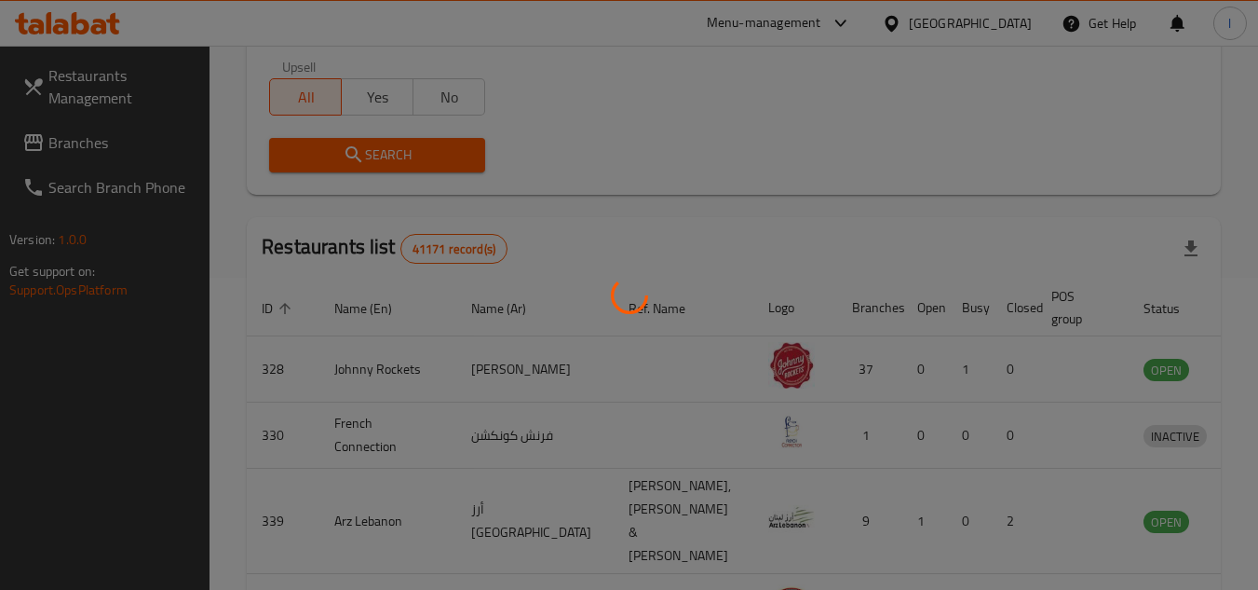
scroll to position [279, 0]
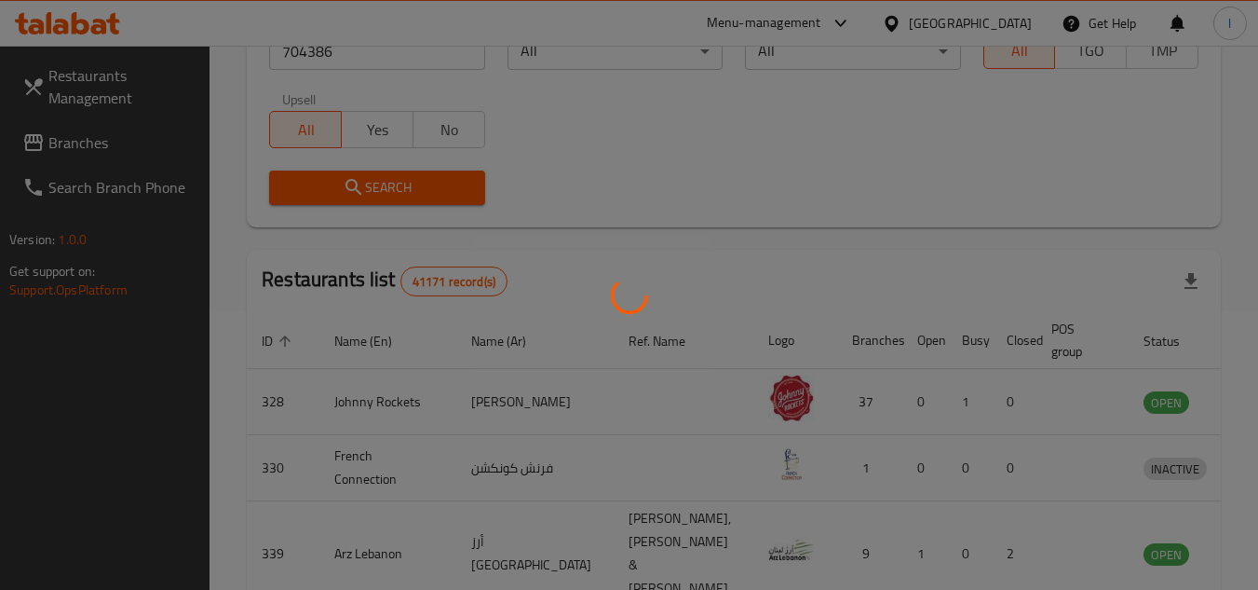
click at [575, 181] on div at bounding box center [629, 295] width 1258 height 590
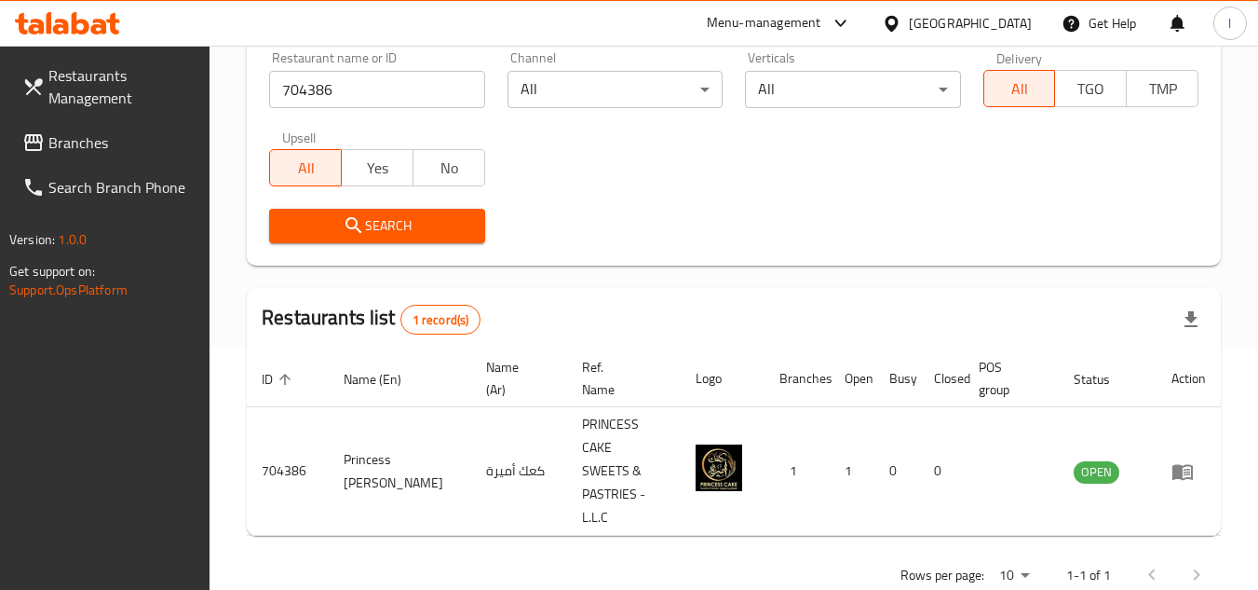
scroll to position [0, 0]
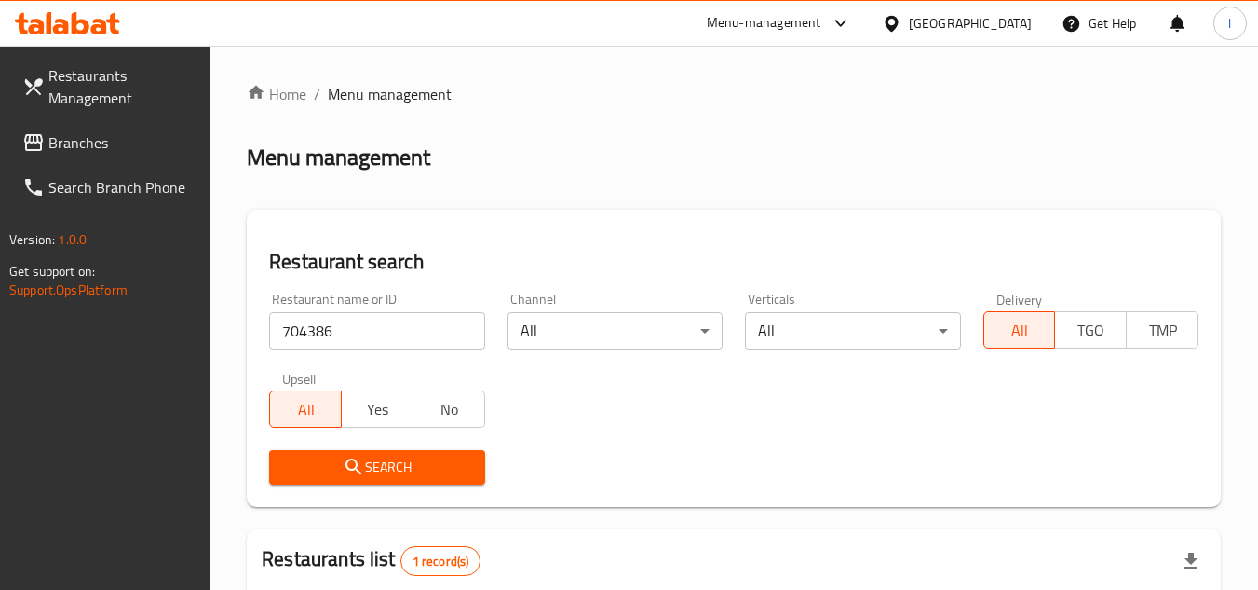
click at [102, 148] on span "Branches" at bounding box center [121, 142] width 147 height 22
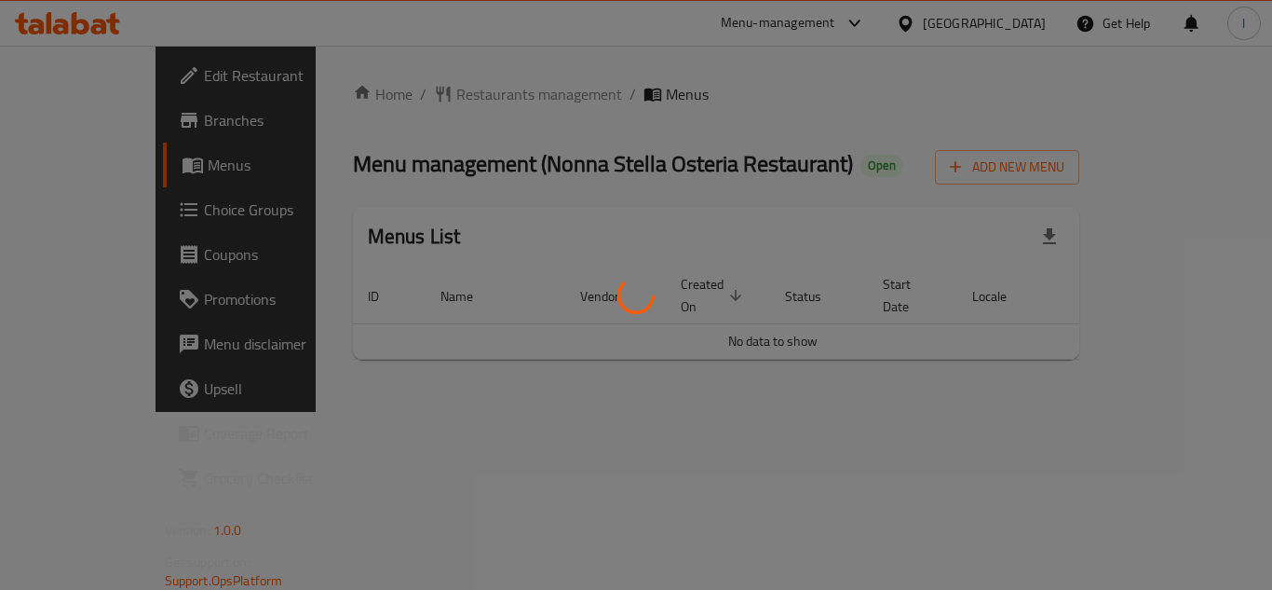
click at [530, 141] on div at bounding box center [636, 295] width 1272 height 590
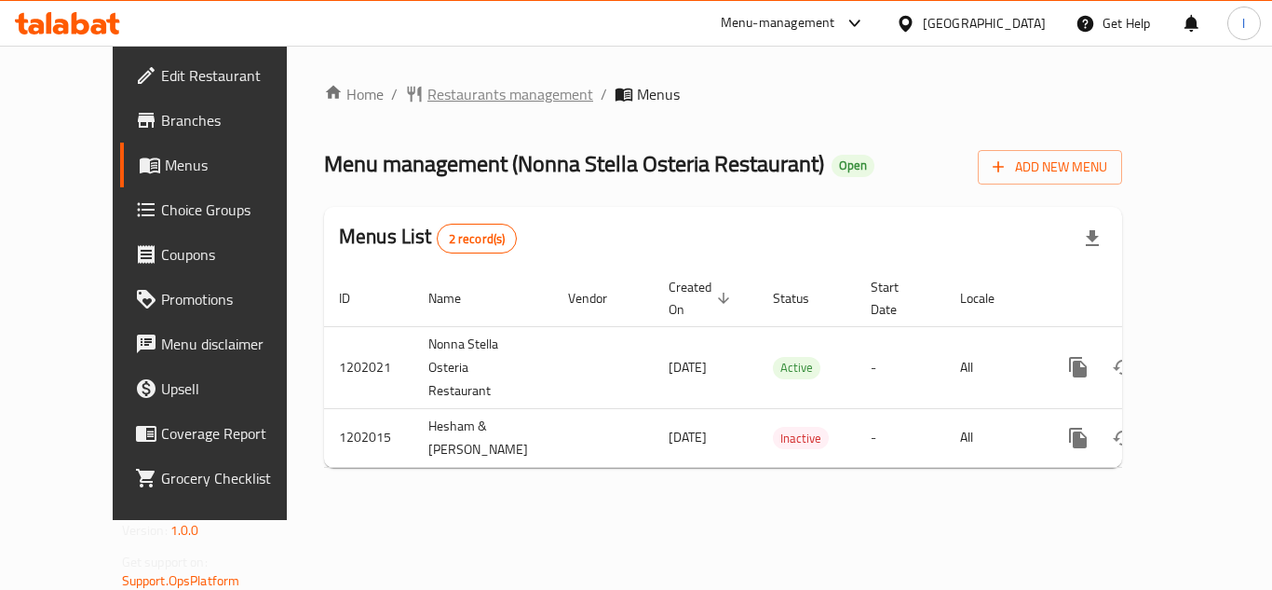
click at [442, 90] on span "Restaurants management" at bounding box center [510, 94] width 166 height 22
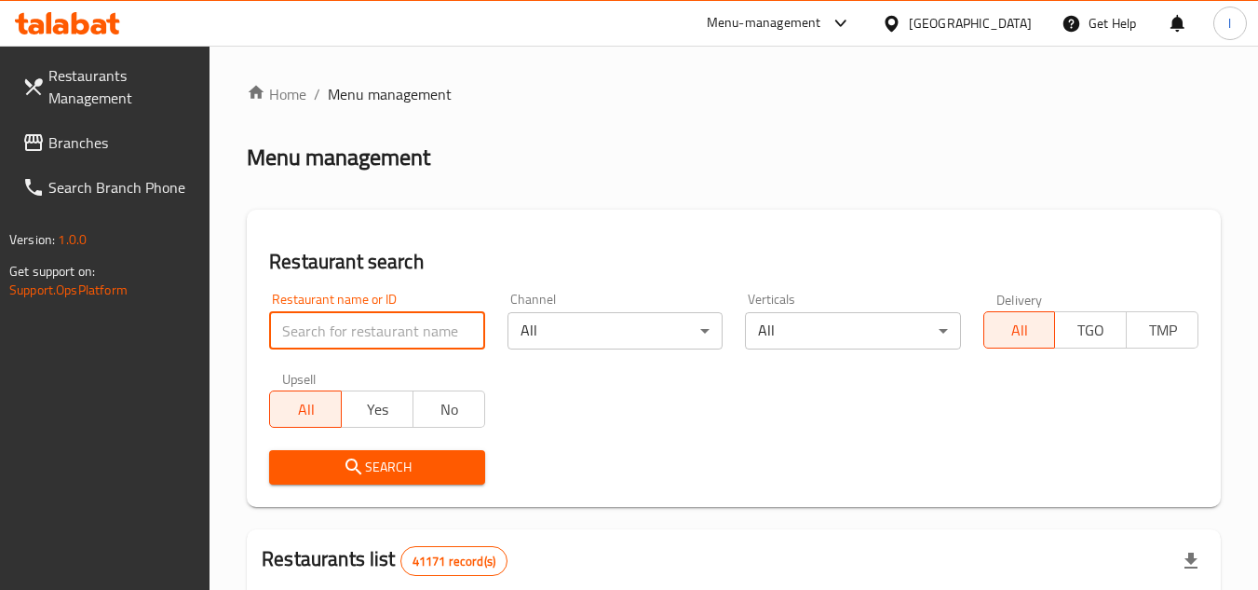
click at [354, 325] on input "search" at bounding box center [376, 330] width 215 height 37
paste input "668333"
type input "668333"
click at [441, 462] on span "Search" at bounding box center [376, 466] width 185 height 23
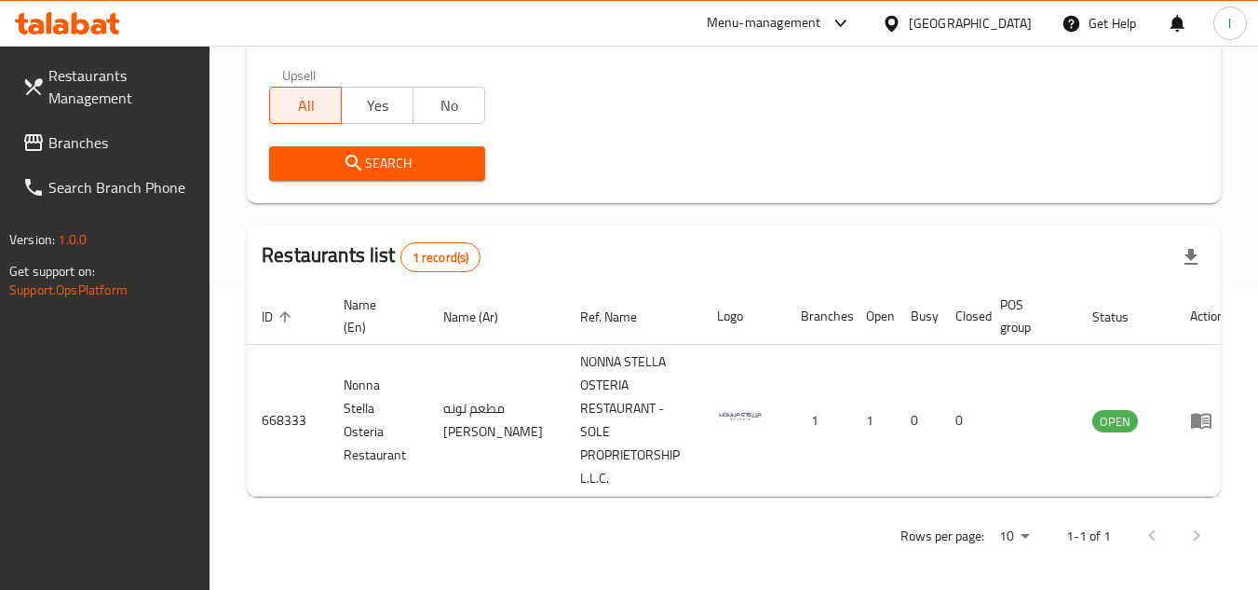
scroll to position [311, 0]
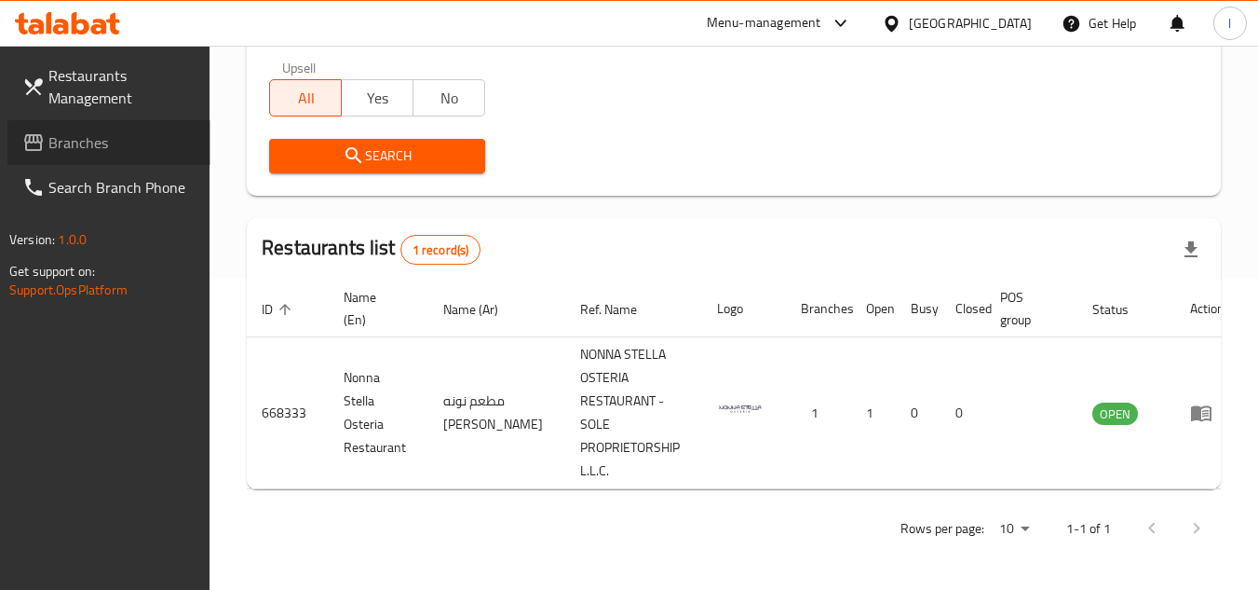
click at [86, 142] on span "Branches" at bounding box center [121, 142] width 147 height 22
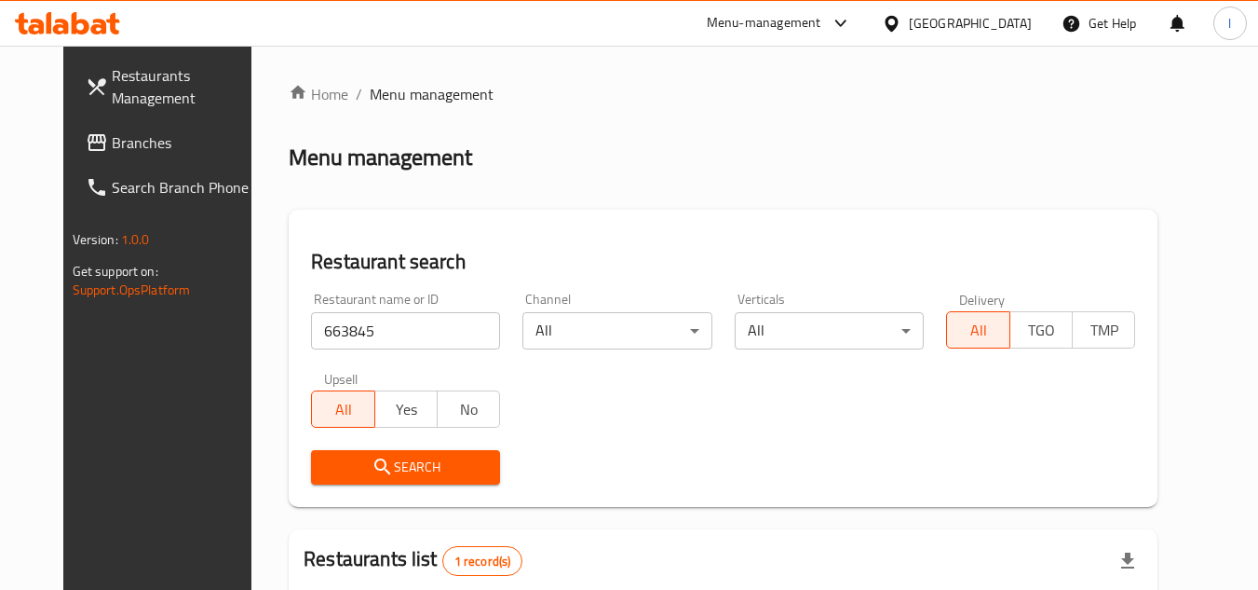
click at [112, 135] on span "Branches" at bounding box center [185, 142] width 147 height 22
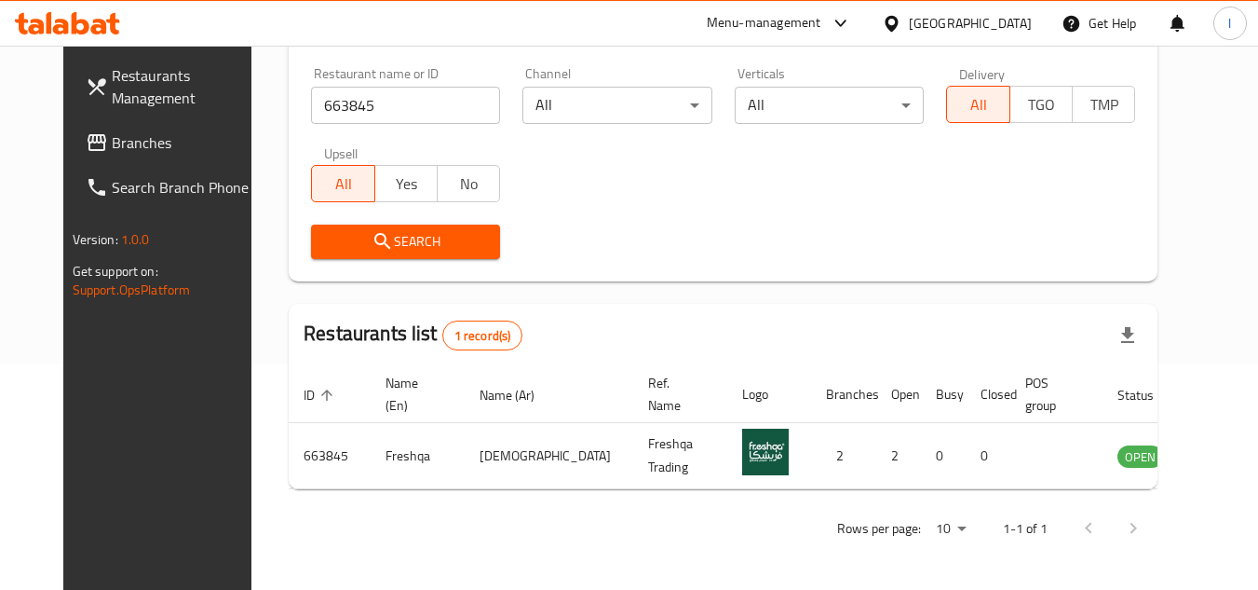
scroll to position [225, 0]
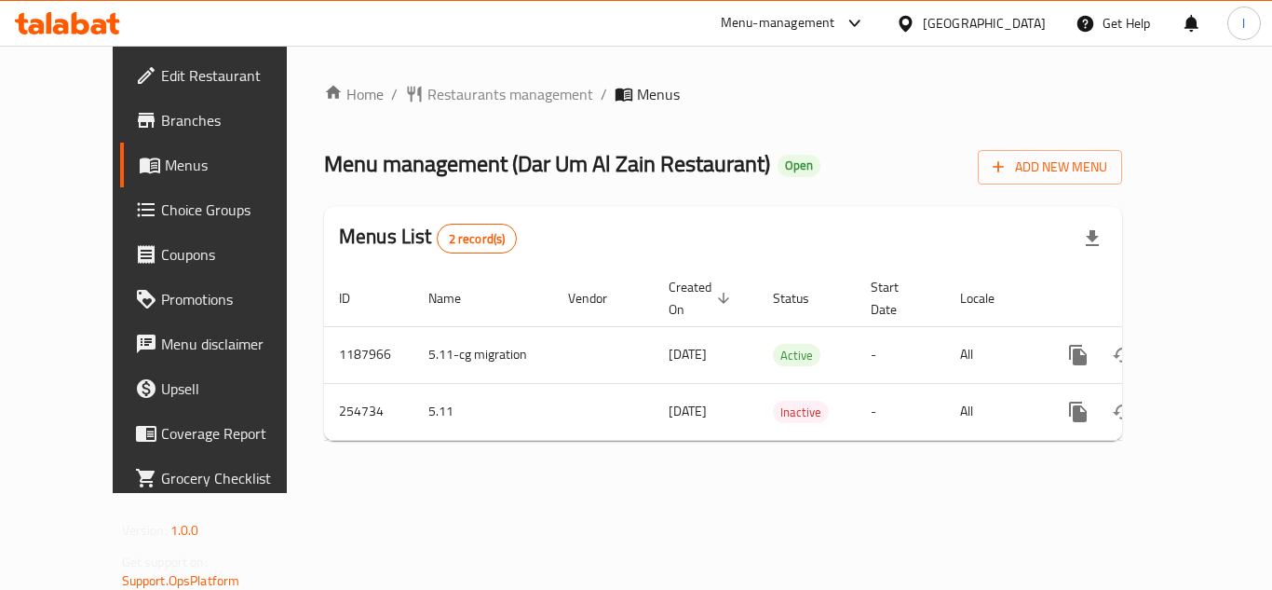
click at [427, 94] on span "Restaurants management" at bounding box center [510, 94] width 166 height 22
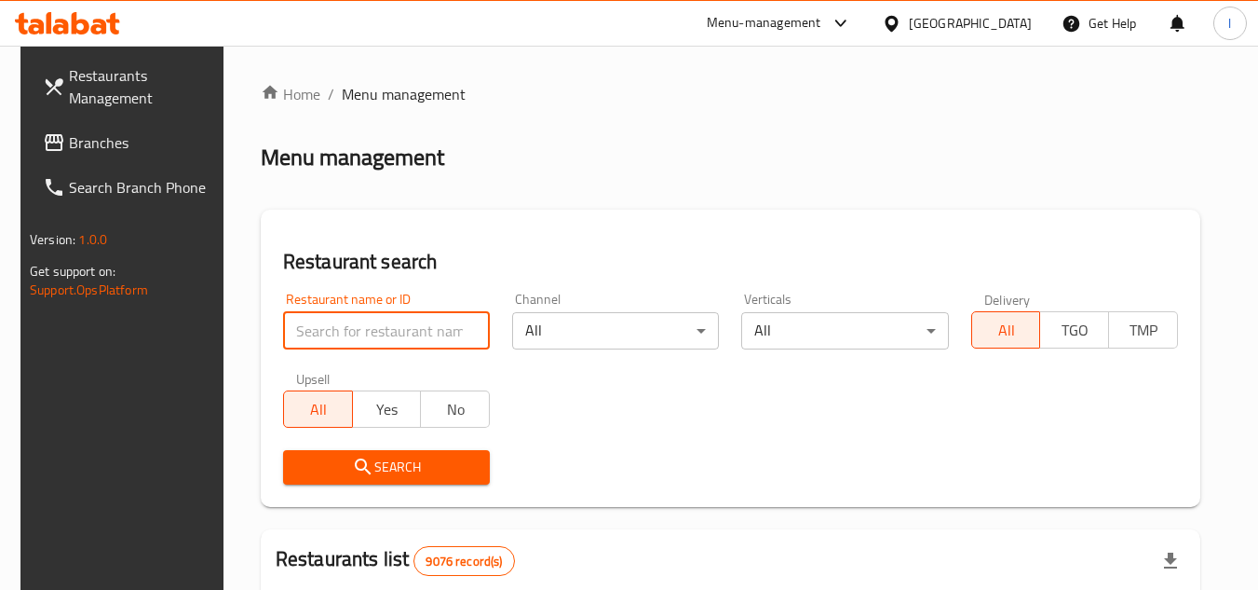
click at [374, 324] on input "search" at bounding box center [386, 330] width 207 height 37
paste input "627452"
type input "627452"
click at [391, 454] on button "Search" at bounding box center [386, 467] width 207 height 34
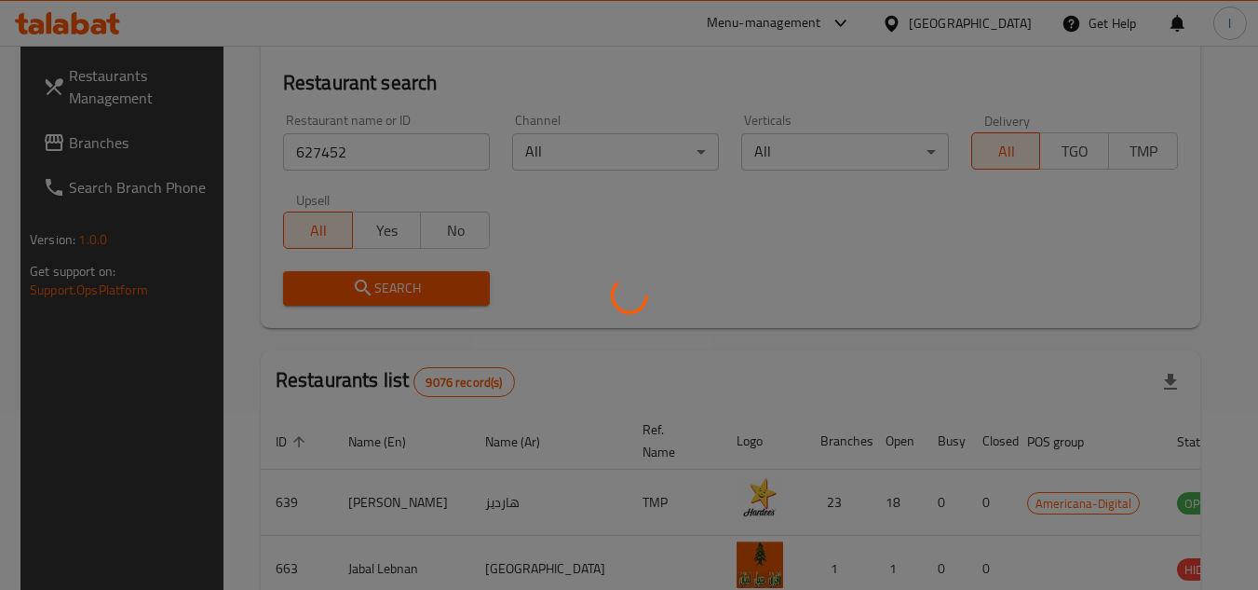
scroll to position [186, 0]
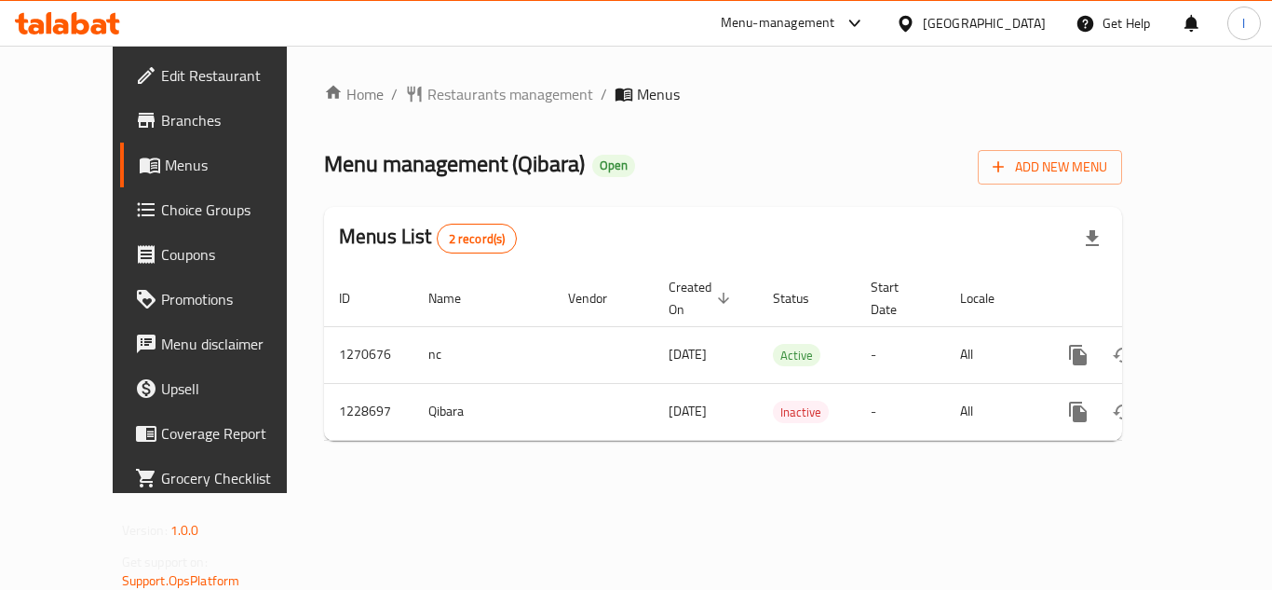
click at [453, 87] on span "Restaurants management" at bounding box center [510, 94] width 166 height 22
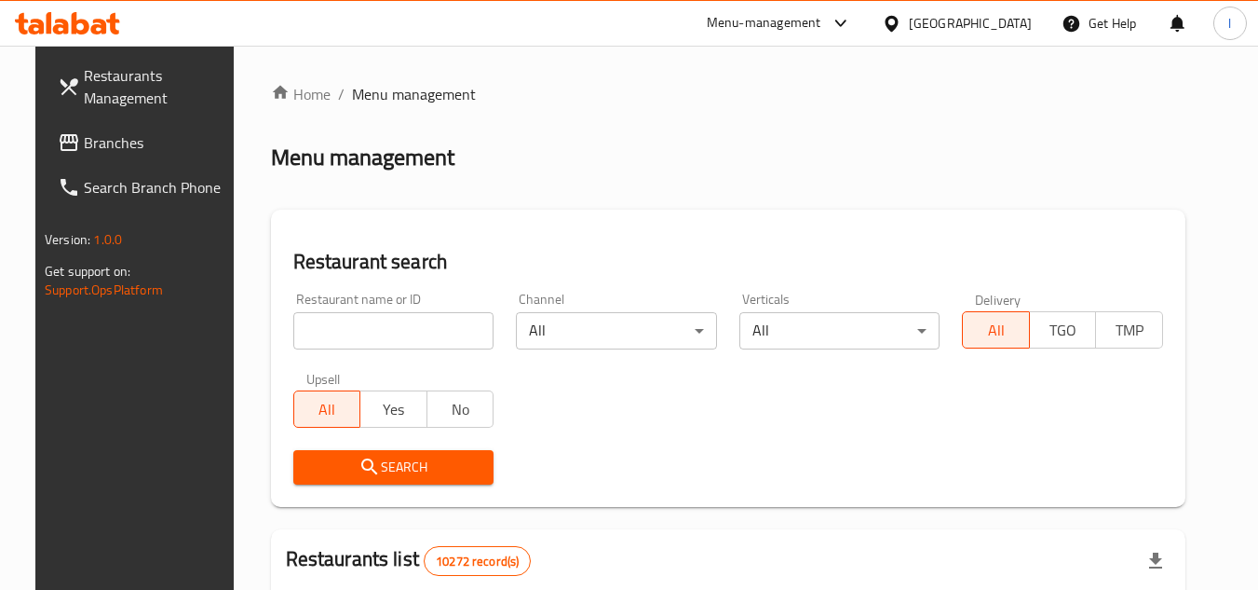
click at [347, 323] on input "search" at bounding box center [393, 330] width 201 height 37
paste input "676521"
type input "676521"
click at [414, 470] on span "Search" at bounding box center [393, 466] width 171 height 23
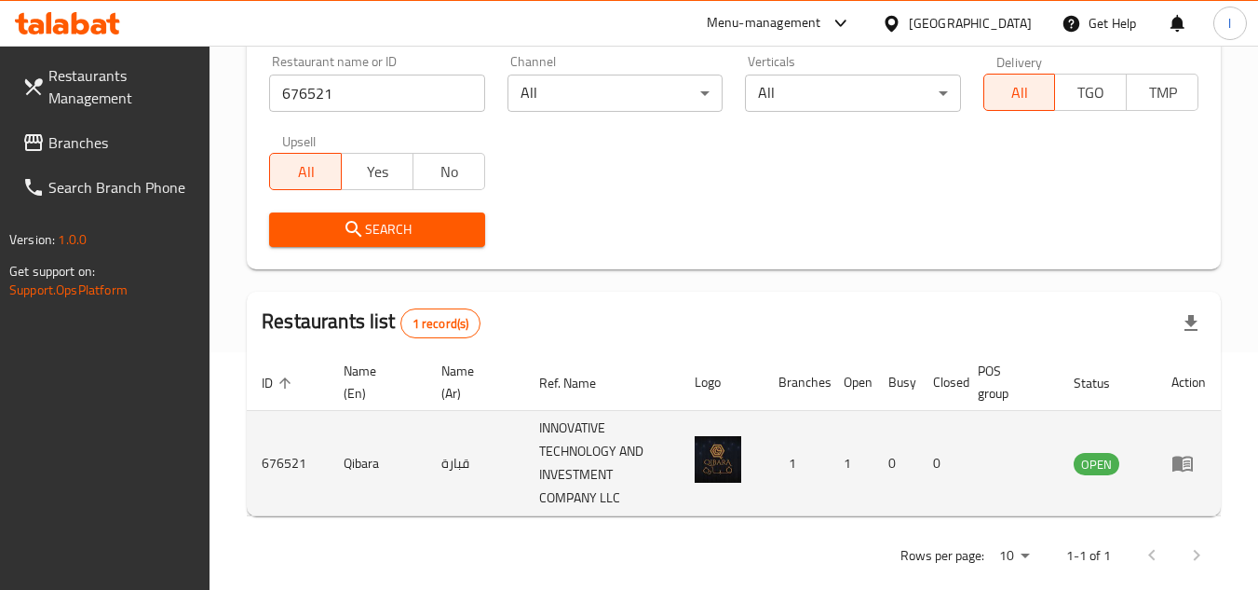
scroll to position [264, 0]
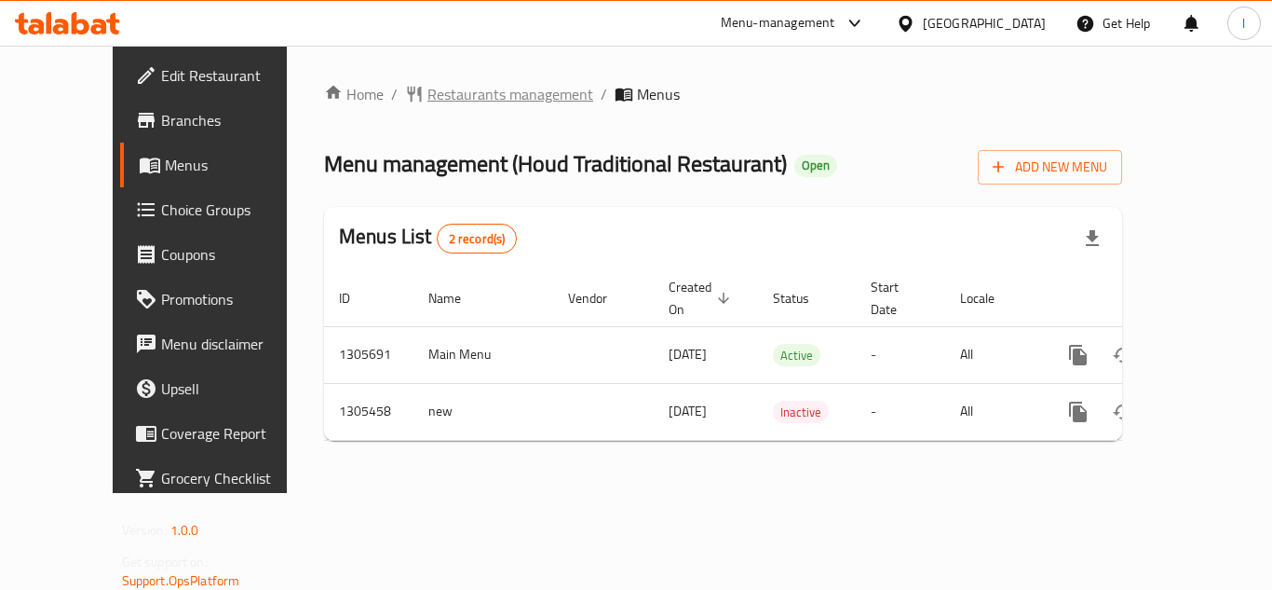
click at [442, 97] on span "Restaurants management" at bounding box center [510, 94] width 166 height 22
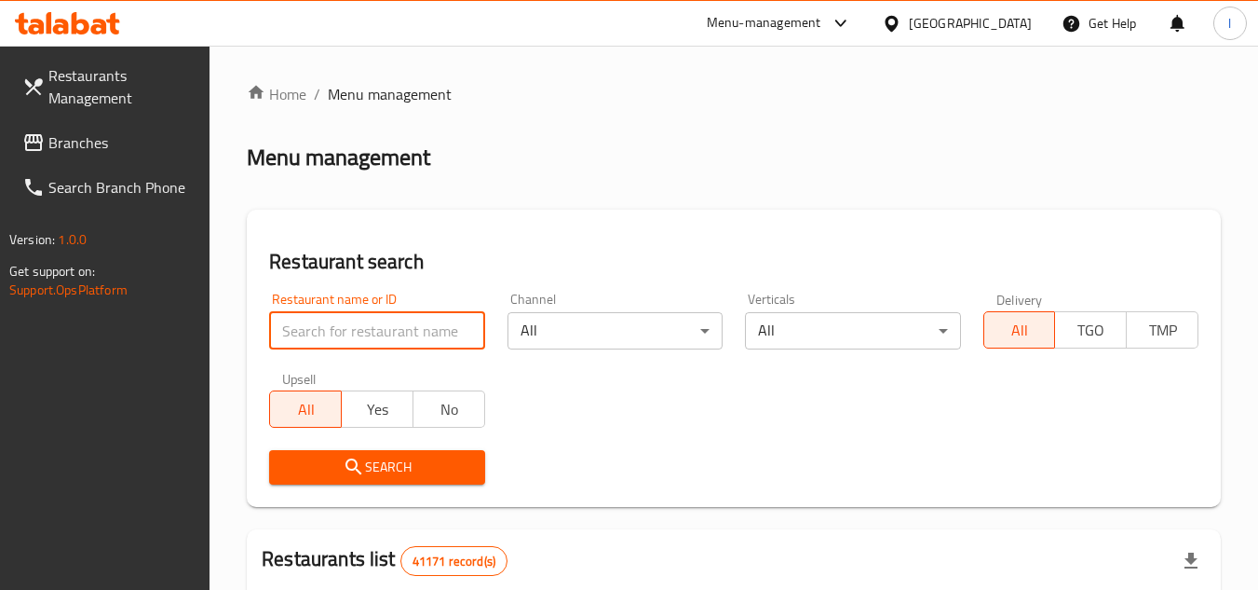
click at [377, 327] on input "search" at bounding box center [376, 330] width 215 height 37
paste input "703704"
type input "703704"
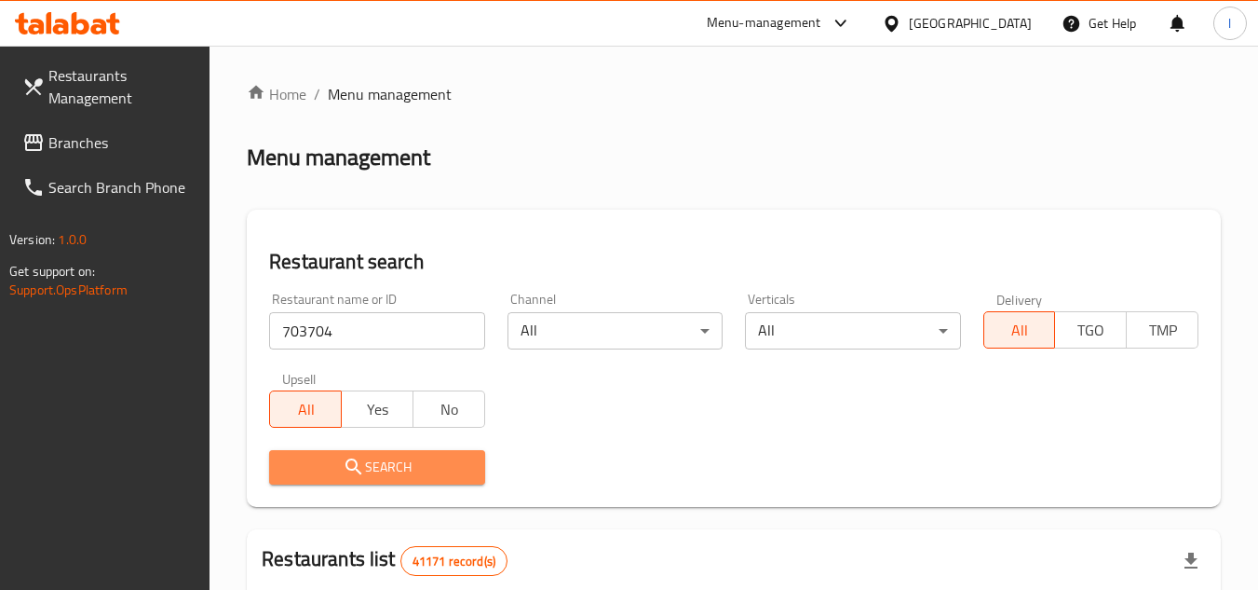
click at [409, 456] on span "Search" at bounding box center [376, 466] width 185 height 23
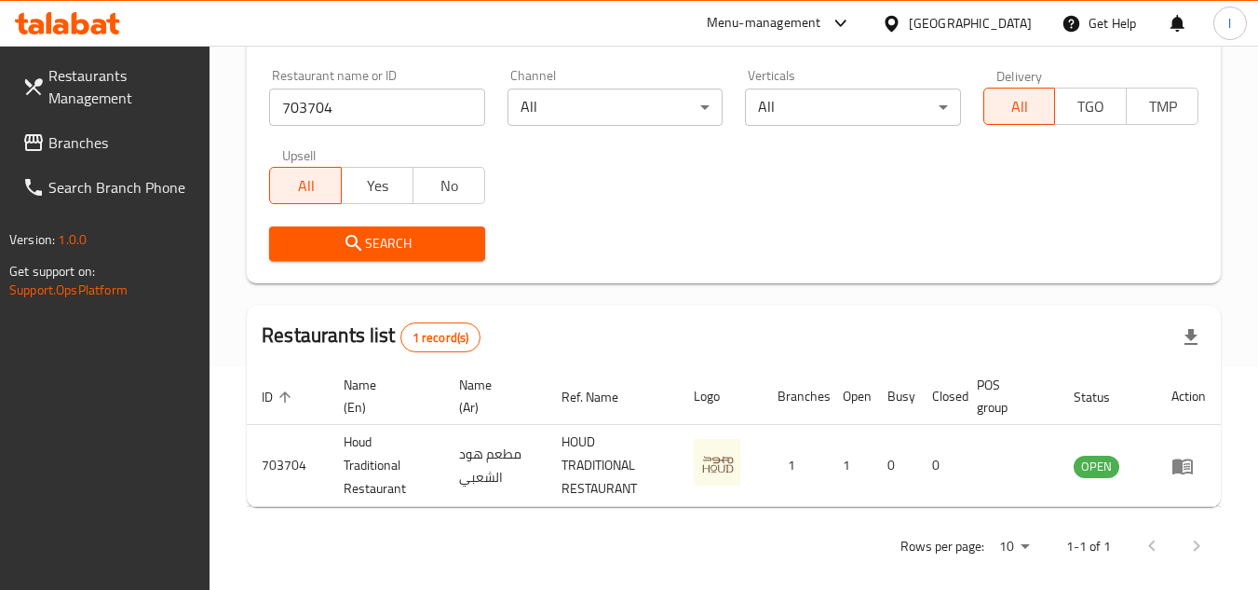
scroll to position [241, 0]
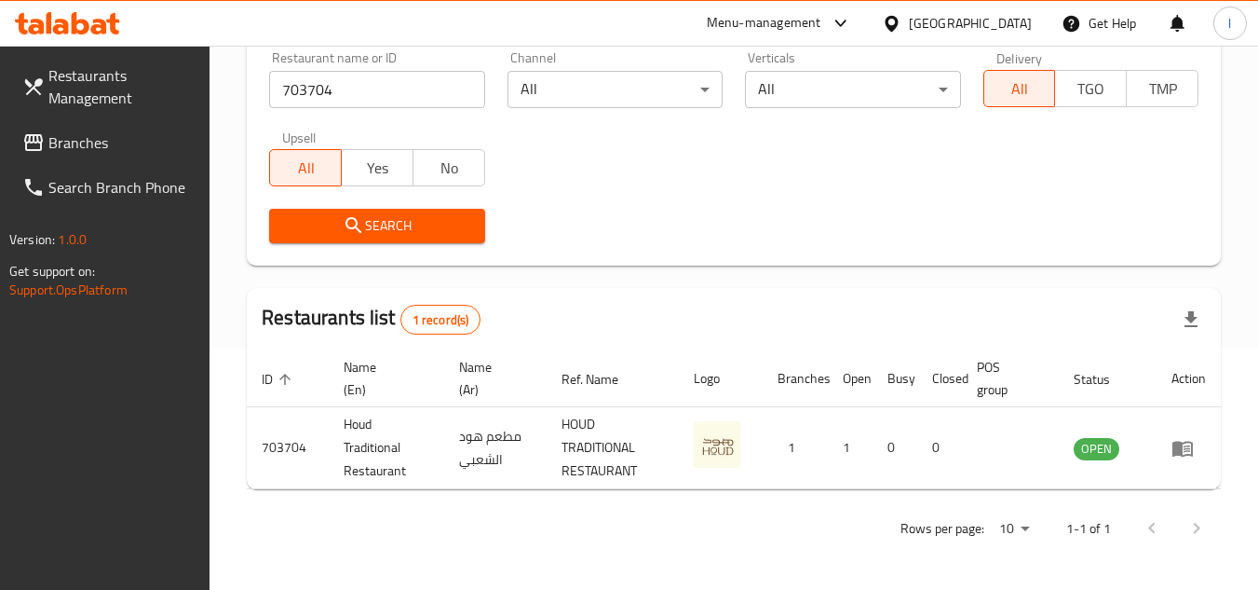
click at [106, 152] on span "Branches" at bounding box center [121, 142] width 147 height 22
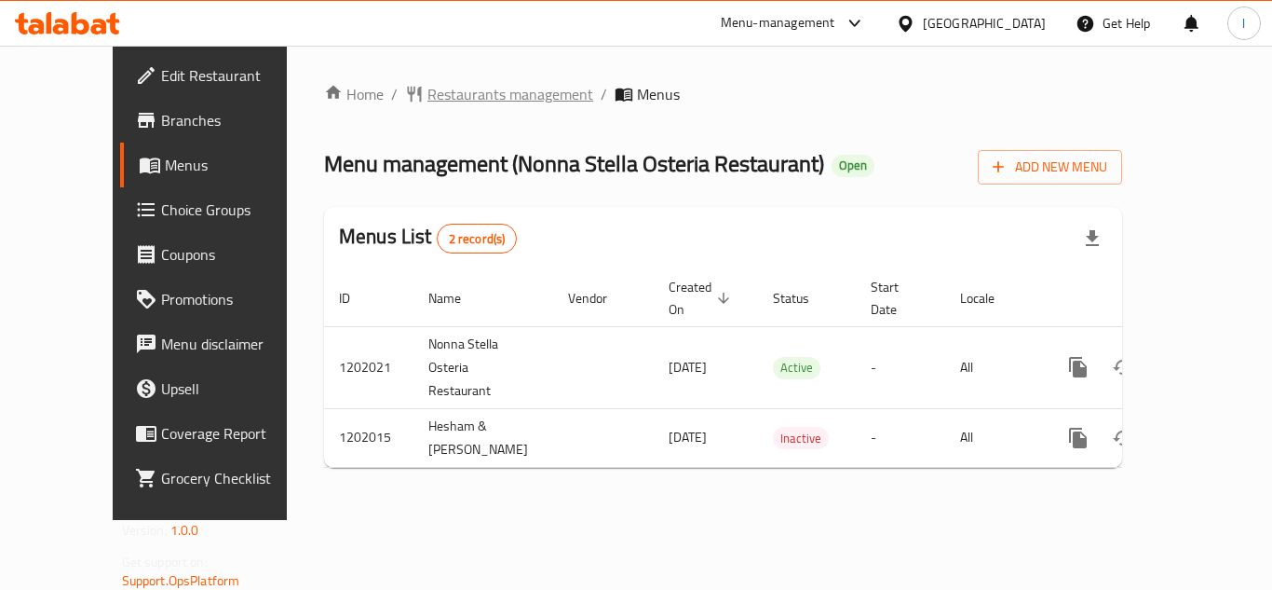
click at [441, 95] on span "Restaurants management" at bounding box center [510, 94] width 166 height 22
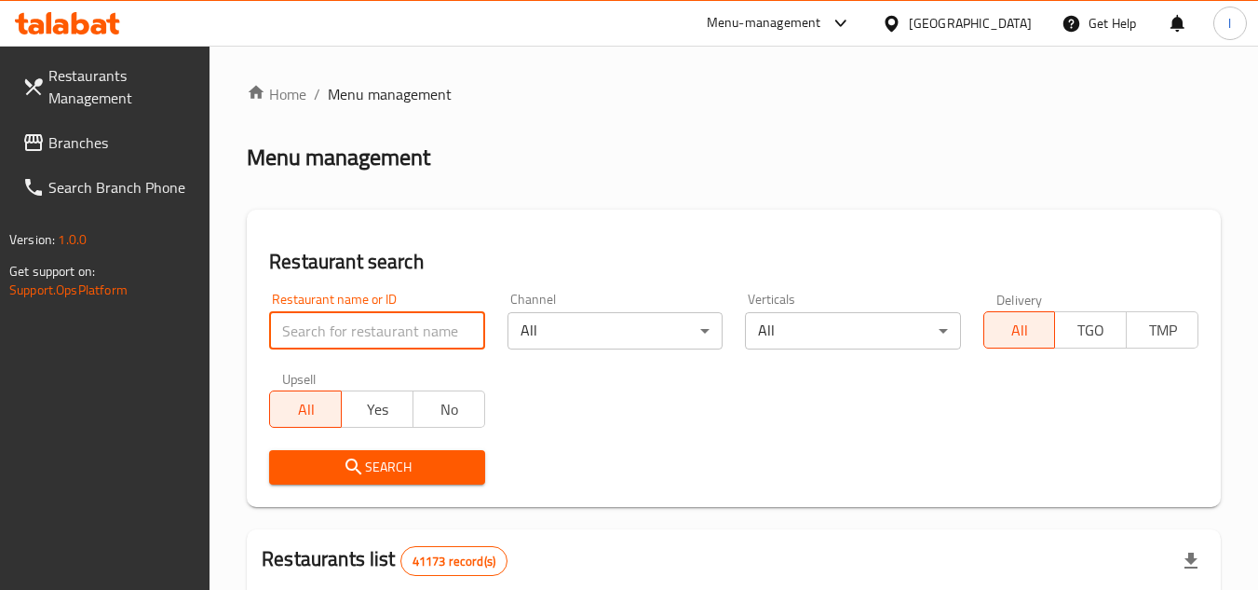
click at [379, 321] on input "search" at bounding box center [376, 330] width 215 height 37
paste input "714478"
type input "714478"
click at [391, 470] on span "Search" at bounding box center [376, 466] width 185 height 23
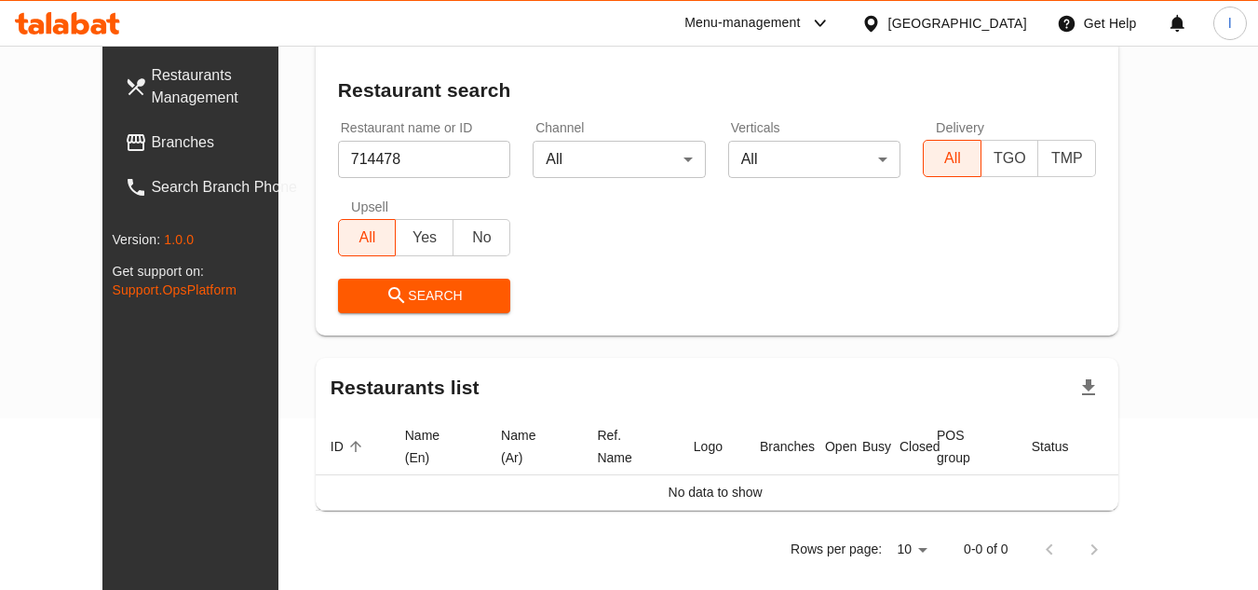
scroll to position [193, 0]
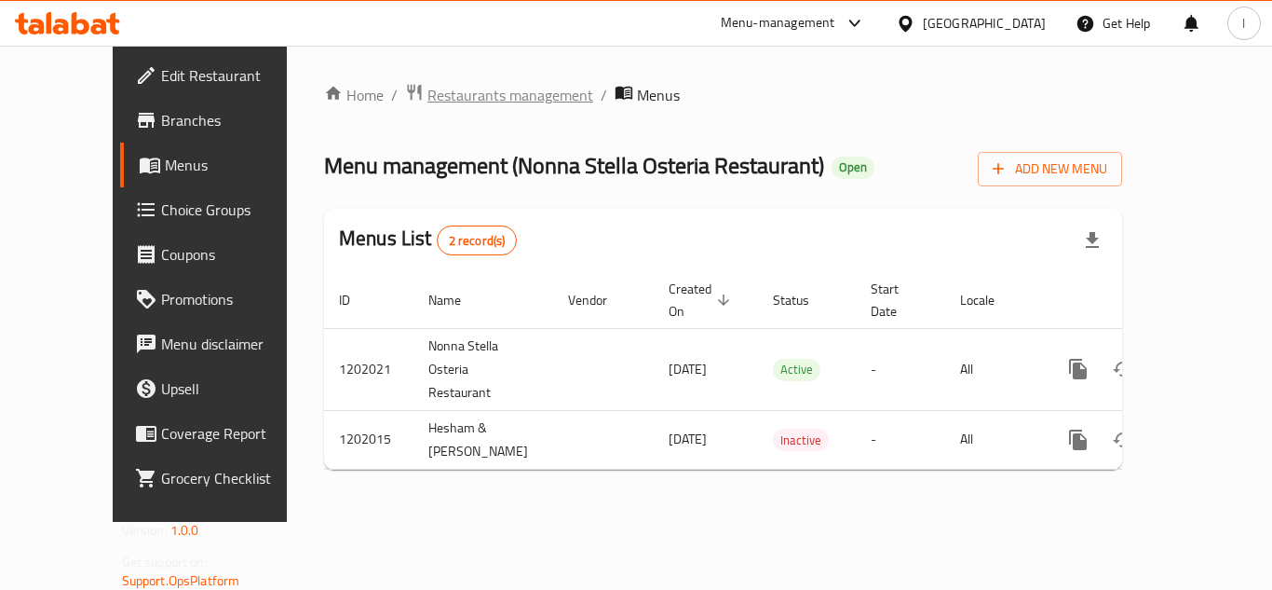
click at [427, 91] on span "Restaurants management" at bounding box center [510, 95] width 166 height 22
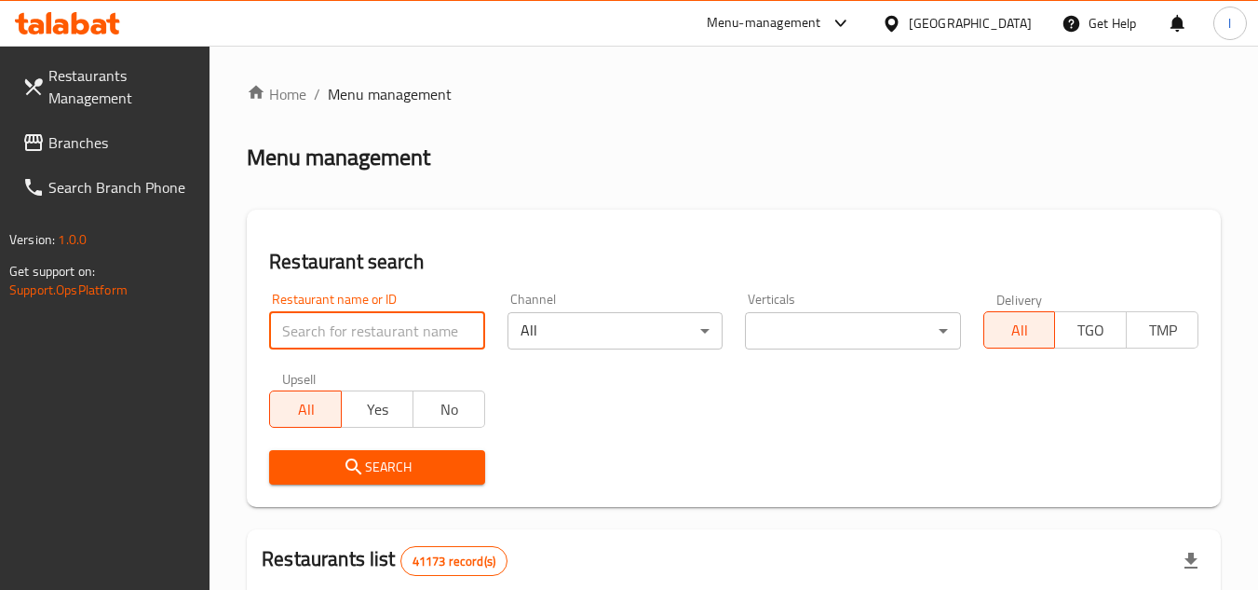
click at [390, 321] on input "search" at bounding box center [376, 330] width 215 height 37
paste input "668333"
type input "668333"
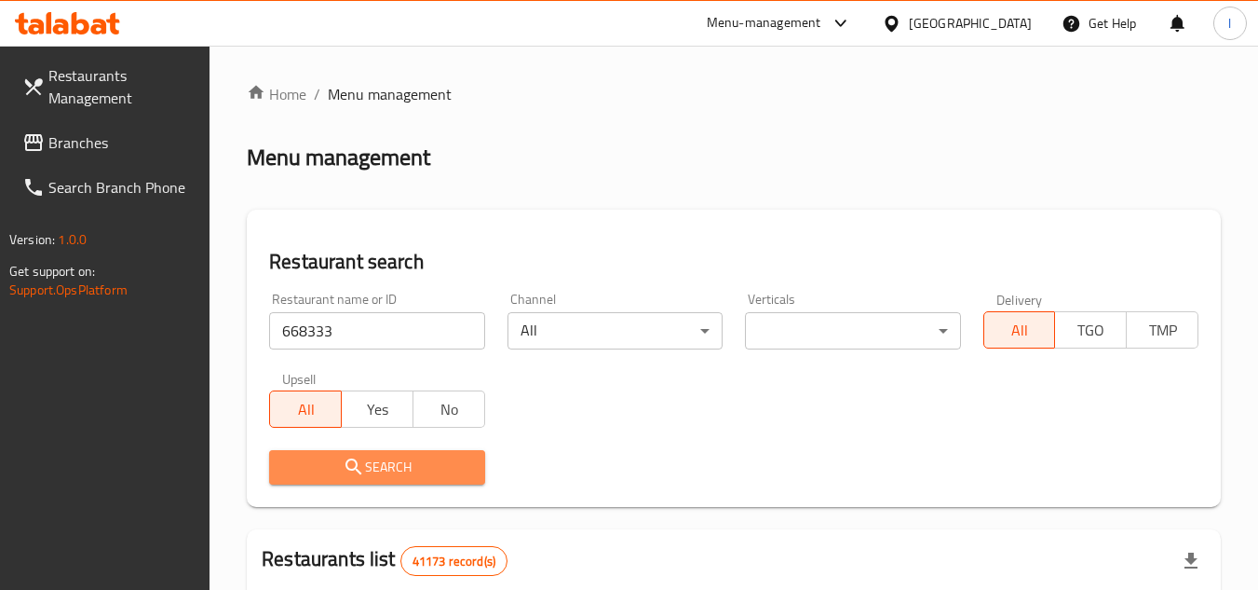
click at [425, 461] on span "Search" at bounding box center [376, 466] width 185 height 23
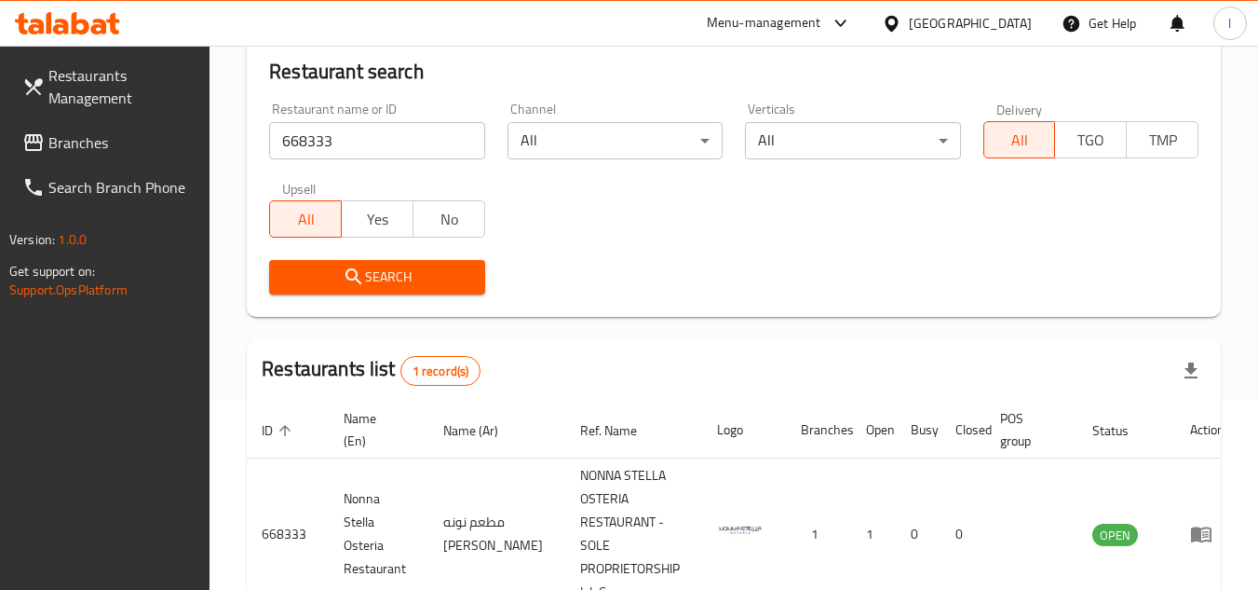
scroll to position [279, 0]
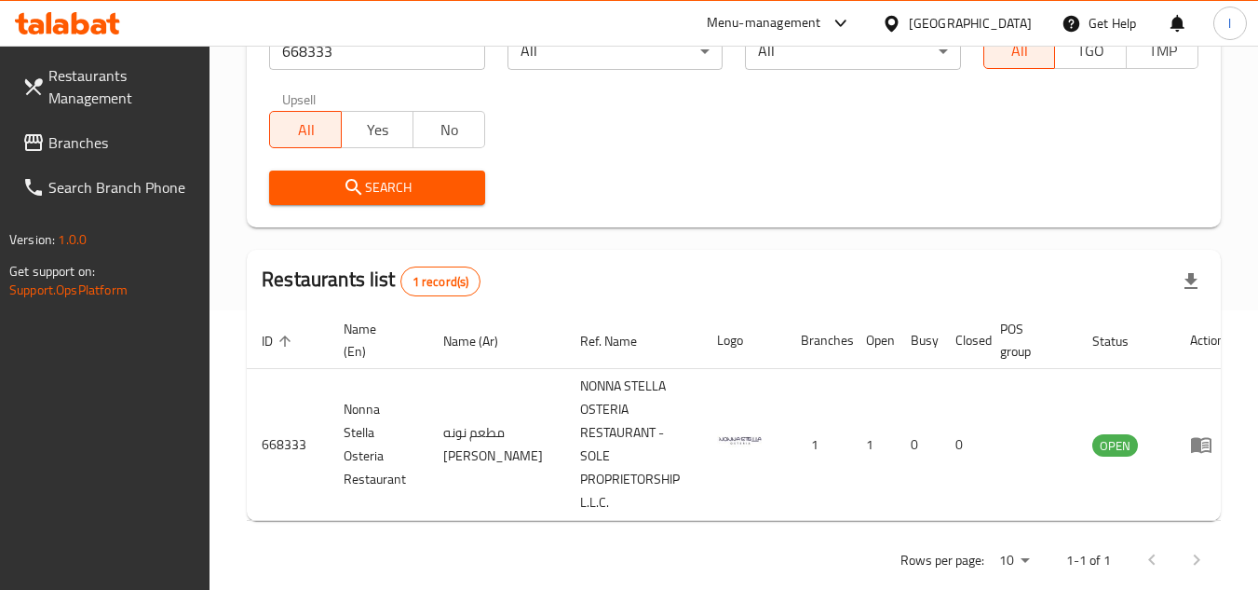
click at [150, 139] on span "Branches" at bounding box center [121, 142] width 147 height 22
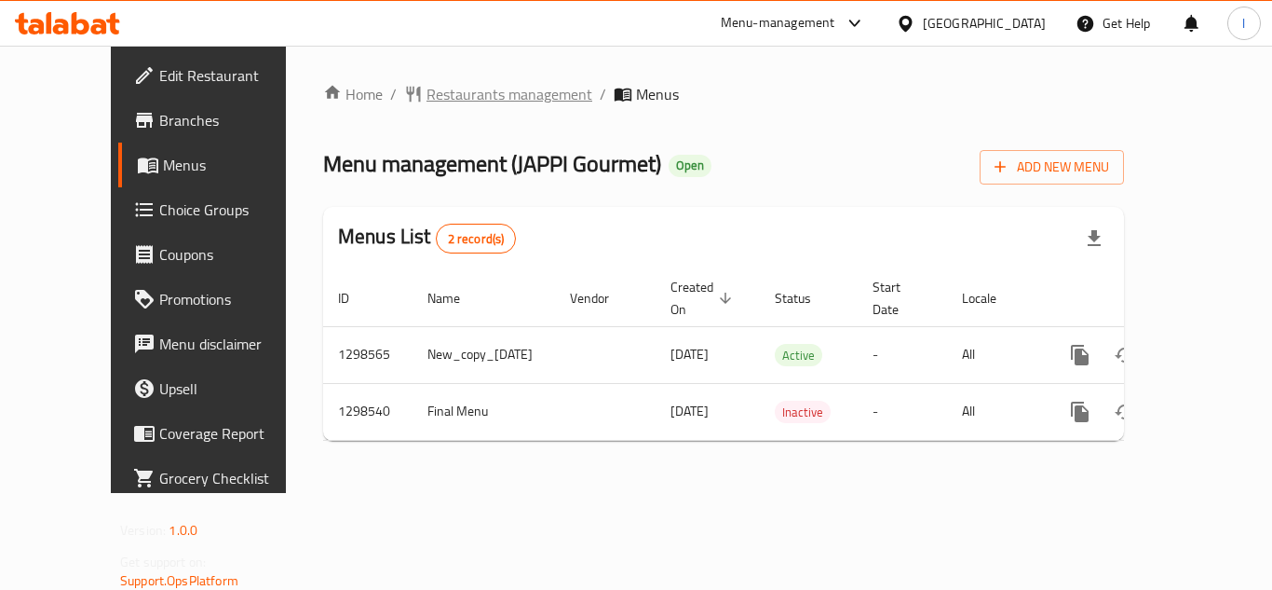
click at [454, 93] on span "Restaurants management" at bounding box center [510, 94] width 166 height 22
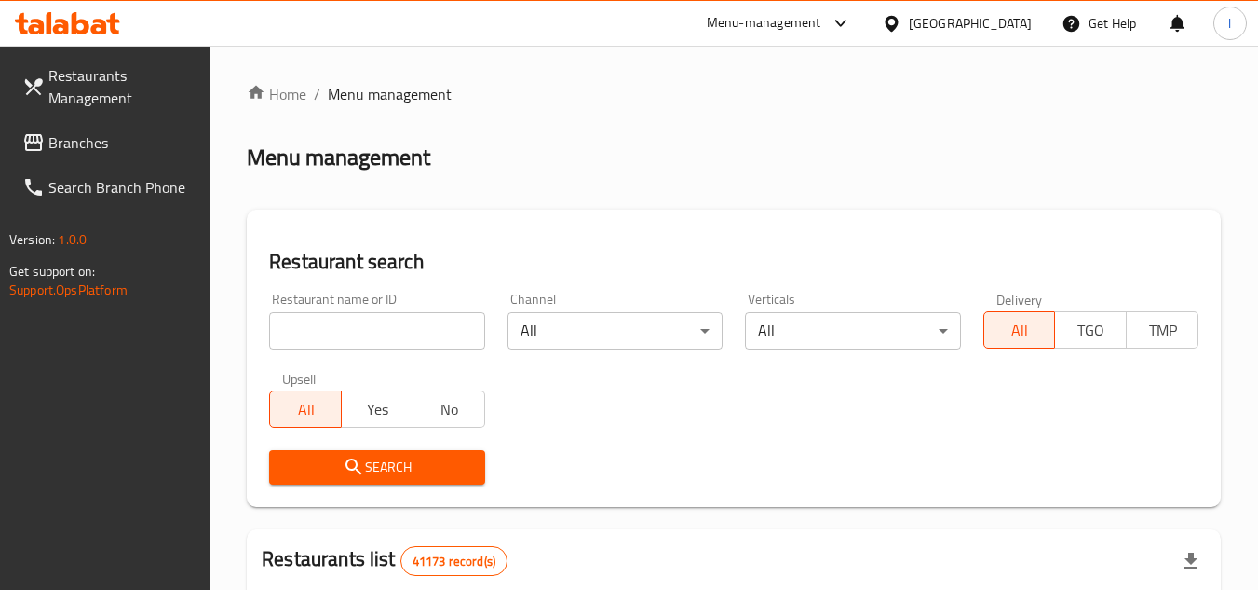
paste input "700966"
type input "700966"
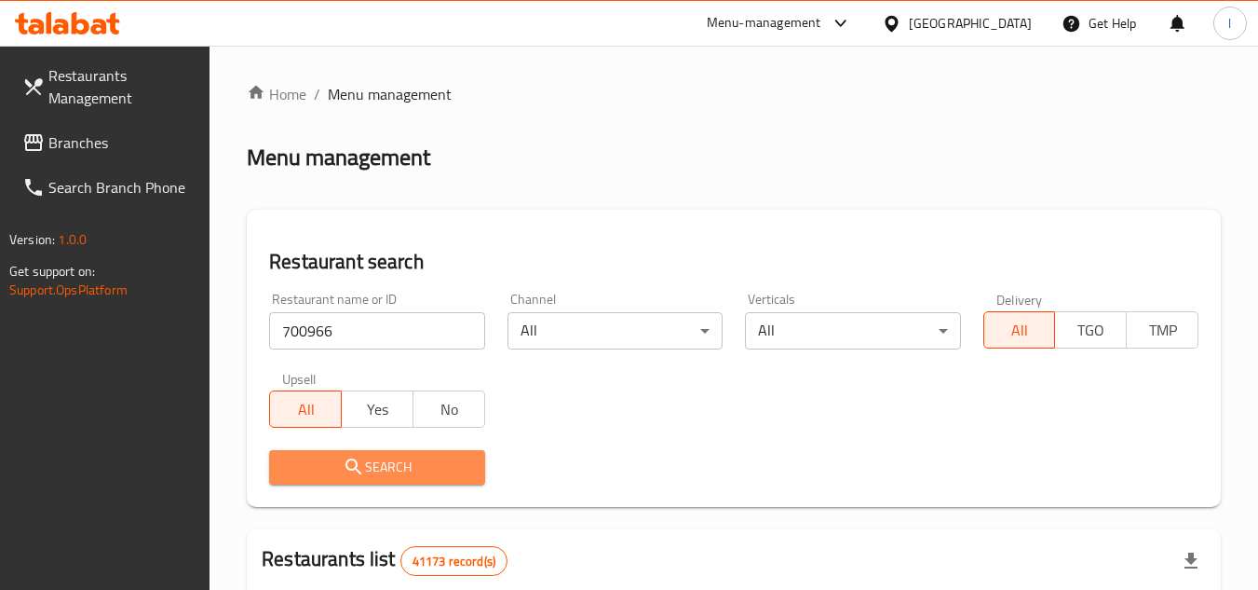
click at [403, 464] on span "Search" at bounding box center [376, 466] width 185 height 23
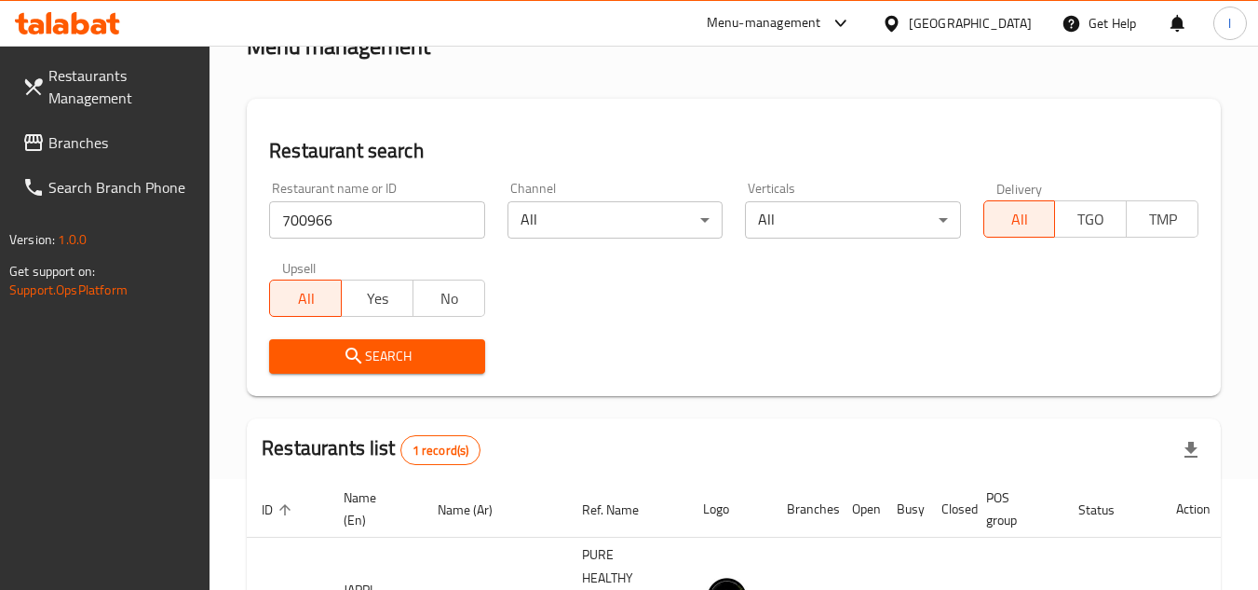
scroll to position [241, 0]
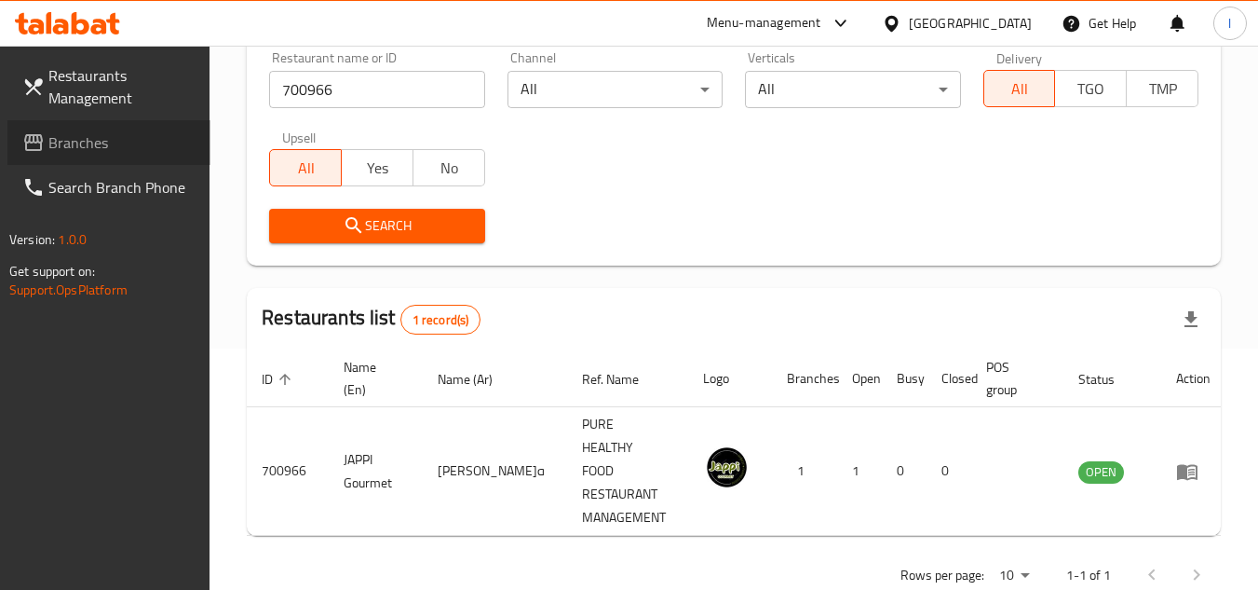
click at [99, 132] on span "Branches" at bounding box center [121, 142] width 147 height 22
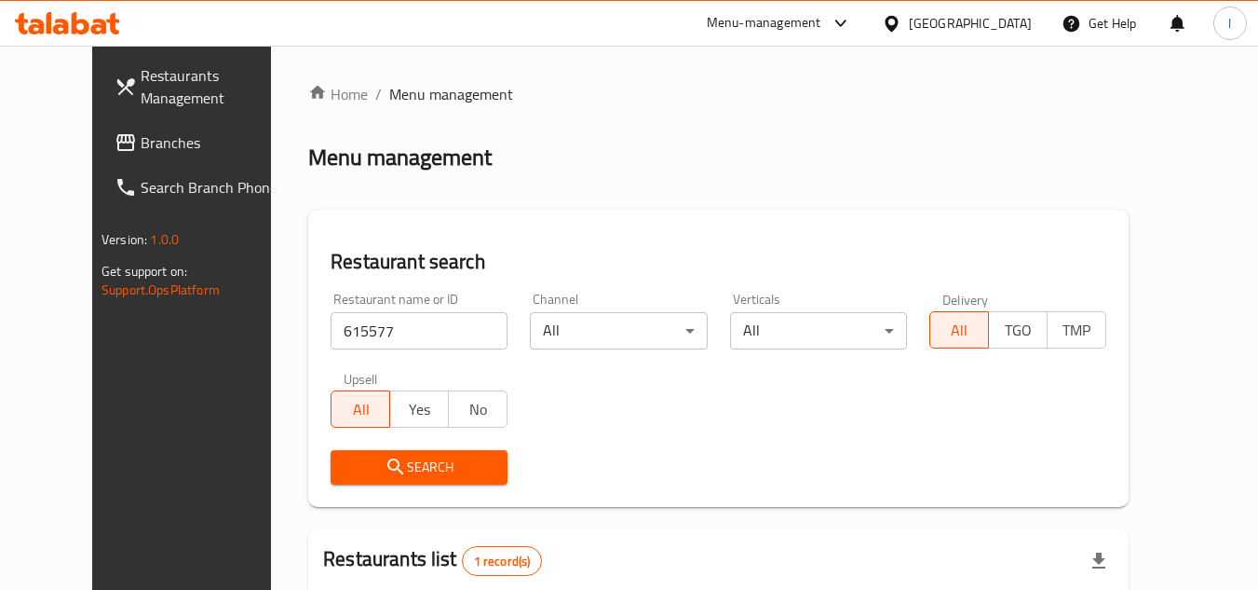
scroll to position [225, 0]
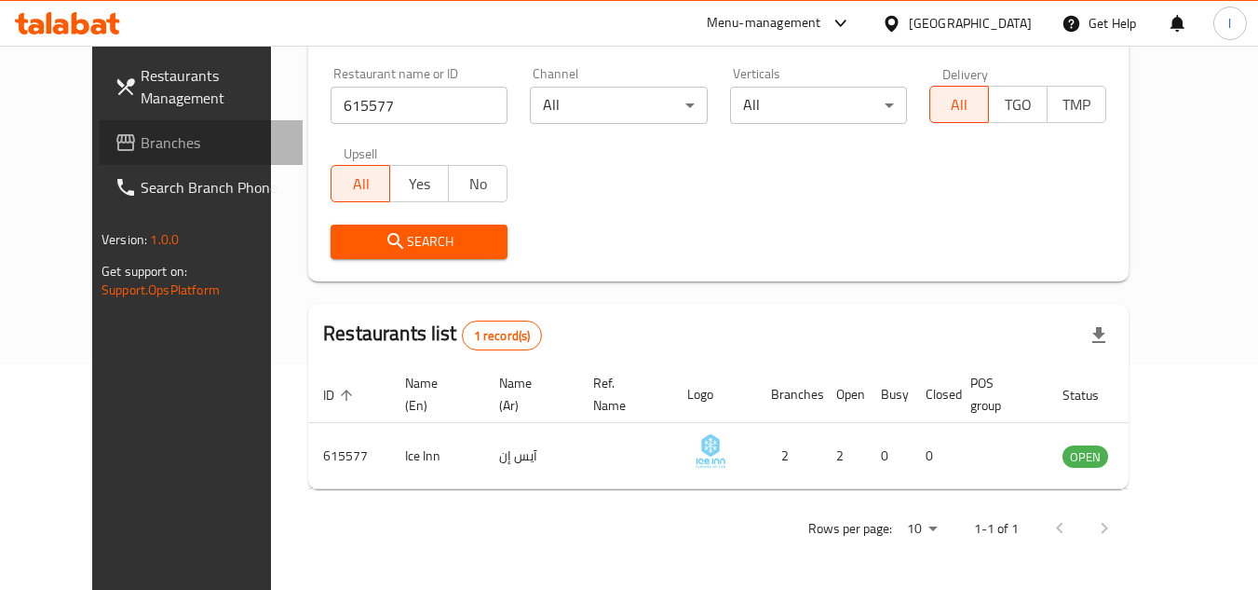
click at [141, 140] on span "Branches" at bounding box center [214, 142] width 147 height 22
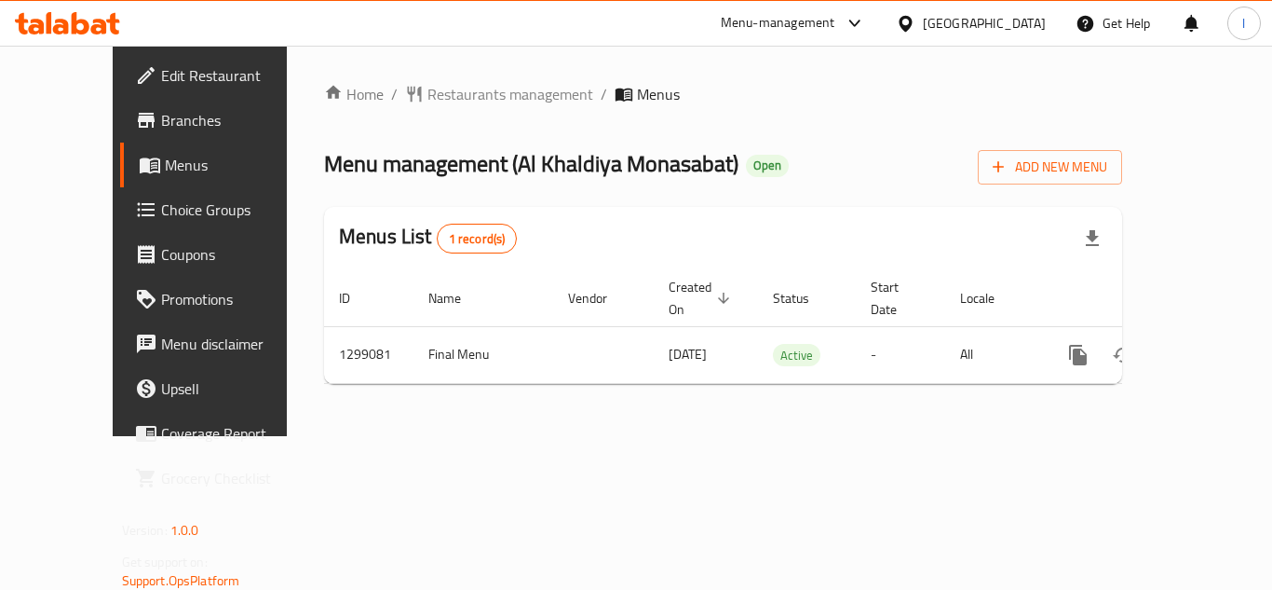
click at [427, 89] on span "Restaurants management" at bounding box center [510, 94] width 166 height 22
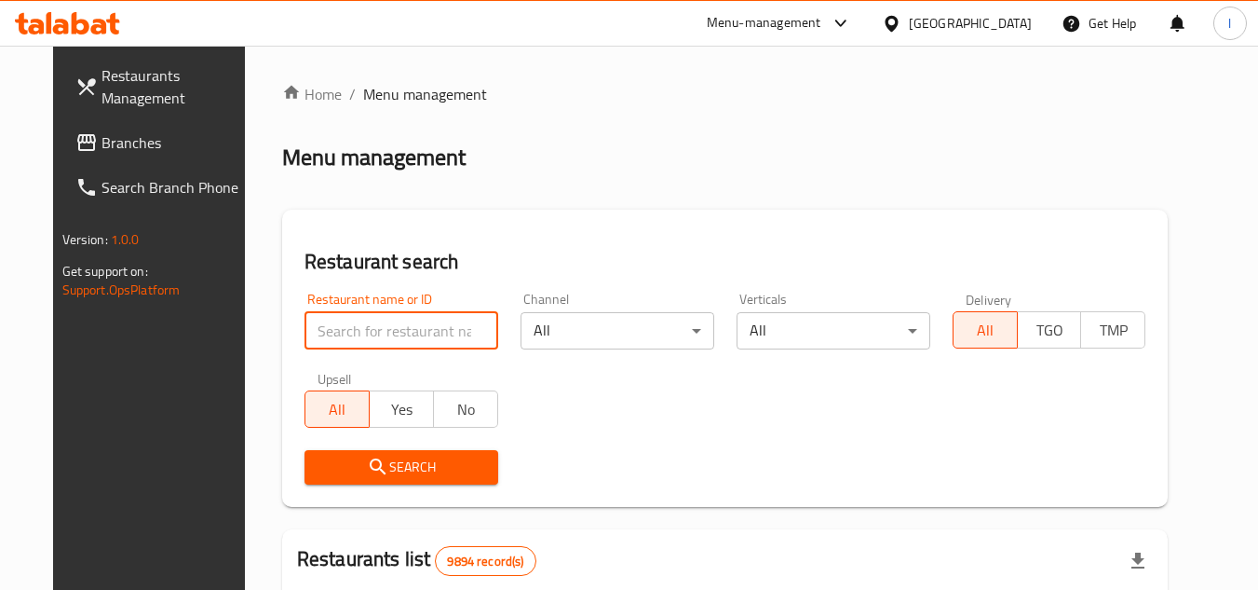
paste input "701228"
type input "701228"
click at [381, 460] on span "Search" at bounding box center [401, 466] width 164 height 23
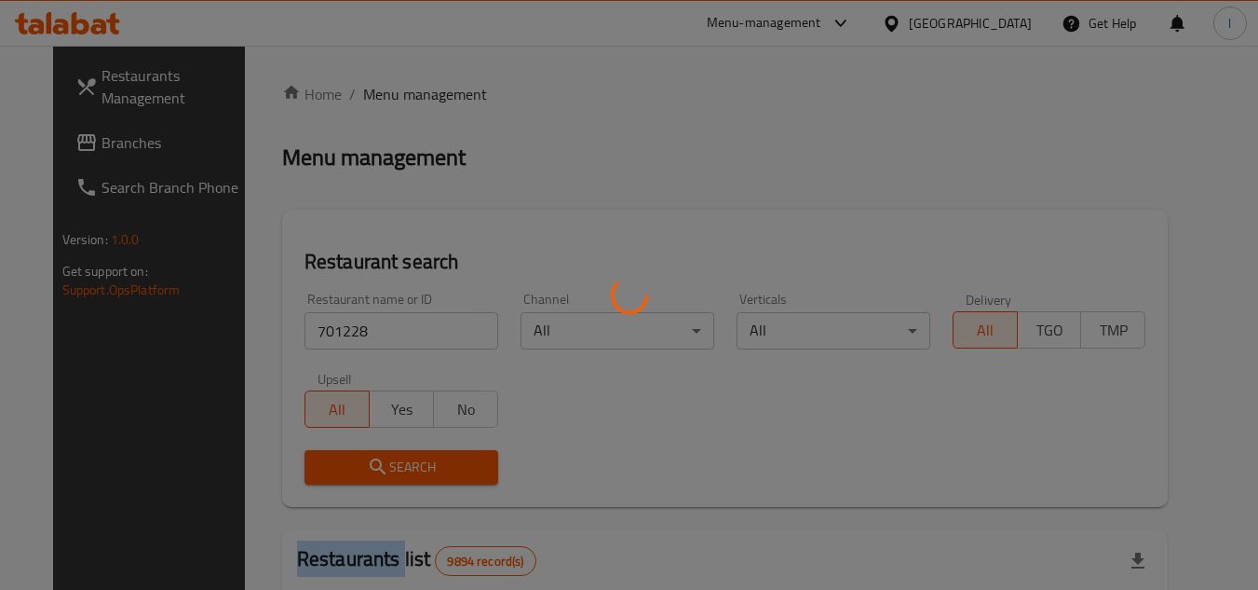
click at [381, 460] on div at bounding box center [629, 295] width 1258 height 590
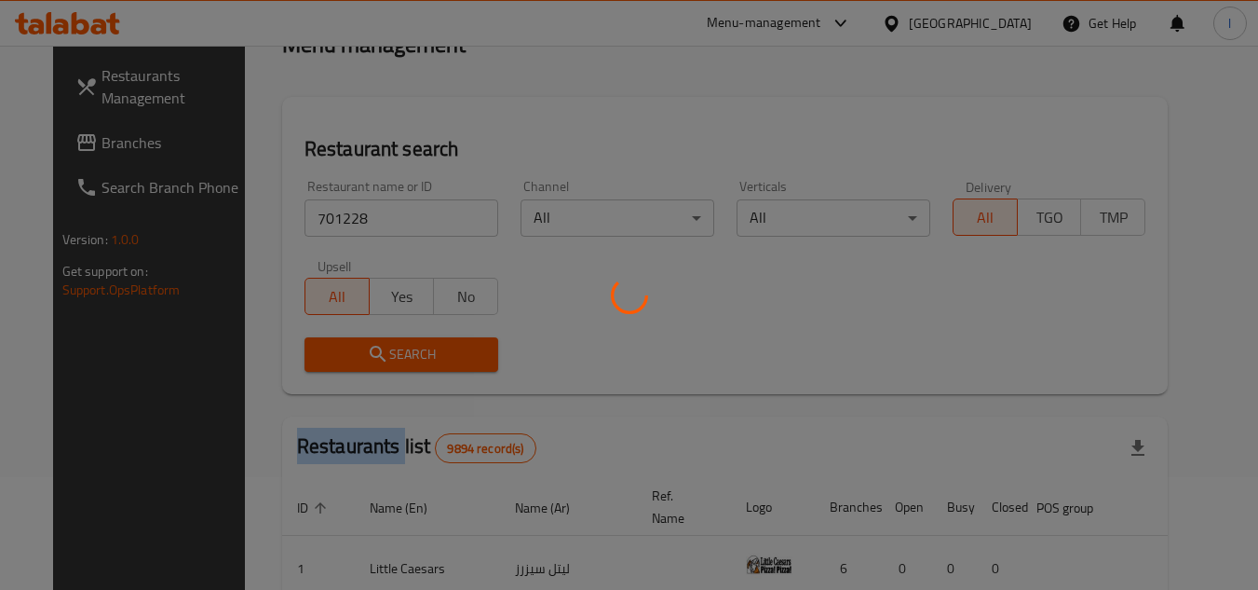
scroll to position [279, 0]
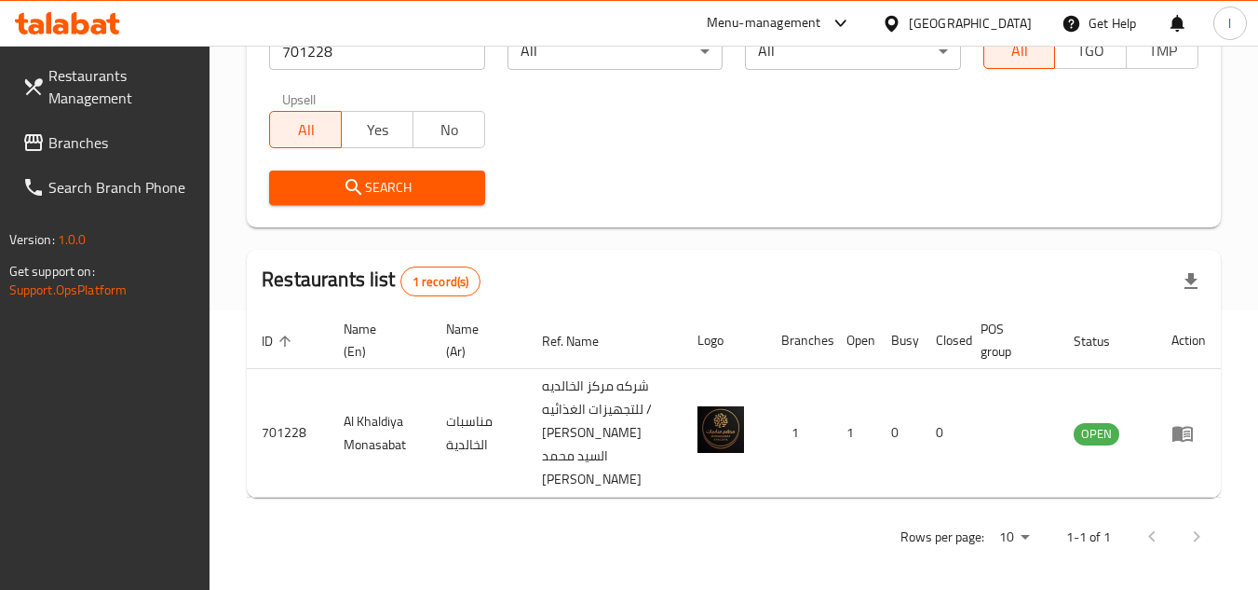
click at [644, 142] on div at bounding box center [629, 295] width 1258 height 590
click at [129, 132] on span "Branches" at bounding box center [121, 142] width 147 height 22
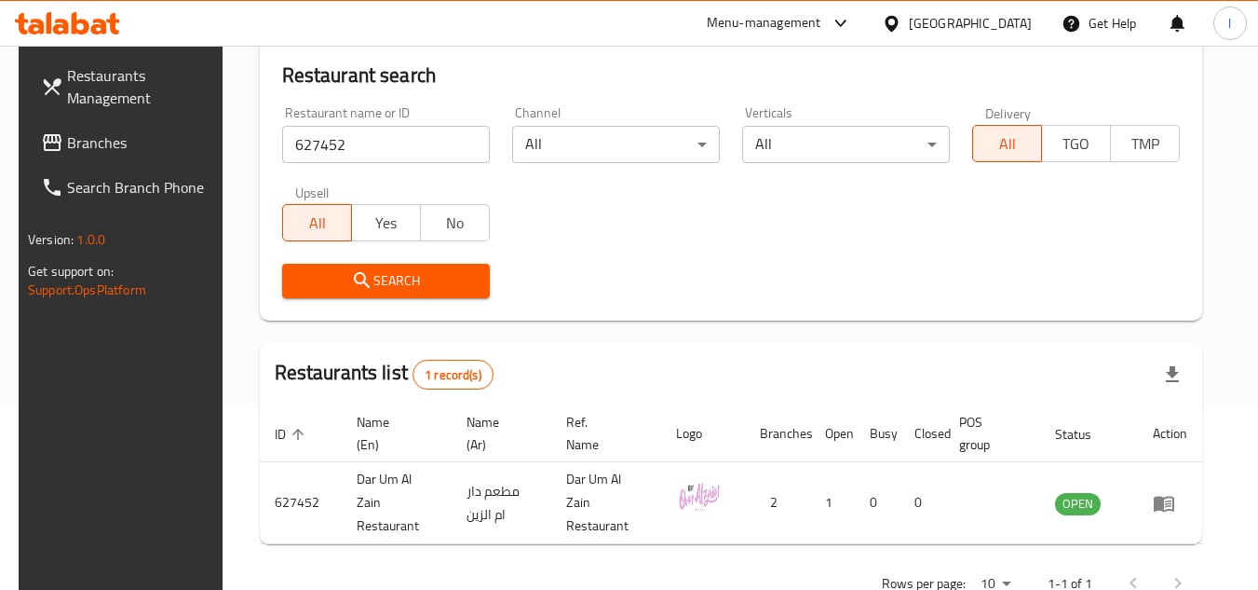
scroll to position [186, 0]
drag, startPoint x: 104, startPoint y: 136, endPoint x: 153, endPoint y: 3, distance: 141.7
click at [102, 136] on span "Branches" at bounding box center [140, 142] width 147 height 22
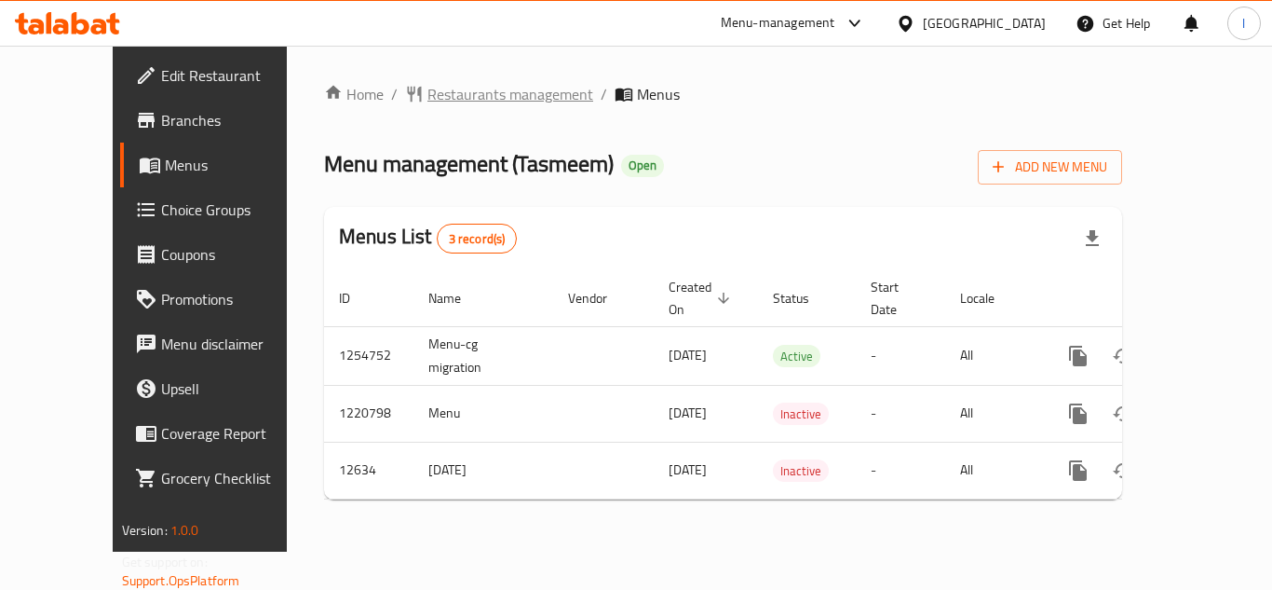
click at [442, 101] on span "Restaurants management" at bounding box center [510, 94] width 166 height 22
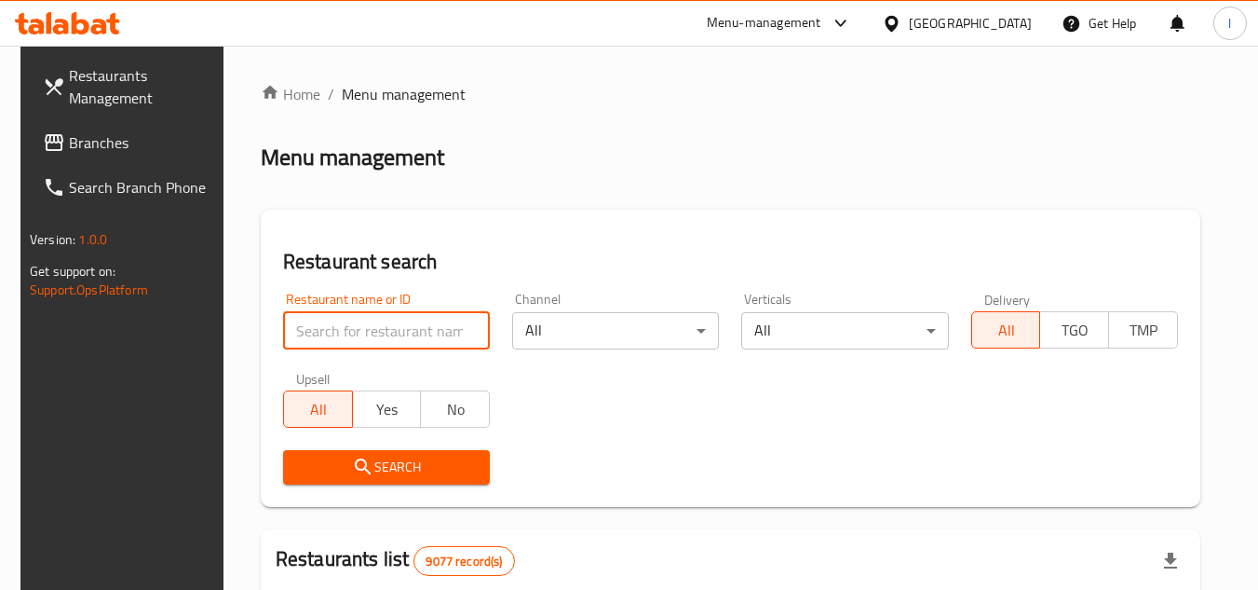
click at [361, 332] on input "search" at bounding box center [386, 330] width 207 height 37
paste input "7786"
type input "7786"
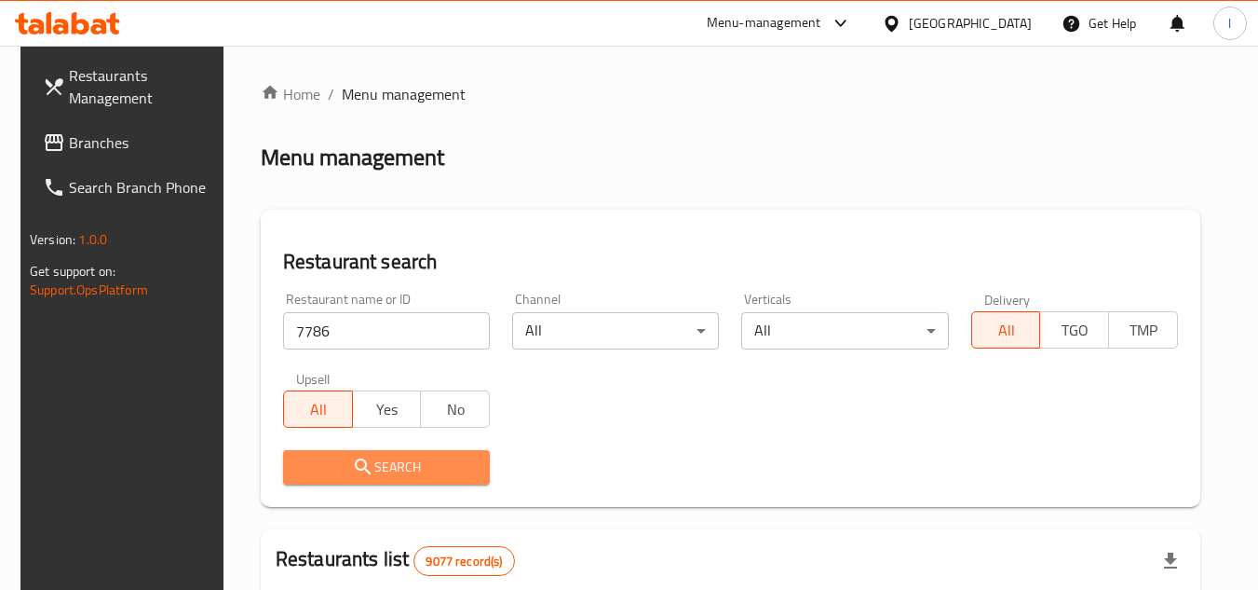
click at [373, 461] on span "Search" at bounding box center [386, 466] width 177 height 23
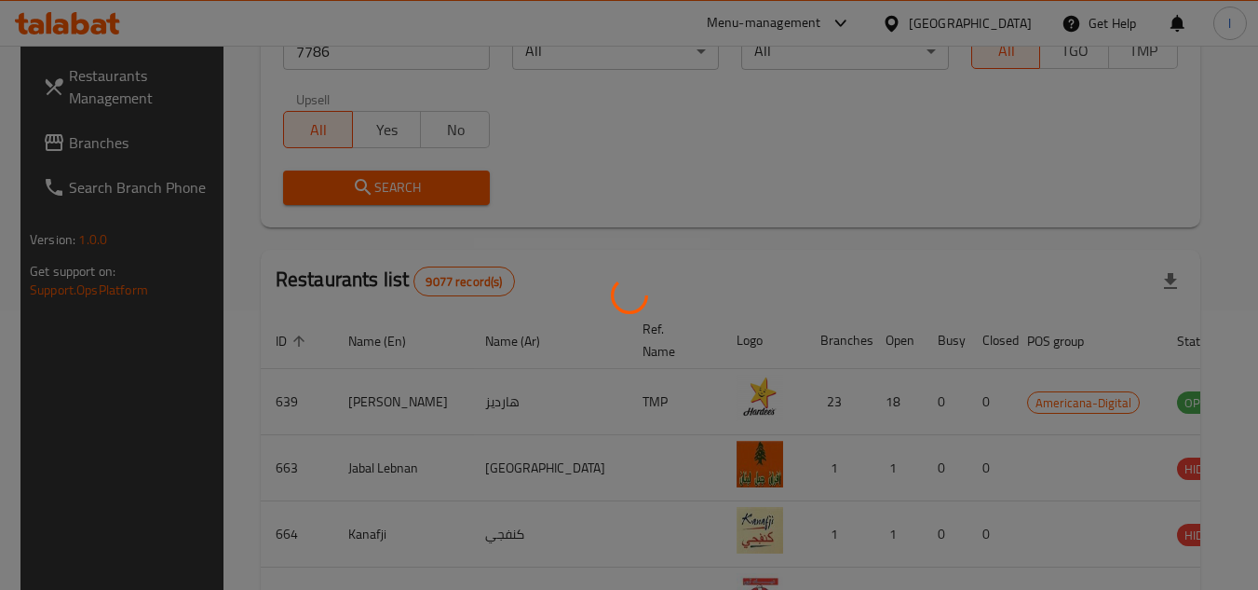
scroll to position [225, 0]
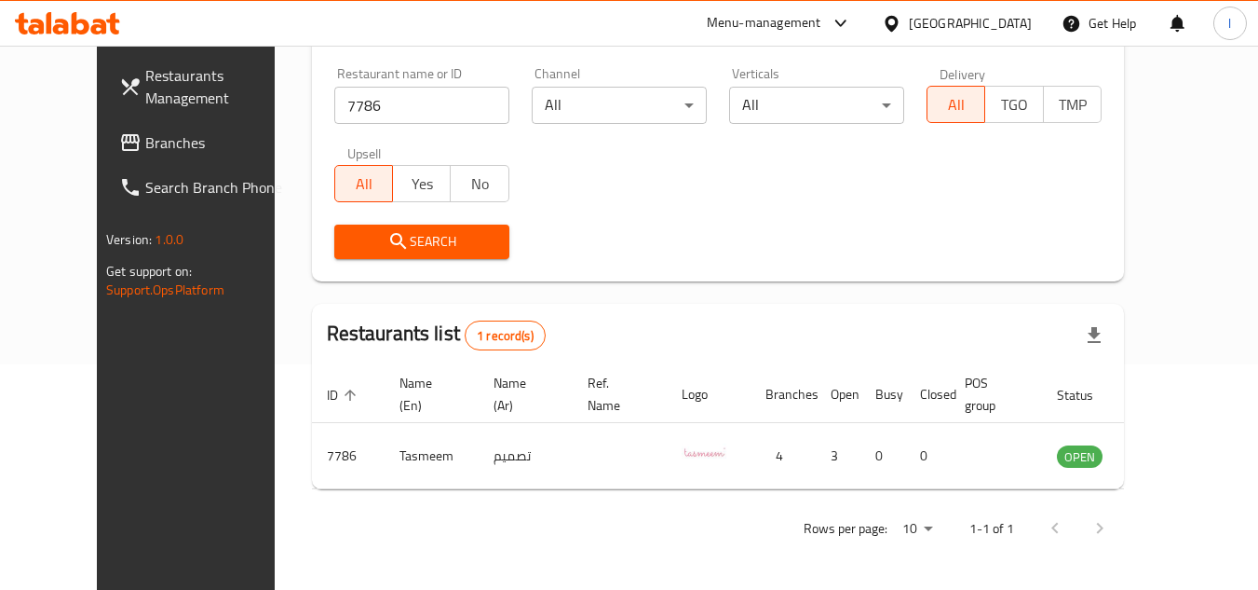
click at [121, 156] on link "Branches" at bounding box center [205, 142] width 203 height 45
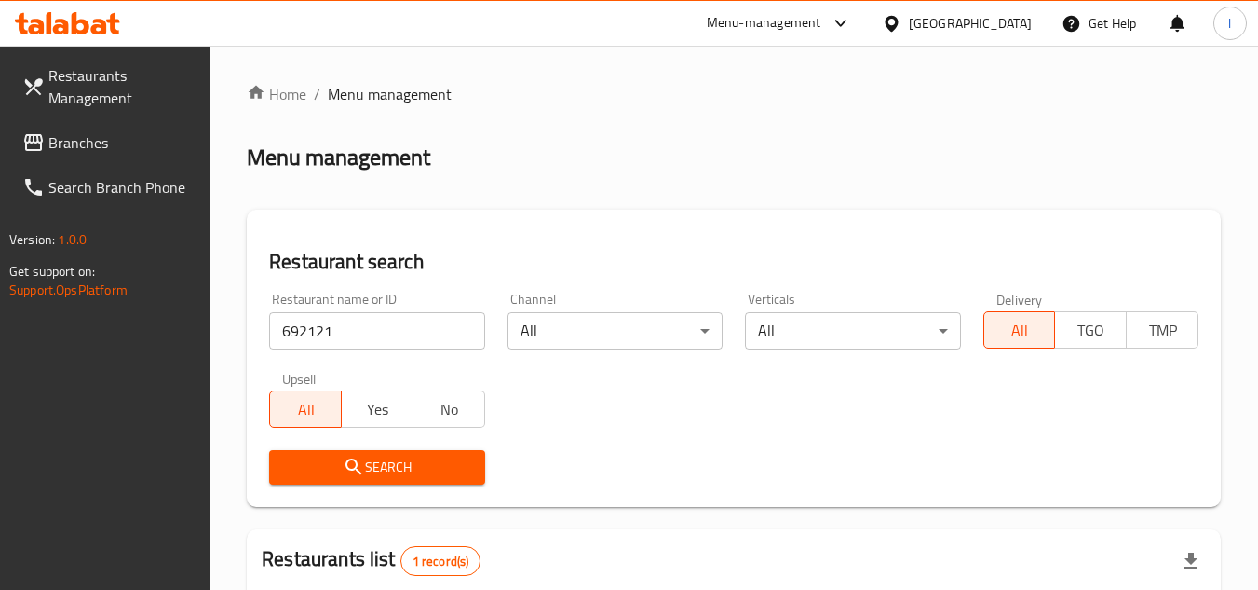
scroll to position [264, 0]
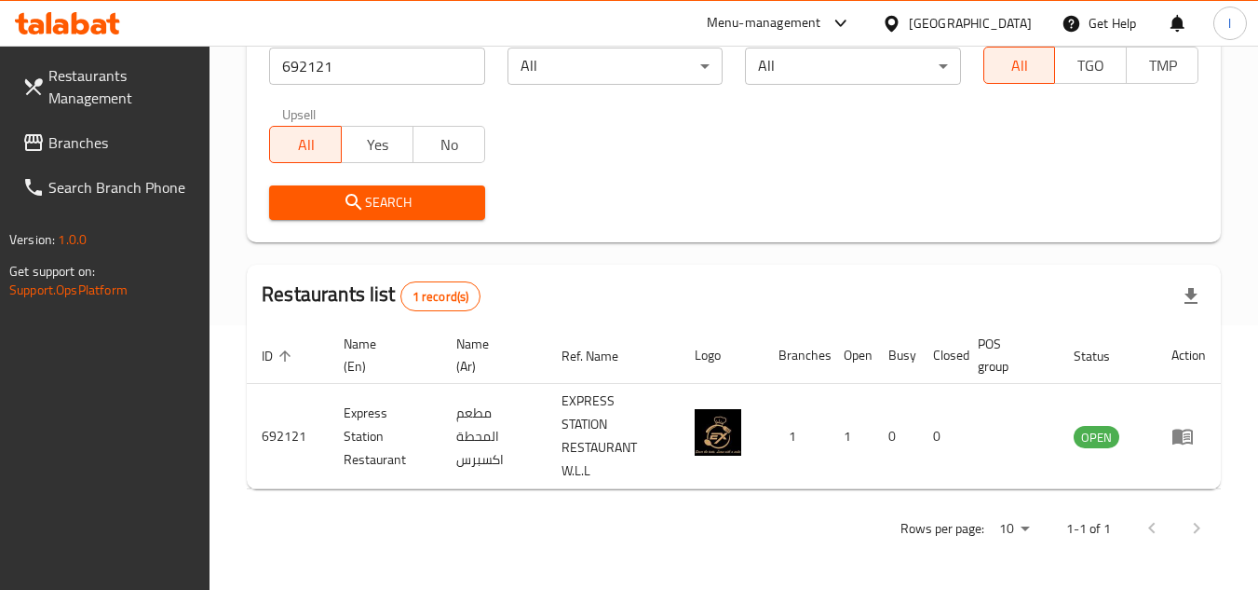
click at [115, 144] on span "Branches" at bounding box center [121, 142] width 147 height 22
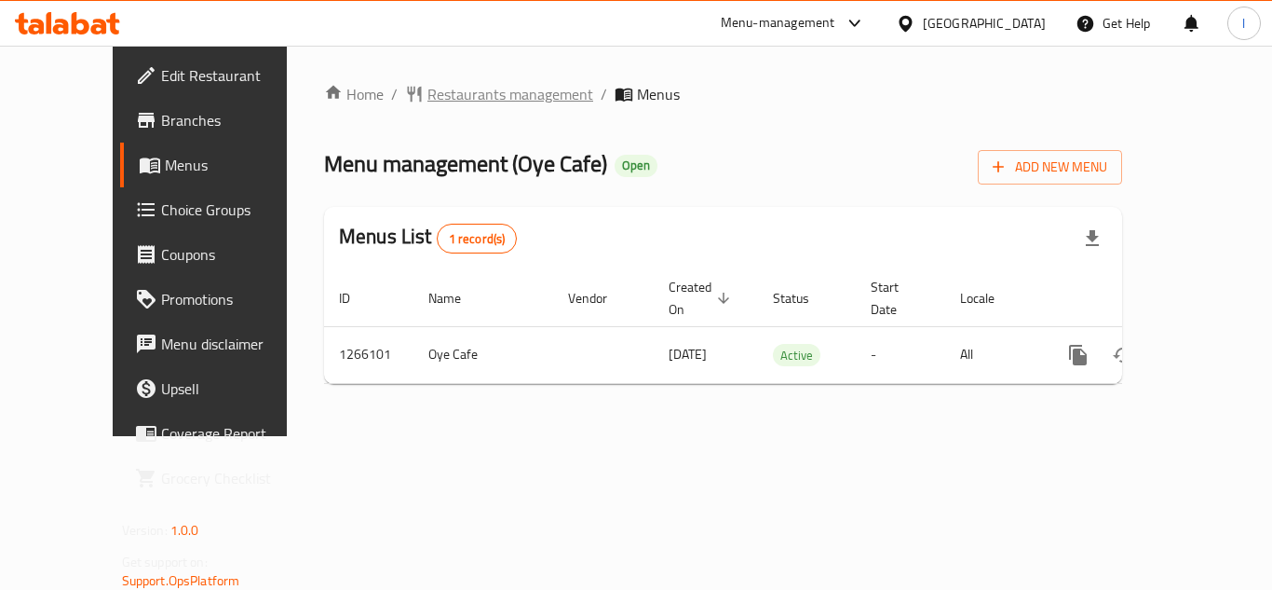
click at [456, 88] on span "Restaurants management" at bounding box center [510, 94] width 166 height 22
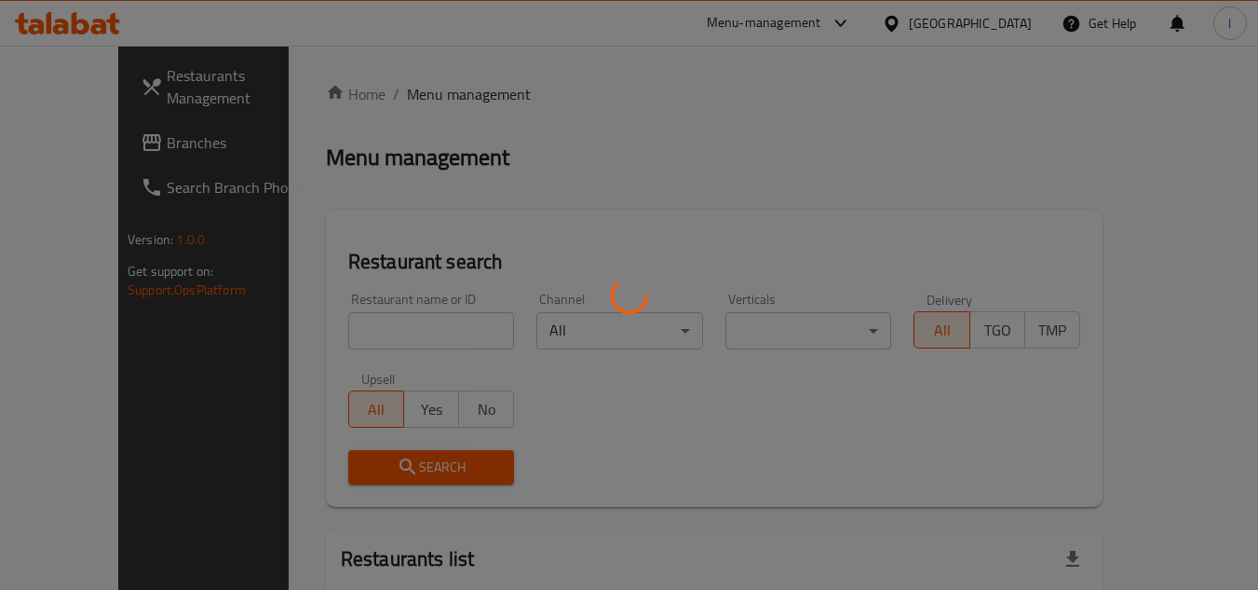
click at [379, 331] on div at bounding box center [629, 295] width 1258 height 590
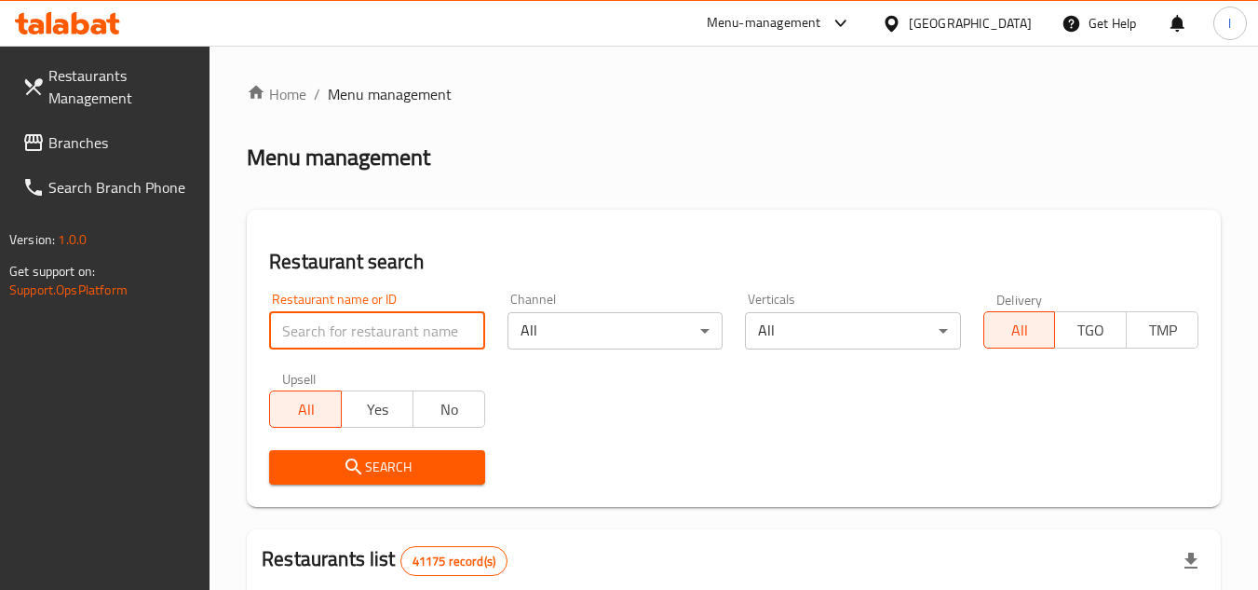
click at [383, 332] on input "search" at bounding box center [376, 330] width 215 height 37
paste input "687125"
type input "687125"
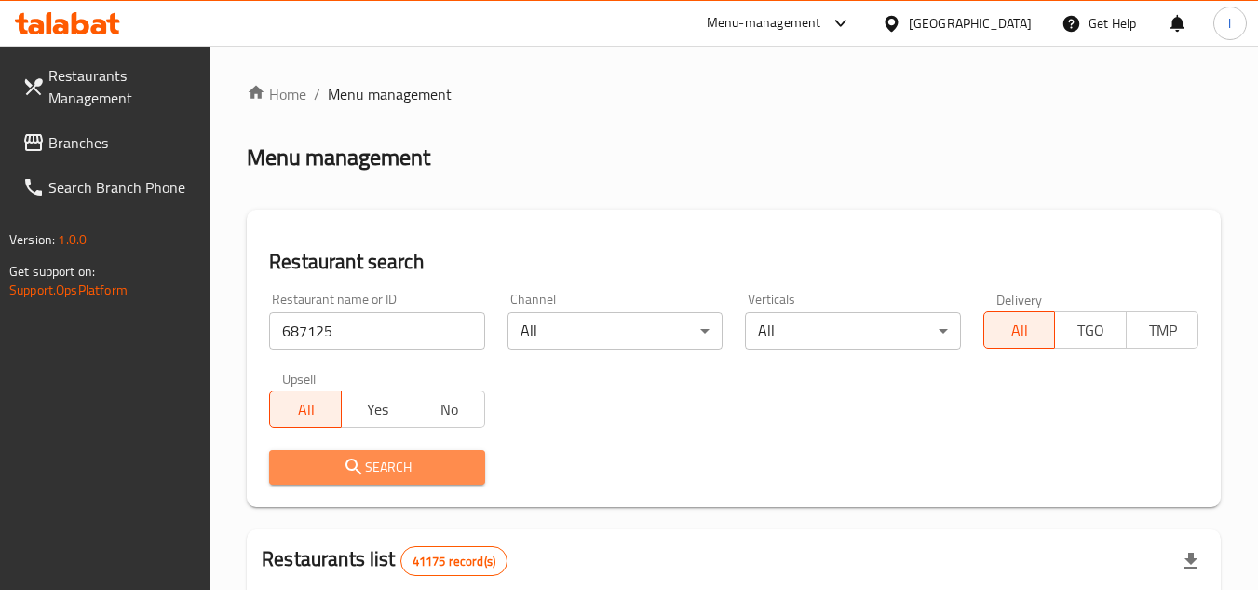
click at [409, 456] on span "Search" at bounding box center [376, 466] width 185 height 23
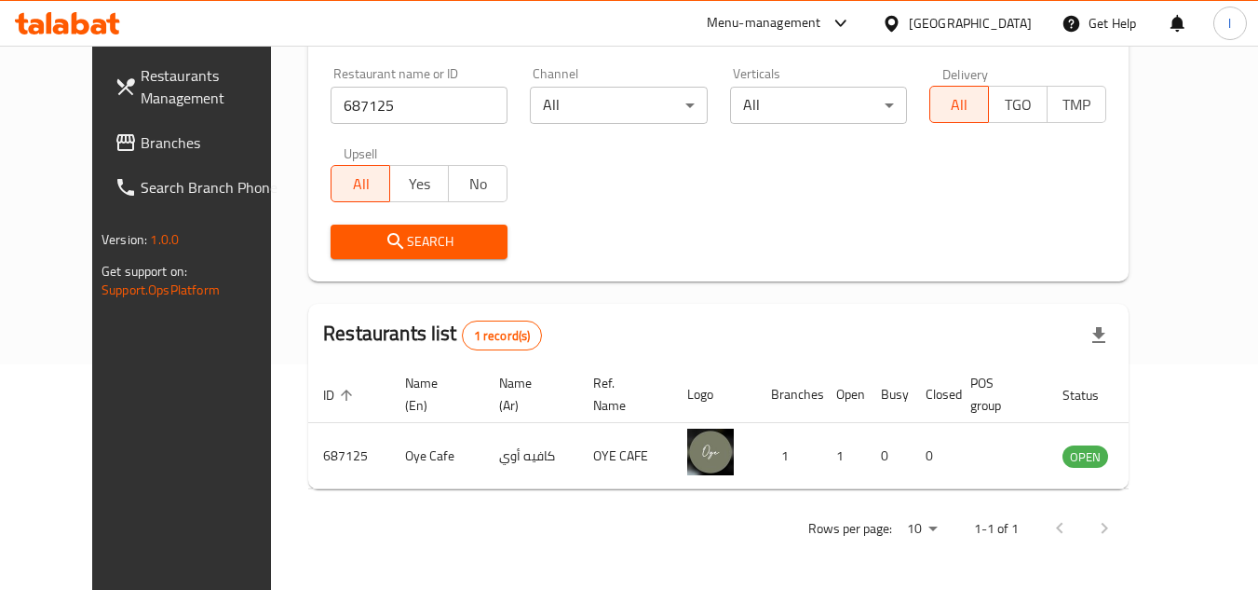
scroll to position [225, 0]
click at [141, 137] on span "Branches" at bounding box center [214, 142] width 147 height 22
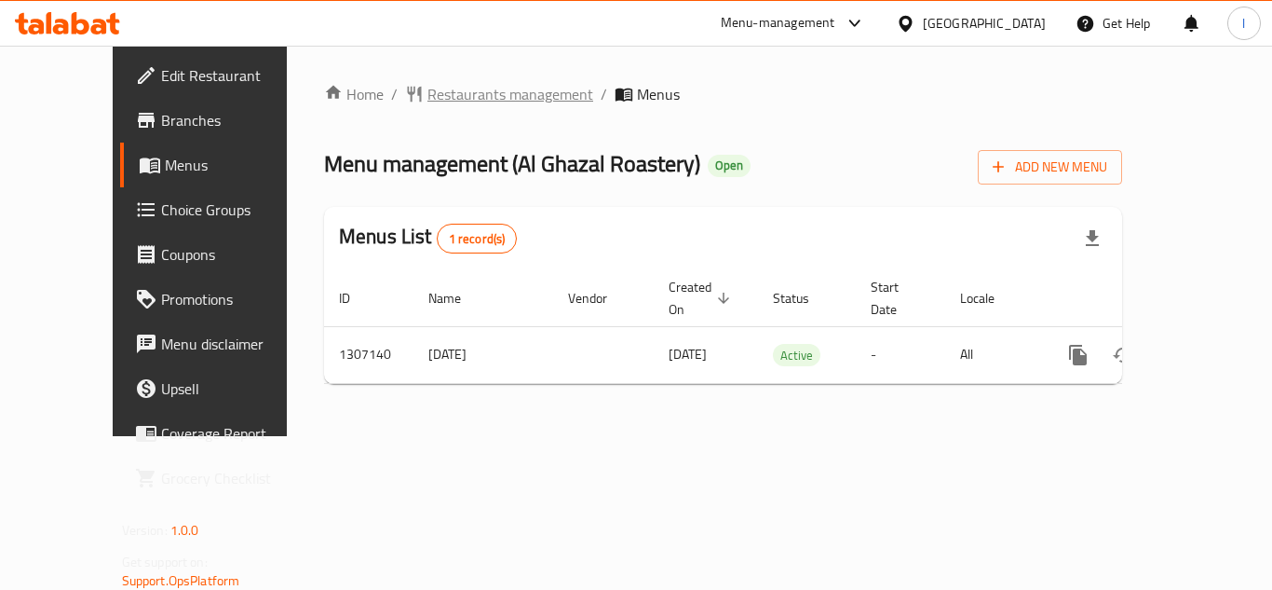
click at [429, 93] on span "Restaurants management" at bounding box center [510, 94] width 166 height 22
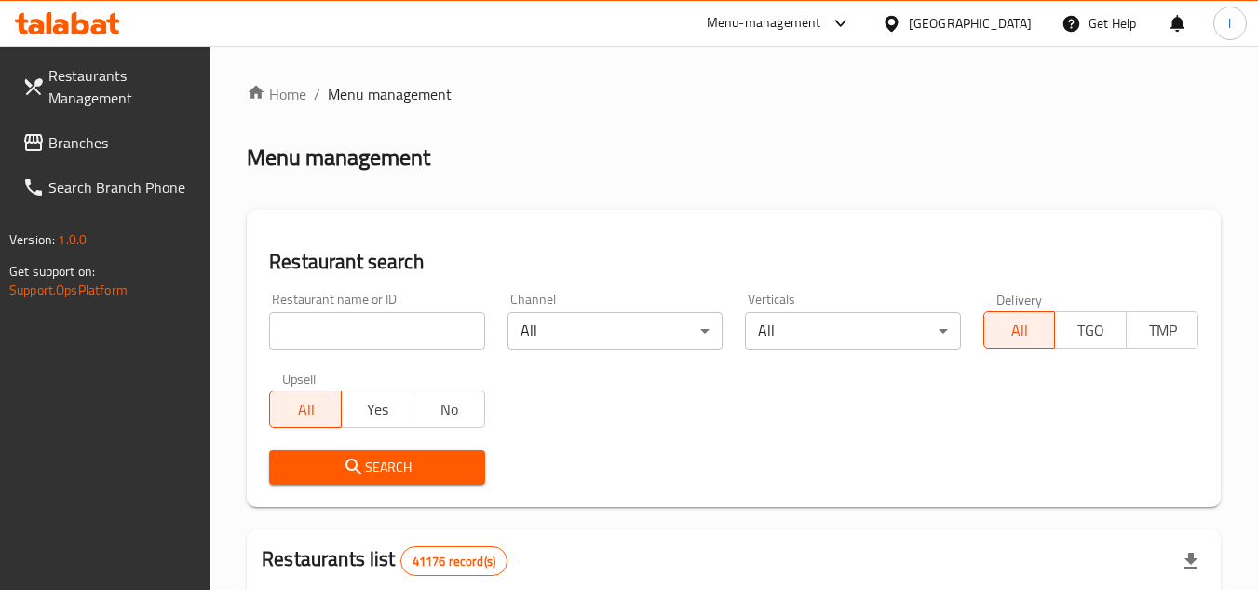
click at [355, 324] on input "search" at bounding box center [376, 330] width 215 height 37
paste input "704156"
type input "704156"
click at [382, 454] on button "Search" at bounding box center [376, 467] width 215 height 34
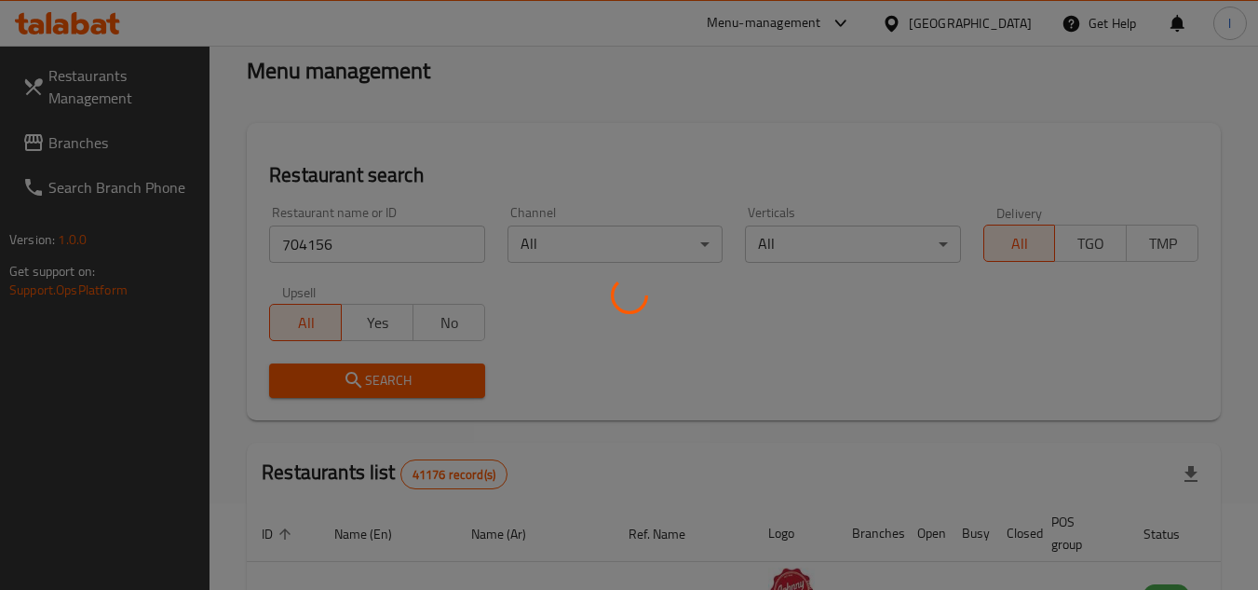
scroll to position [186, 0]
